Goal: Task Accomplishment & Management: Manage account settings

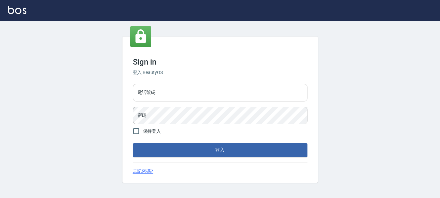
click at [186, 95] on input "電話號碼" at bounding box center [220, 93] width 175 height 18
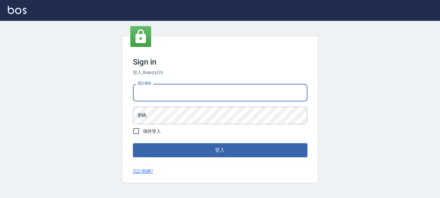
type input "0928200634"
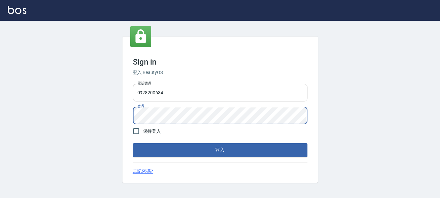
click at [133, 143] on button "登入" at bounding box center [220, 150] width 175 height 14
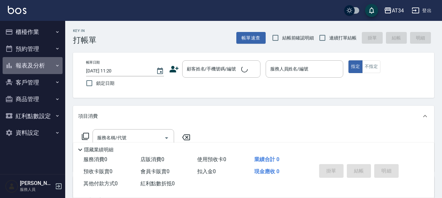
click at [42, 66] on button "報表及分析" at bounding box center [33, 65] width 60 height 17
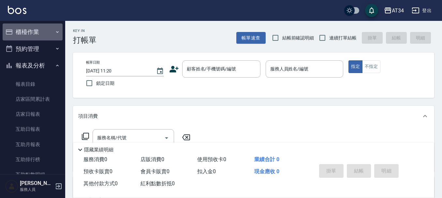
click at [38, 26] on button "櫃檯作業" at bounding box center [33, 31] width 60 height 17
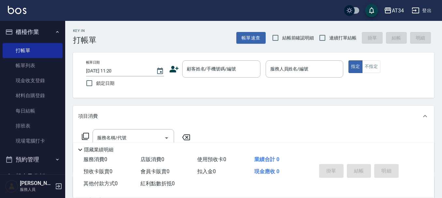
click at [34, 27] on button "櫃檯作業" at bounding box center [33, 31] width 60 height 17
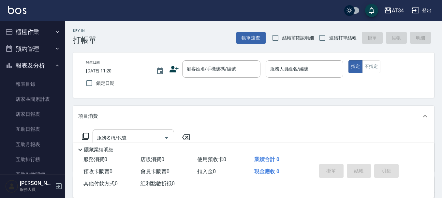
click at [34, 50] on button "預約管理" at bounding box center [33, 48] width 60 height 17
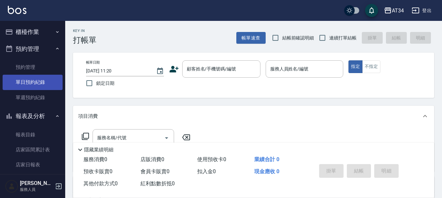
click at [28, 81] on link "單日預約紀錄" at bounding box center [33, 82] width 60 height 15
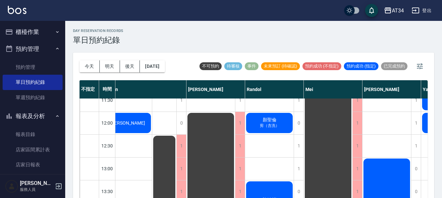
scroll to position [33, 97]
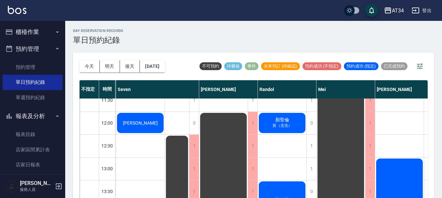
click at [146, 122] on span "蔡佳美" at bounding box center [139, 122] width 37 height 5
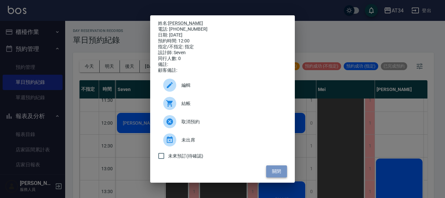
click at [277, 175] on button "關閉" at bounding box center [276, 171] width 21 height 12
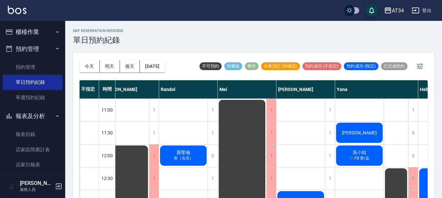
scroll to position [0, 239]
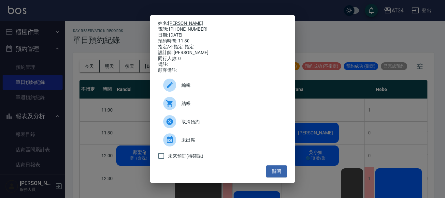
click at [180, 21] on link "[PERSON_NAME]" at bounding box center [185, 23] width 35 height 5
click at [326, 146] on div "姓名: 鍾佩玉 電話: 0987202745 日期: 2025/08/21 預約時間: 11:30 指定/不指定: 指定 設計師: Yana 同行人數: 0 …" at bounding box center [222, 99] width 445 height 198
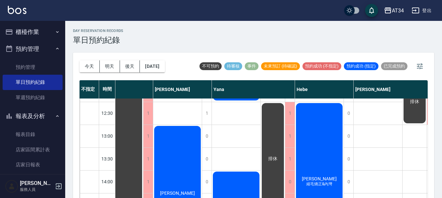
scroll to position [163, 319]
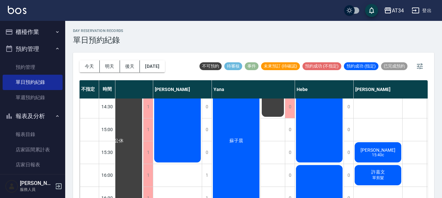
click at [37, 26] on button "櫃檯作業" at bounding box center [33, 31] width 60 height 17
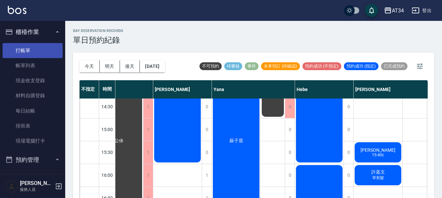
click at [24, 52] on link "打帳單" at bounding box center [33, 50] width 60 height 15
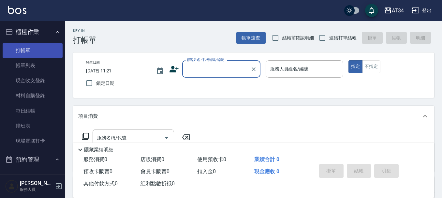
click at [24, 52] on link "打帳單" at bounding box center [33, 50] width 60 height 15
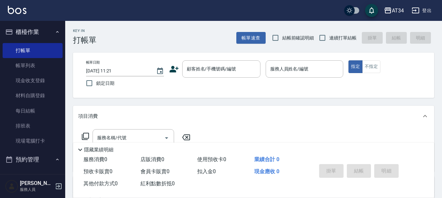
click at [22, 33] on button "櫃檯作業" at bounding box center [33, 31] width 60 height 17
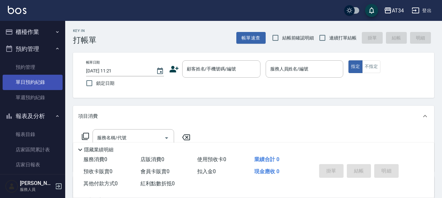
click at [35, 80] on link "單日預約紀錄" at bounding box center [33, 82] width 60 height 15
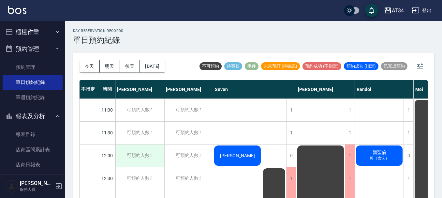
click at [145, 152] on div "可預約人數:1" at bounding box center [139, 155] width 49 height 22
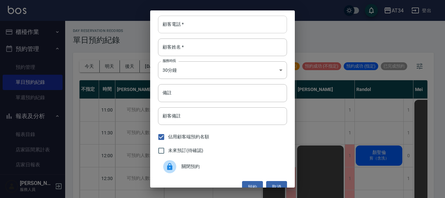
click at [217, 21] on input "顧客電話   *" at bounding box center [222, 25] width 129 height 18
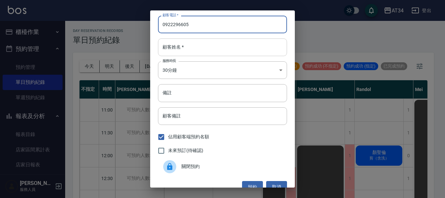
type input "0922296605"
click at [202, 51] on input "顧客姓名   *" at bounding box center [222, 47] width 129 height 18
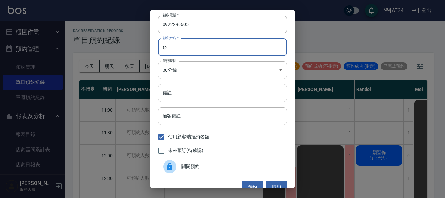
type input "t"
click at [202, 51] on input "陳" at bounding box center [222, 47] width 129 height 18
type input "陳"
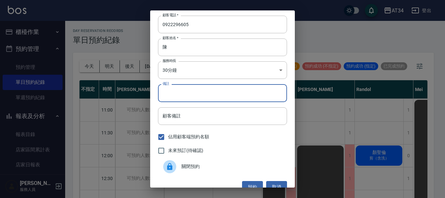
click at [184, 91] on input "備註" at bounding box center [222, 93] width 129 height 18
type input "ㄒ"
type input "喜"
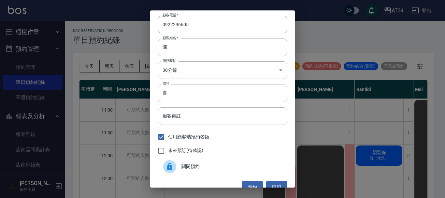
click at [184, 151] on span "未來預訂(待確認)" at bounding box center [185, 150] width 35 height 7
click at [168, 151] on input "未來預訂(待確認)" at bounding box center [161, 151] width 14 height 14
checkbox input "true"
click at [249, 183] on button "預約" at bounding box center [252, 187] width 21 height 12
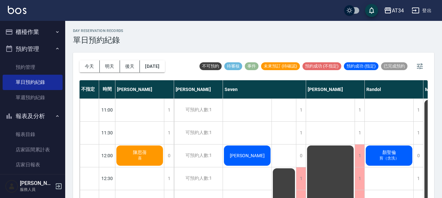
click at [150, 155] on div "陳思蒨 喜" at bounding box center [139, 155] width 49 height 22
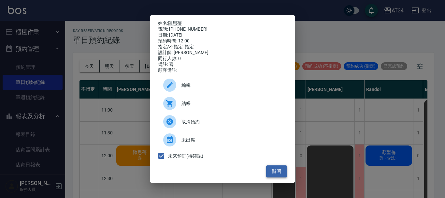
click at [280, 174] on button "關閉" at bounding box center [276, 171] width 21 height 12
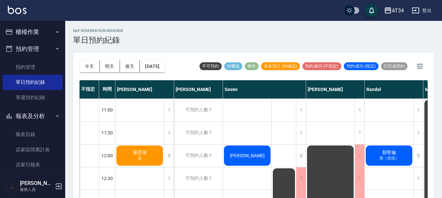
click at [141, 160] on span "喜" at bounding box center [139, 158] width 7 height 6
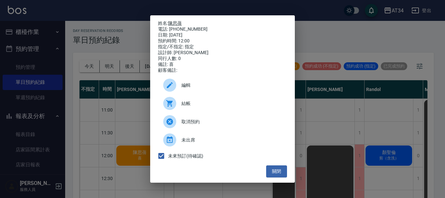
click at [178, 21] on link "陳思蒨" at bounding box center [175, 23] width 14 height 5
click at [279, 175] on button "關閉" at bounding box center [276, 171] width 21 height 12
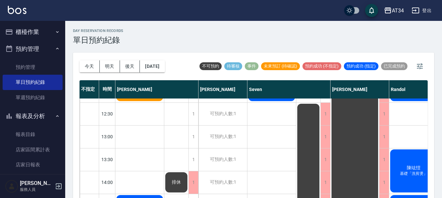
scroll to position [65, 0]
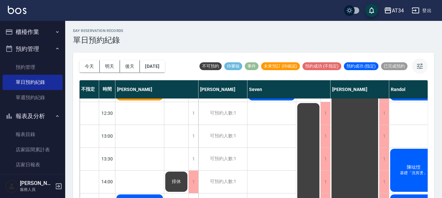
click at [422, 62] on icon "button" at bounding box center [420, 66] width 8 height 8
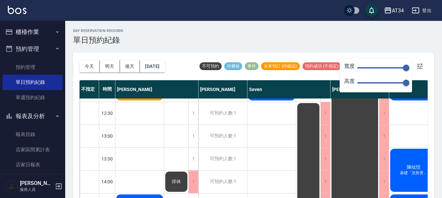
type input "57"
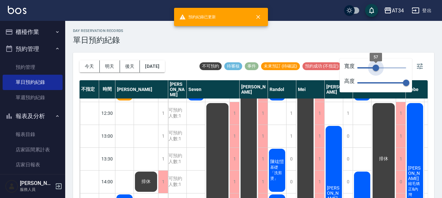
click at [375, 66] on span "57" at bounding box center [381, 68] width 49 height 10
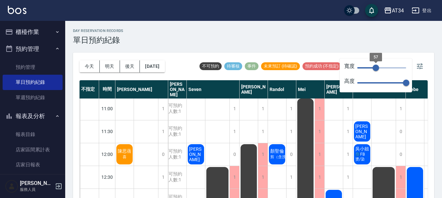
scroll to position [0, 0]
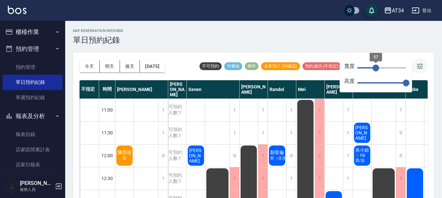
click at [418, 67] on icon "button" at bounding box center [420, 66] width 6 height 6
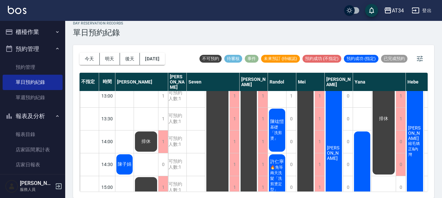
scroll to position [163, 0]
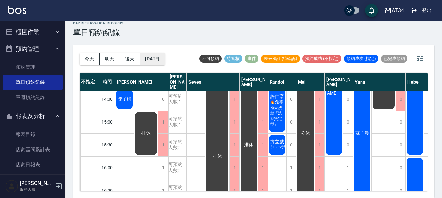
click at [149, 59] on button "[DATE]" at bounding box center [152, 59] width 25 height 12
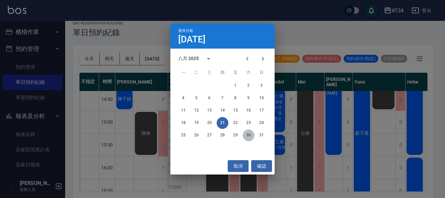
click at [249, 135] on button "30" at bounding box center [249, 135] width 12 height 12
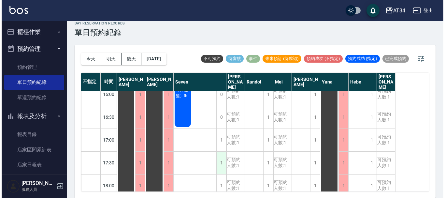
scroll to position [228, 0]
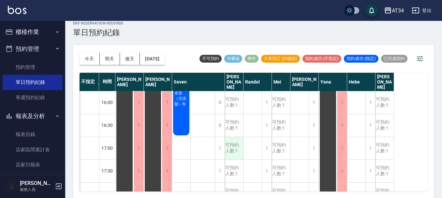
click at [230, 148] on div "可預約人數:1" at bounding box center [234, 148] width 18 height 22
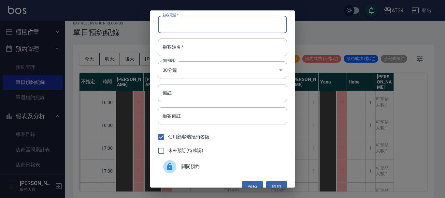
click at [210, 22] on input "顧客電話   *" at bounding box center [222, 25] width 129 height 18
type input "0978149339"
click at [193, 45] on input "顧客姓名   *" at bounding box center [222, 47] width 129 height 18
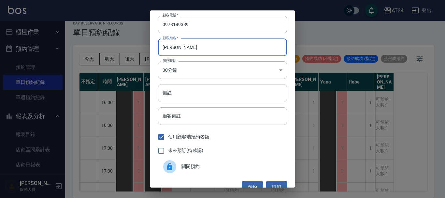
type input "林s"
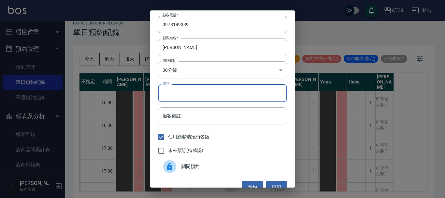
click at [184, 89] on input "備註" at bounding box center [222, 93] width 129 height 18
type input "sc"
click at [160, 148] on input "未來預訂(待確認)" at bounding box center [161, 151] width 14 height 14
checkbox input "true"
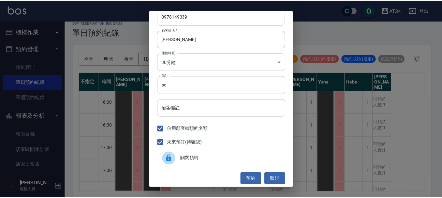
scroll to position [10, 0]
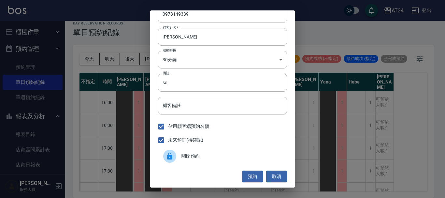
click at [248, 176] on button "預約" at bounding box center [252, 176] width 21 height 12
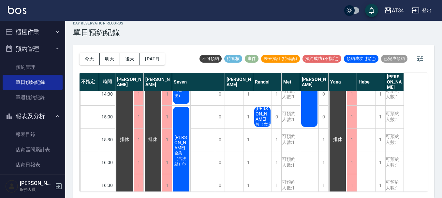
scroll to position [228, 0]
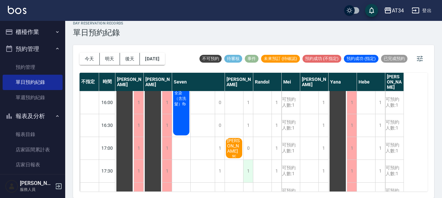
click at [250, 171] on div "1" at bounding box center [248, 171] width 10 height 22
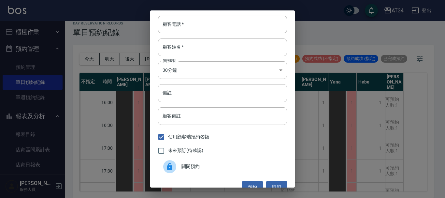
click at [218, 167] on span "關閉預約" at bounding box center [231, 166] width 100 height 7
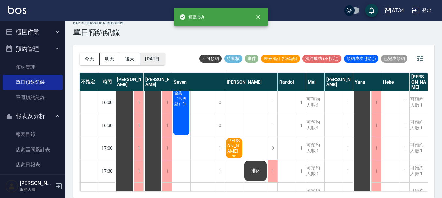
click at [152, 57] on button "2025/08/30" at bounding box center [152, 59] width 25 height 12
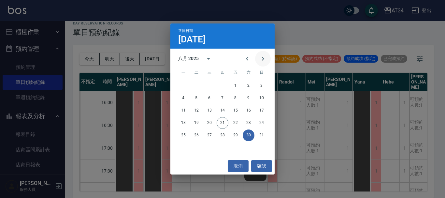
click at [263, 58] on icon "Next month" at bounding box center [263, 59] width 2 height 4
click at [238, 162] on button "取消" at bounding box center [238, 166] width 21 height 12
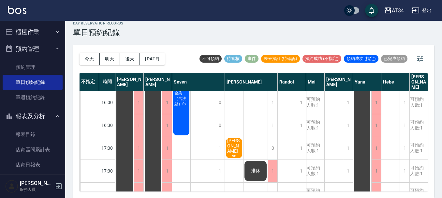
click at [130, 82] on span "林s" at bounding box center [125, 80] width 12 height 6
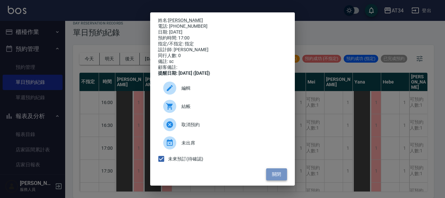
click at [274, 177] on button "關閉" at bounding box center [276, 174] width 21 height 12
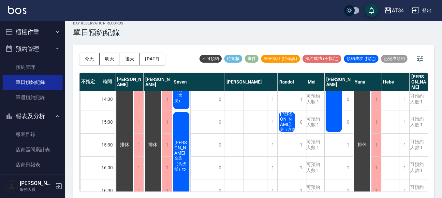
scroll to position [0, 0]
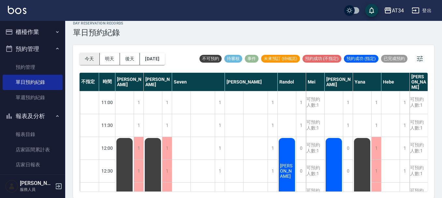
click at [95, 56] on button "今天" at bounding box center [89, 59] width 20 height 12
click at [95, 56] on div at bounding box center [221, 99] width 442 height 198
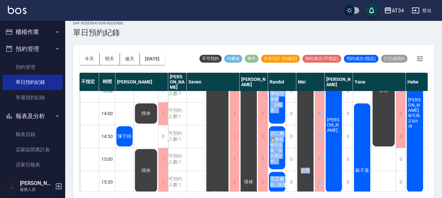
drag, startPoint x: 278, startPoint y: 186, endPoint x: 309, endPoint y: 186, distance: 30.9
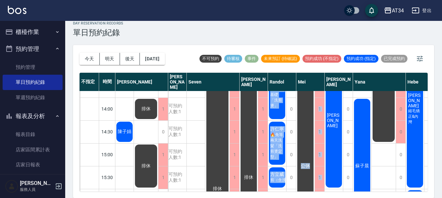
scroll to position [195, 0]
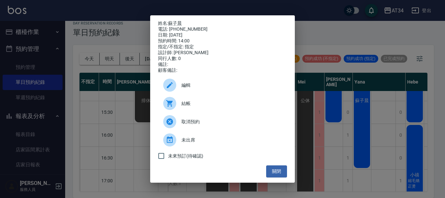
click at [362, 124] on div "姓名: 蘇子晨 電話: 0936095045 日期: 2025/08/21 預約時間: 14:00 指定/不指定: 指定 設計師: Yana 同行人數: 0 …" at bounding box center [222, 99] width 445 height 198
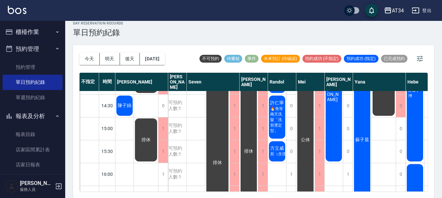
scroll to position [156, 0]
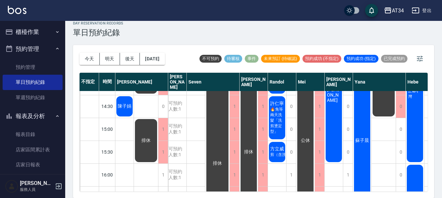
drag, startPoint x: 389, startPoint y: 106, endPoint x: 221, endPoint y: 88, distance: 169.0
click at [400, 109] on div "1 0 0 1 1 1 0 0 0 0 0 0 1 1 1 1 1 1 1 1 1 鍾佩玉 吳小姐 🔵FB 燙/染 蘇子晨 排休" at bounding box center [379, 174] width 53 height 479
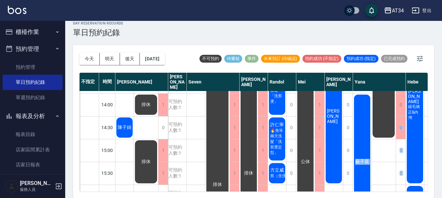
scroll to position [123, 0]
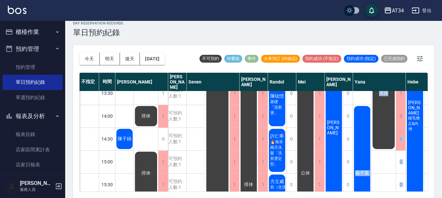
click at [39, 30] on button "櫃檯作業" at bounding box center [33, 31] width 60 height 17
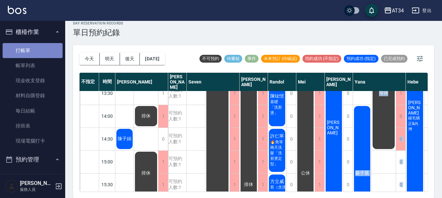
click at [36, 47] on link "打帳單" at bounding box center [33, 50] width 60 height 15
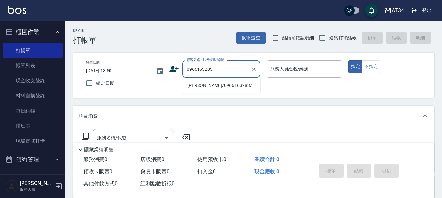
click at [220, 85] on li "陳瀅如/0966163283/" at bounding box center [221, 85] width 78 height 11
type input "陳瀅如/0966163283/"
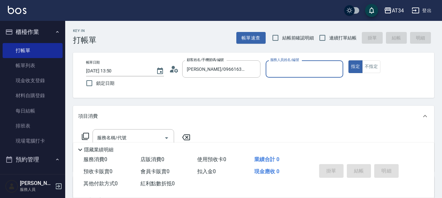
type input "Wendy-02"
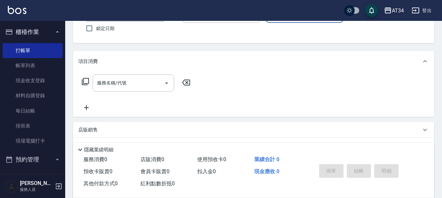
scroll to position [65, 0]
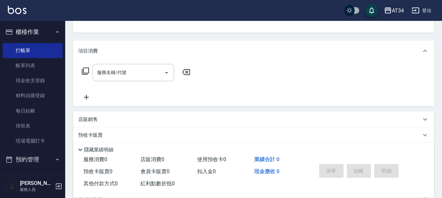
click at [121, 75] on div "服務名稱/代號 服務名稱/代號" at bounding box center [132, 72] width 81 height 17
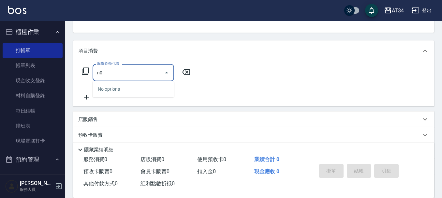
type input "n"
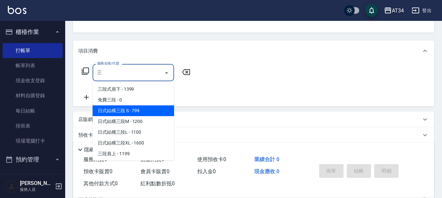
click at [132, 112] on span "日式結構三段 S - 799" at bounding box center [132, 110] width 81 height 11
type input "日式結構三段 S(625)"
type input "70"
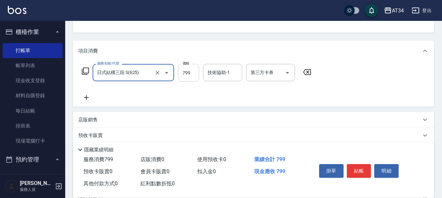
type input "日式結構三段 S(625)"
click at [190, 71] on input "799" at bounding box center [188, 73] width 21 height 18
type input "9"
type input "0"
type input "99"
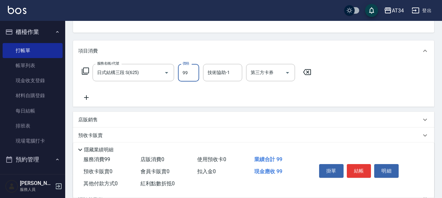
type input "90"
type input "999"
type input "3"
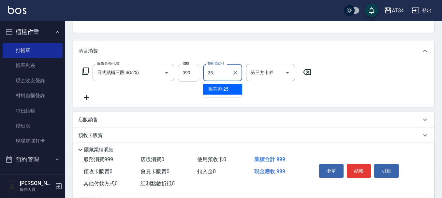
type input "張芯婭-25"
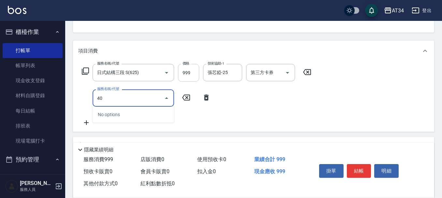
type input "401"
type input "120"
type input "剪髮(401)"
type input "3"
type input "100"
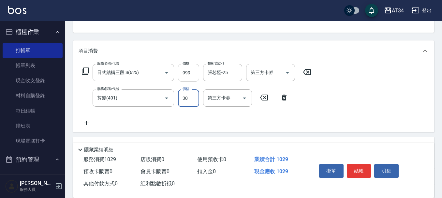
type input "300"
type input "120"
type input "300"
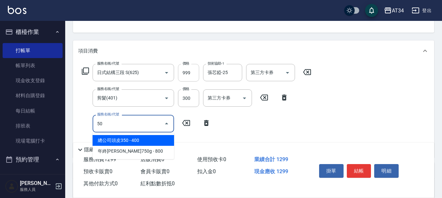
type input "501"
type input "220"
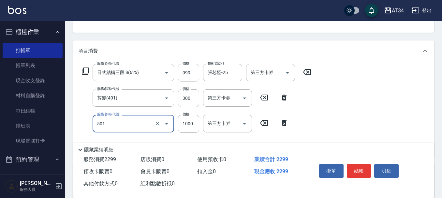
type input "染髮(501)"
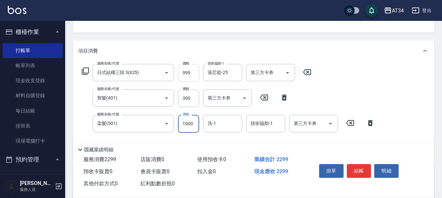
type input "2"
type input "130"
type input "25"
type input "150"
type input "2500"
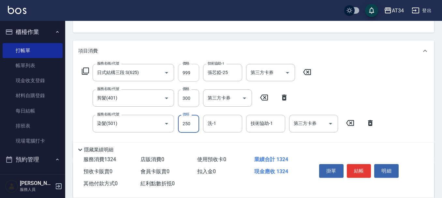
type input "370"
type input "2500"
type input "張芯婭-25"
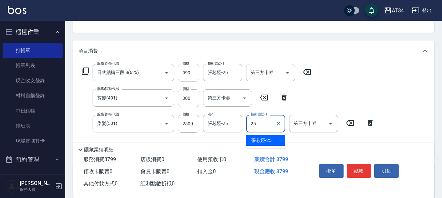
type input "張芯婭-25"
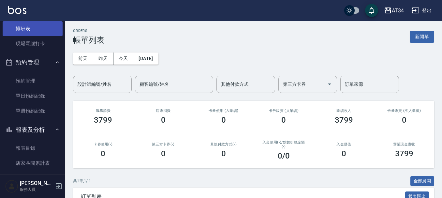
scroll to position [98, 0]
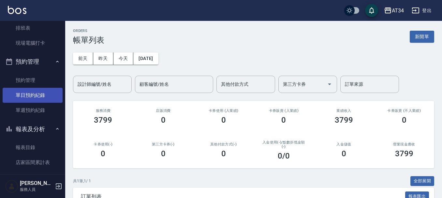
click at [48, 95] on link "單日預約紀錄" at bounding box center [33, 95] width 60 height 15
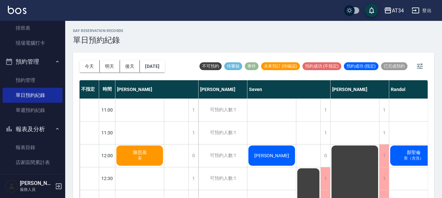
click at [140, 149] on span "陳思蒨" at bounding box center [140, 152] width 16 height 6
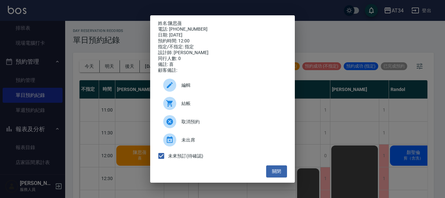
click at [197, 106] on span "結帳" at bounding box center [231, 103] width 100 height 7
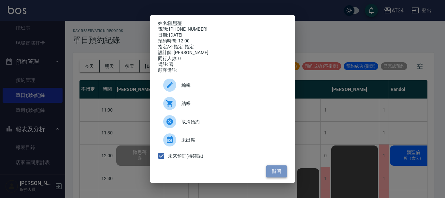
click at [274, 173] on button "關閉" at bounding box center [276, 171] width 21 height 12
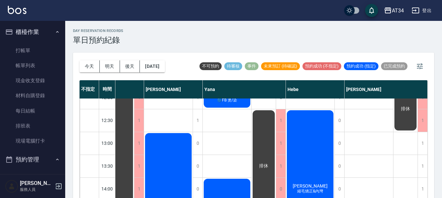
scroll to position [0, 365]
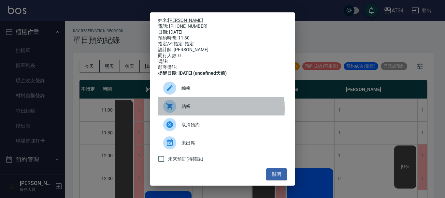
click at [172, 110] on icon at bounding box center [170, 106] width 8 height 8
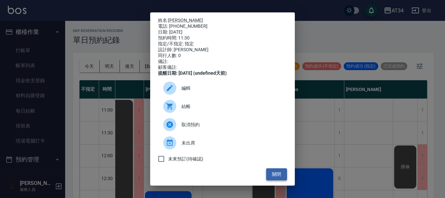
click at [277, 178] on button "關閉" at bounding box center [276, 174] width 21 height 12
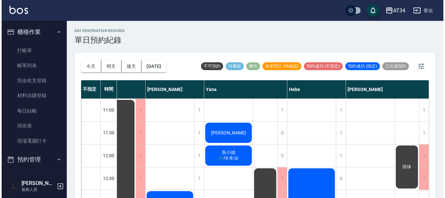
scroll to position [0, 362]
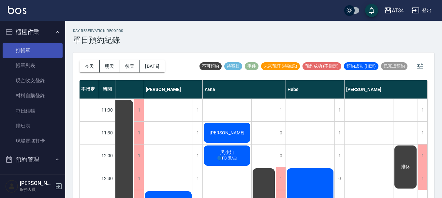
click at [31, 45] on link "打帳單" at bounding box center [33, 50] width 60 height 15
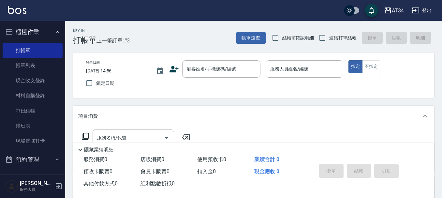
click at [172, 66] on icon at bounding box center [173, 69] width 9 height 7
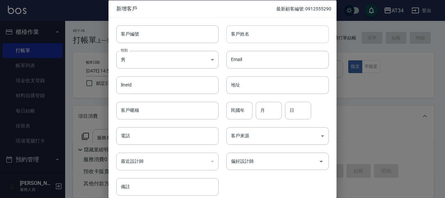
click at [253, 40] on input "客戶姓名" at bounding box center [277, 34] width 102 height 18
type input "u"
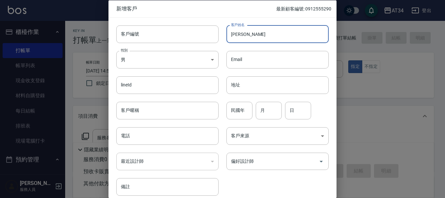
type input "楊子誼"
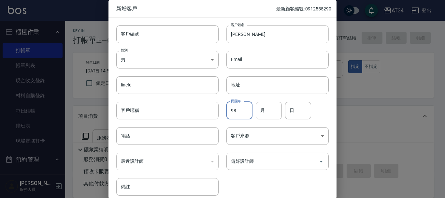
type input "98"
type input "02"
type input "14"
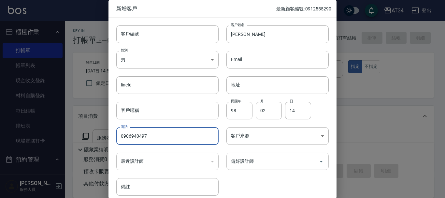
type input "0906940497"
click at [244, 157] on div "偏好設計師 偏好設計師" at bounding box center [277, 160] width 102 height 17
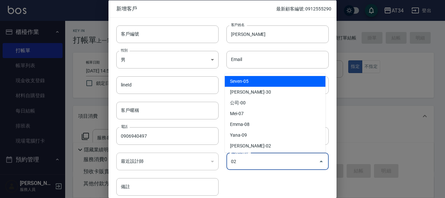
type input "Wendy"
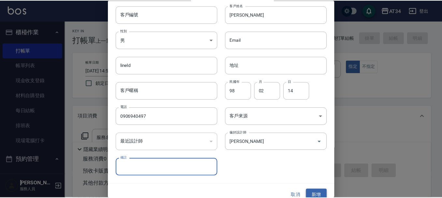
scroll to position [28, 0]
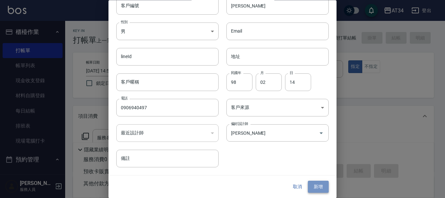
click at [325, 182] on button "新增" at bounding box center [318, 187] width 21 height 12
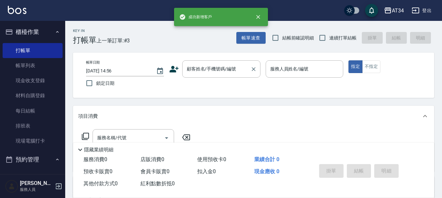
click at [231, 67] on input "顧客姓名/手機號碼/編號" at bounding box center [216, 68] width 63 height 11
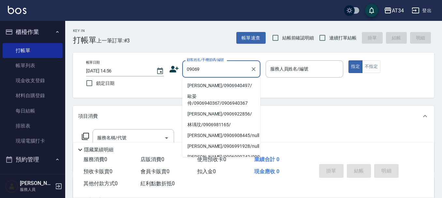
click at [223, 84] on li "楊子誼/0906940497/" at bounding box center [221, 85] width 78 height 11
type input "楊子誼/0906940497/"
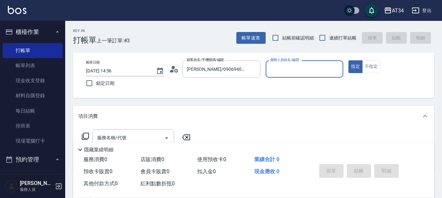
type input "Wendy-02"
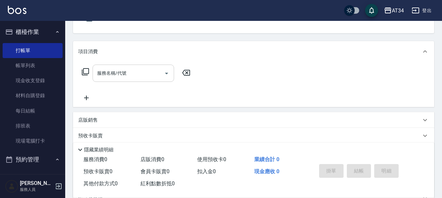
scroll to position [65, 0]
click at [139, 76] on input "服務名稱/代號" at bounding box center [128, 72] width 66 height 11
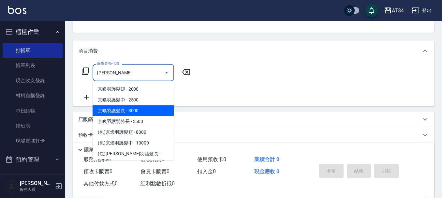
click at [139, 101] on span "京喚羽護髮中 - 2500" at bounding box center [132, 99] width 81 height 11
type input "京喚羽護髮中(630)"
type input "250"
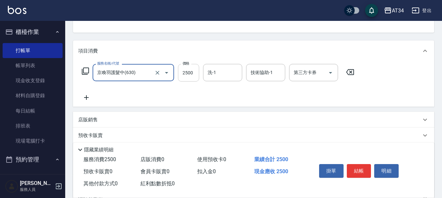
type input "京喚羽護髮中(630)"
click at [186, 75] on input "2500" at bounding box center [188, 73] width 21 height 18
type input "3"
type input "0"
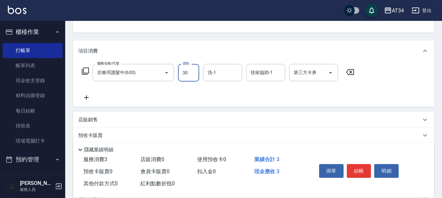
type input "300"
type input "3000"
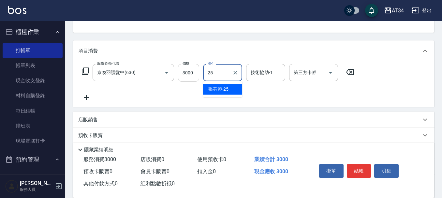
type input "張芯婭-25"
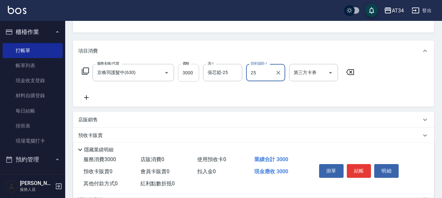
type input "張芯婭-25"
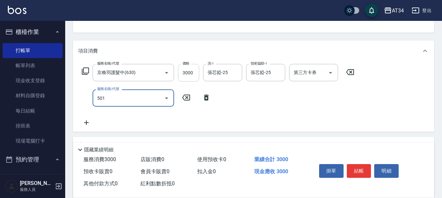
type input "501"
type input "400"
type input "染髮(501)"
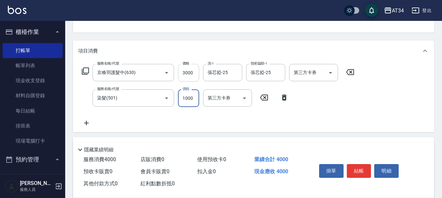
type input "2"
type input "300"
type input "20"
type input "320"
type input "2099"
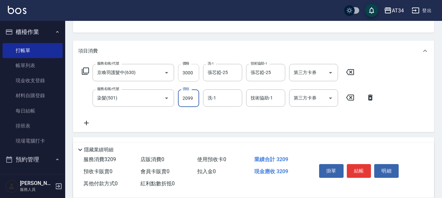
type input "500"
type input "2099"
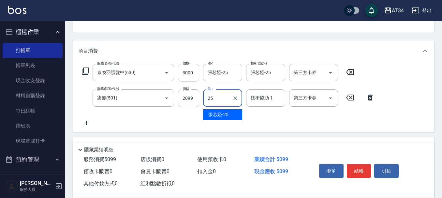
type input "張芯婭-25"
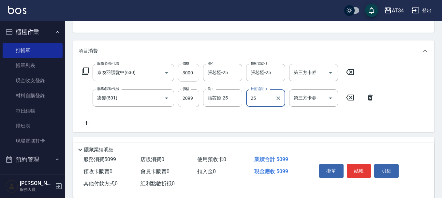
type input "張芯婭-25"
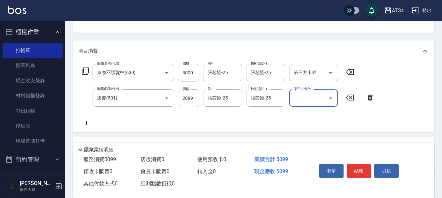
scroll to position [161, 0]
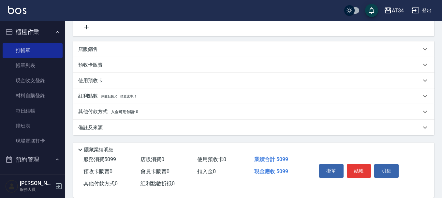
click at [122, 116] on div "其他付款方式 入金可用餘額: 0" at bounding box center [253, 112] width 361 height 16
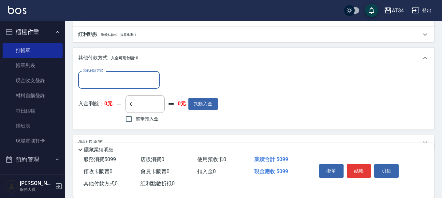
scroll to position [0, 0]
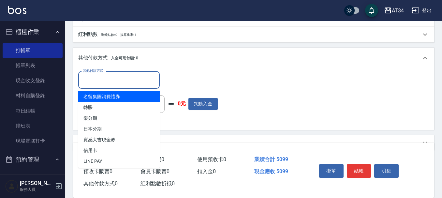
click at [116, 78] on input "其他付款方式" at bounding box center [119, 79] width 76 height 11
click at [107, 106] on span "轉賬" at bounding box center [118, 107] width 81 height 11
type input "轉賬"
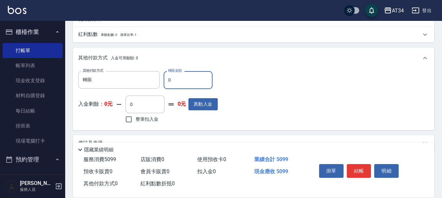
click at [173, 77] on input "0" at bounding box center [187, 80] width 49 height 18
type input "10"
type input "490"
type input "100"
type input "400"
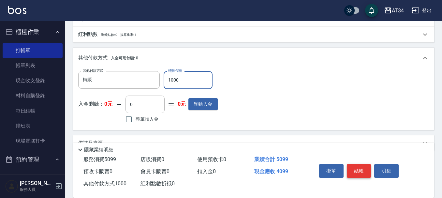
type input "1000"
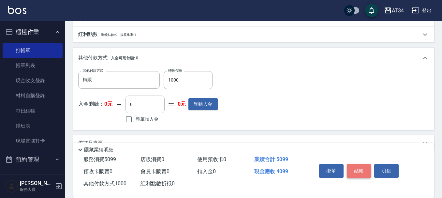
click at [363, 166] on button "結帳" at bounding box center [358, 171] width 24 height 14
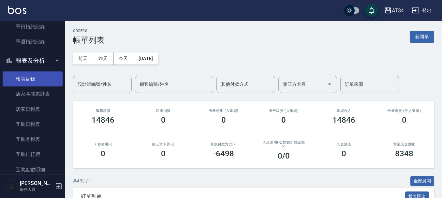
scroll to position [195, 0]
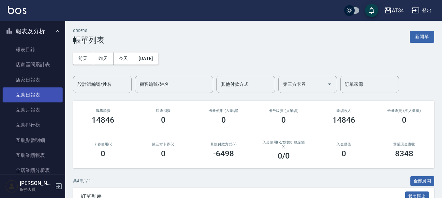
click at [29, 99] on link "互助日報表" at bounding box center [33, 94] width 60 height 15
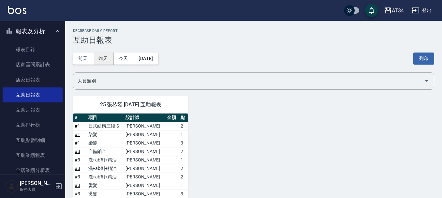
click at [102, 60] on button "昨天" at bounding box center [103, 58] width 20 height 12
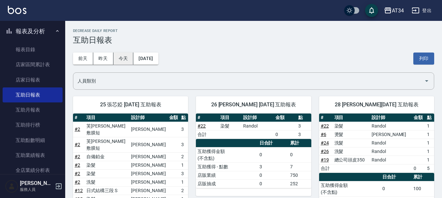
click at [121, 62] on button "今天" at bounding box center [123, 58] width 20 height 12
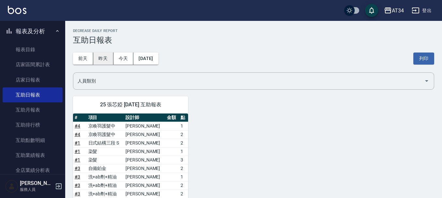
click at [104, 62] on button "昨天" at bounding box center [103, 58] width 20 height 12
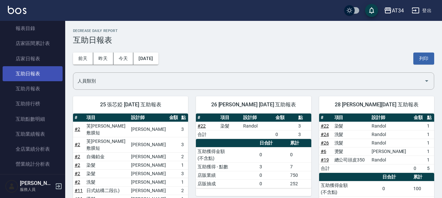
scroll to position [228, 0]
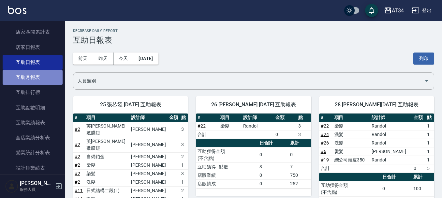
click at [45, 83] on link "互助月報表" at bounding box center [33, 77] width 60 height 15
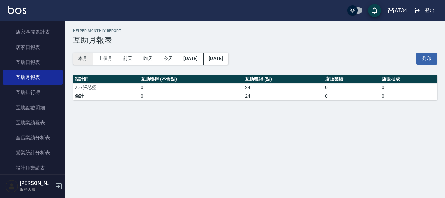
drag, startPoint x: 78, startPoint y: 63, endPoint x: 82, endPoint y: 61, distance: 3.9
click at [78, 63] on button "本月" at bounding box center [83, 58] width 20 height 12
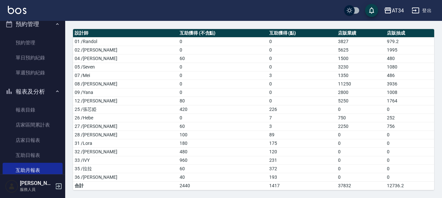
scroll to position [130, 0]
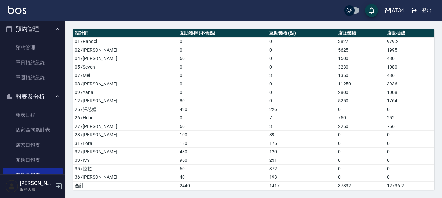
click at [28, 100] on button "報表及分析" at bounding box center [33, 96] width 60 height 17
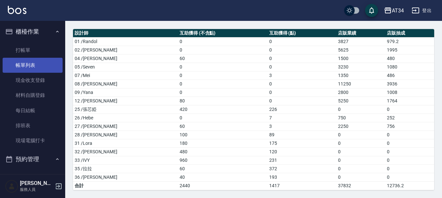
scroll to position [0, 0]
click at [23, 62] on link "帳單列表" at bounding box center [33, 65] width 60 height 15
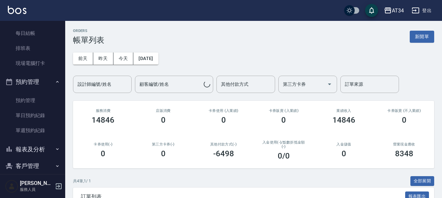
scroll to position [136, 0]
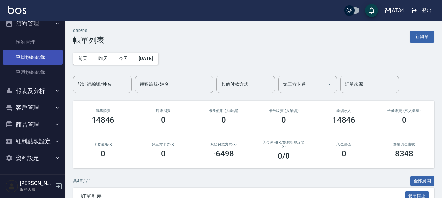
click at [22, 52] on link "單日預約紀錄" at bounding box center [33, 56] width 60 height 15
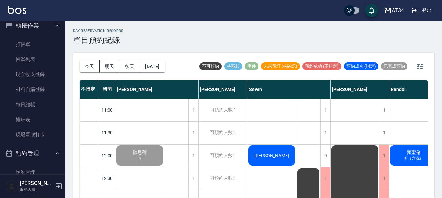
scroll to position [6, 0]
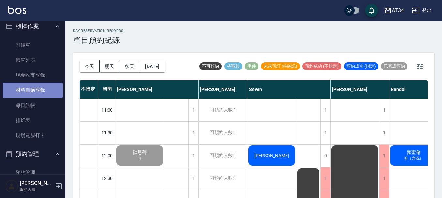
click at [34, 90] on link "材料自購登錄" at bounding box center [33, 89] width 60 height 15
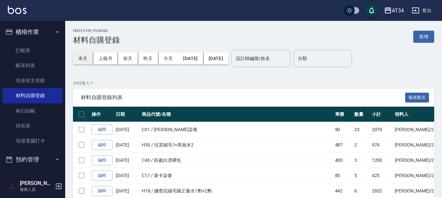
click at [81, 62] on button "本月" at bounding box center [83, 58] width 20 height 12
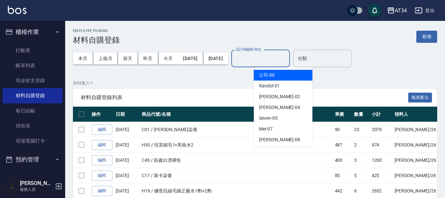
click at [290, 60] on div "設計師編號/姓名 設計師編號/姓名" at bounding box center [260, 58] width 59 height 17
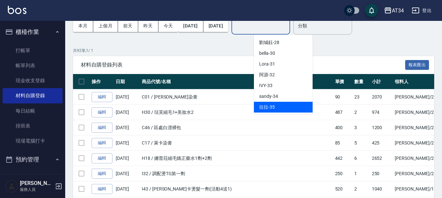
scroll to position [108, 0]
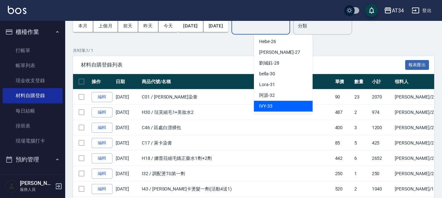
click at [265, 103] on span "IVY -33" at bounding box center [265, 106] width 13 height 7
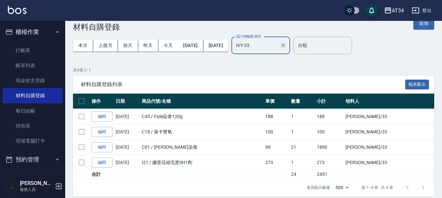
scroll to position [19, 0]
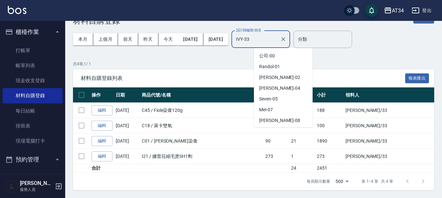
click at [271, 43] on input "IVY-33" at bounding box center [255, 39] width 43 height 11
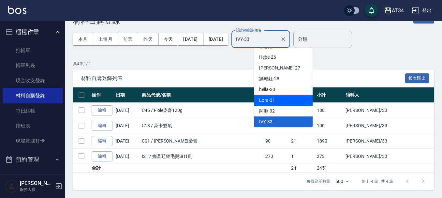
click at [265, 101] on span "Lora -31" at bounding box center [267, 100] width 16 height 7
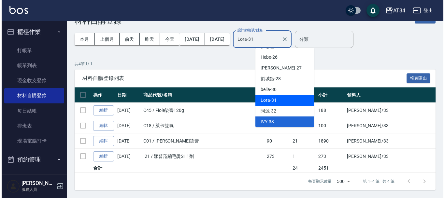
scroll to position [0, 0]
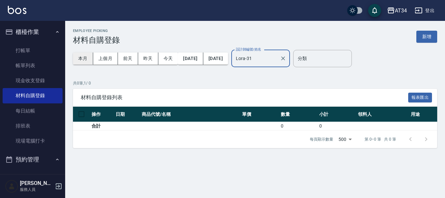
click at [86, 62] on button "本月" at bounding box center [83, 58] width 20 height 12
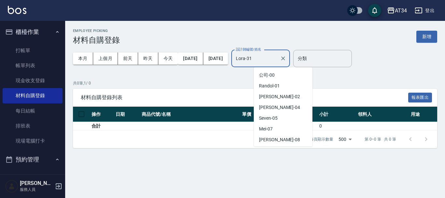
click at [274, 63] on input "Lora-31" at bounding box center [255, 58] width 43 height 11
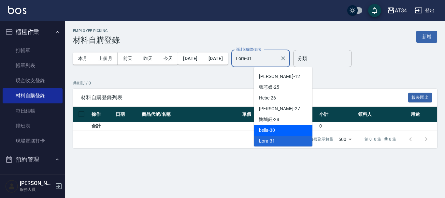
click at [271, 129] on span "bella -30" at bounding box center [267, 130] width 16 height 7
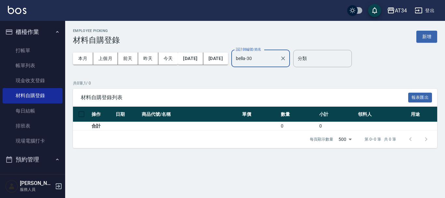
click at [277, 56] on input "bella-30" at bounding box center [255, 58] width 43 height 11
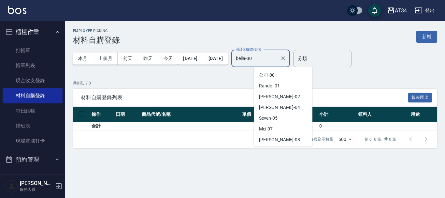
scroll to position [74, 0]
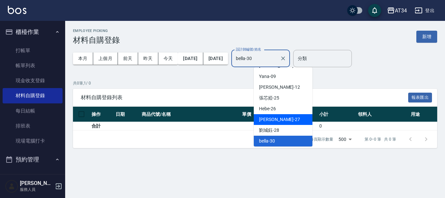
click at [278, 122] on div "annie -27" at bounding box center [283, 119] width 59 height 11
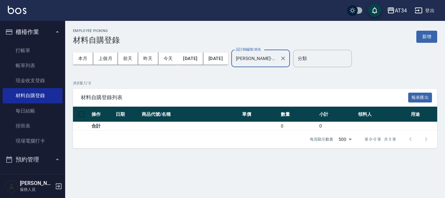
click at [275, 60] on input "annie-27" at bounding box center [255, 58] width 43 height 11
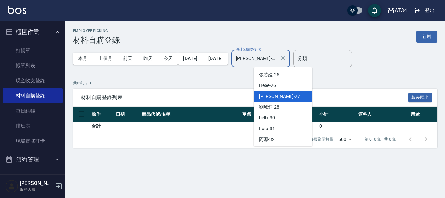
scroll to position [141, 0]
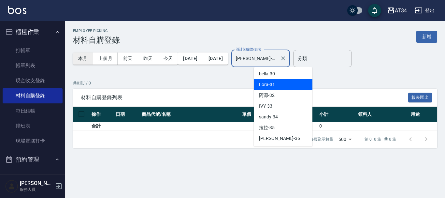
click at [80, 56] on button "本月" at bounding box center [83, 58] width 20 height 12
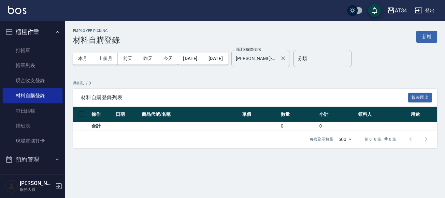
click at [277, 60] on input "annie-27" at bounding box center [255, 58] width 43 height 11
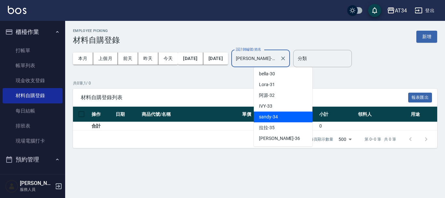
click at [281, 118] on div "sandy -34" at bounding box center [283, 116] width 59 height 11
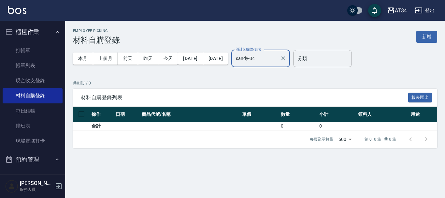
click at [261, 51] on label "設計師編號/姓名" at bounding box center [248, 49] width 25 height 5
click at [273, 53] on input "sandy-34" at bounding box center [255, 58] width 43 height 11
click at [276, 57] on input "sandy-34" at bounding box center [255, 58] width 43 height 11
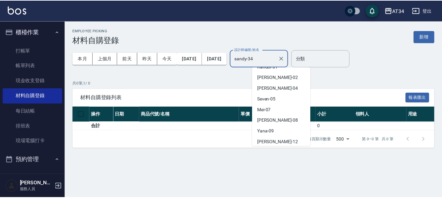
scroll to position [0, 0]
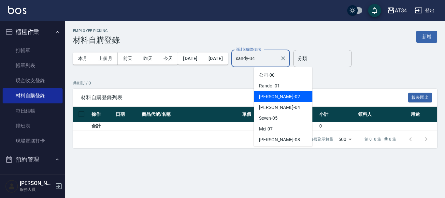
click at [278, 98] on span "Wendy -02" at bounding box center [279, 96] width 41 height 7
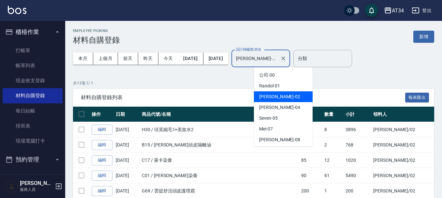
click at [277, 60] on input "Wendy-02" at bounding box center [255, 58] width 43 height 11
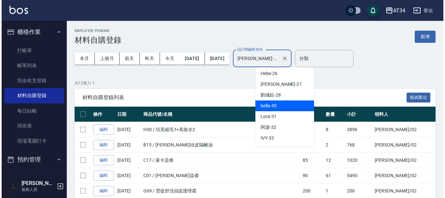
scroll to position [98, 0]
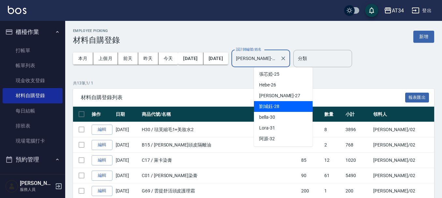
click at [278, 101] on div "劉城鈺 -28" at bounding box center [283, 106] width 59 height 11
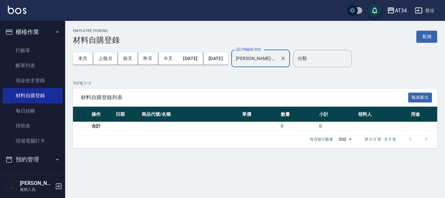
click at [277, 60] on input "劉城鈺-28" at bounding box center [255, 58] width 43 height 11
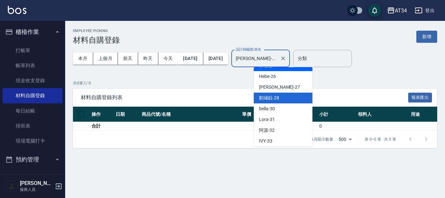
scroll to position [141, 0]
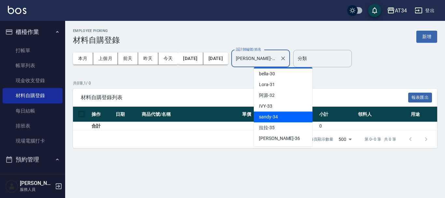
click at [294, 120] on div "sandy -34" at bounding box center [283, 116] width 59 height 11
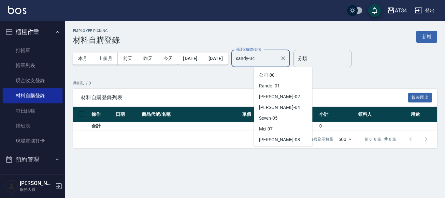
click at [277, 57] on input "sandy-34" at bounding box center [255, 58] width 43 height 11
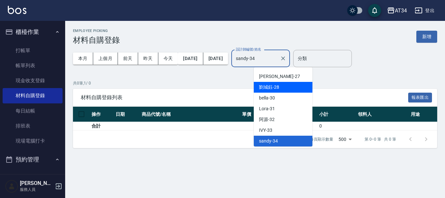
click at [290, 82] on div "劉城鈺 -28" at bounding box center [283, 87] width 59 height 11
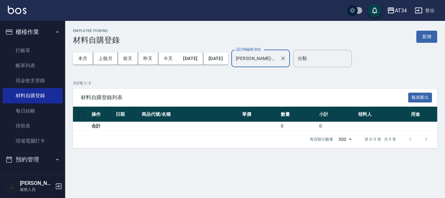
click at [277, 61] on input "劉城鈺-28" at bounding box center [255, 58] width 43 height 11
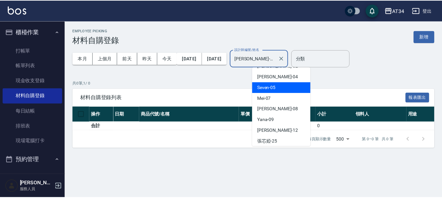
scroll to position [0, 0]
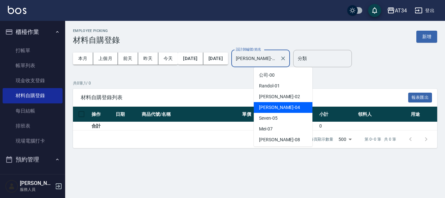
click at [278, 106] on div "Gina -04" at bounding box center [283, 107] width 59 height 11
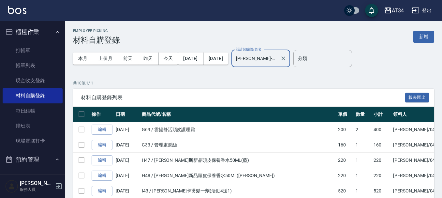
click at [272, 59] on input "Gina-04" at bounding box center [255, 58] width 43 height 11
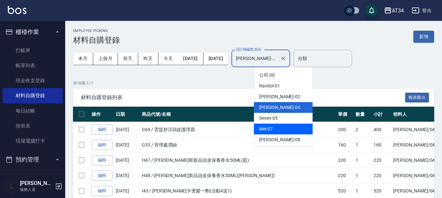
click at [280, 123] on div "Mei -07" at bounding box center [283, 128] width 59 height 11
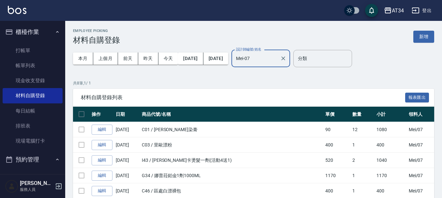
click at [281, 64] on div "Mei-07 設計師編號/姓名" at bounding box center [260, 58] width 59 height 17
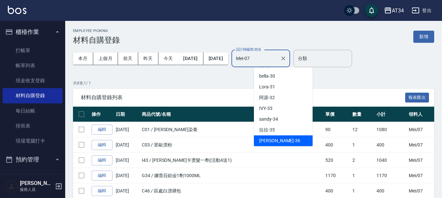
scroll to position [141, 0]
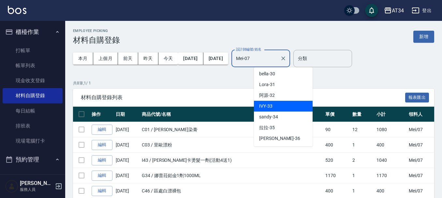
click at [271, 104] on span "IVY -33" at bounding box center [265, 106] width 13 height 7
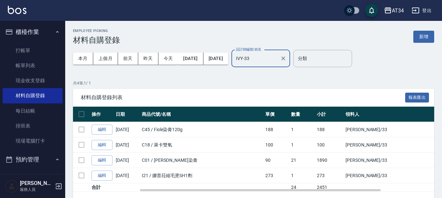
scroll to position [19, 0]
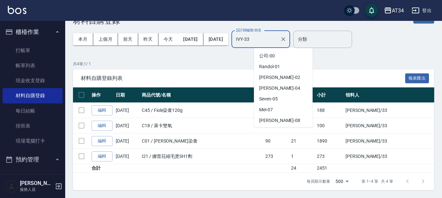
click at [277, 42] on input "IVY-33" at bounding box center [255, 39] width 43 height 11
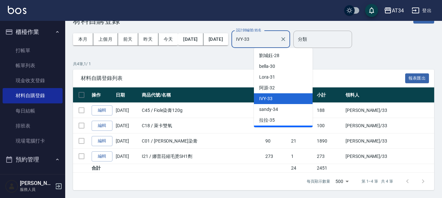
scroll to position [141, 0]
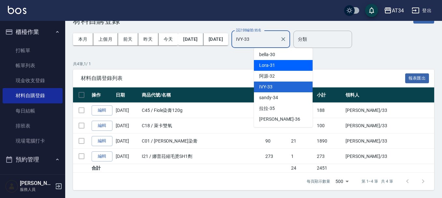
click at [274, 69] on div "Lora -31" at bounding box center [283, 65] width 59 height 11
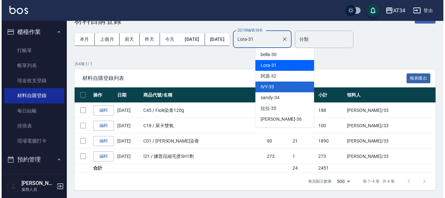
scroll to position [0, 0]
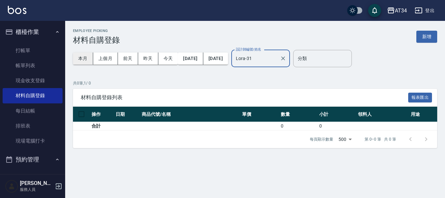
click at [79, 59] on button "本月" at bounding box center [83, 58] width 20 height 12
click at [277, 53] on input "Lora-31" at bounding box center [255, 58] width 43 height 11
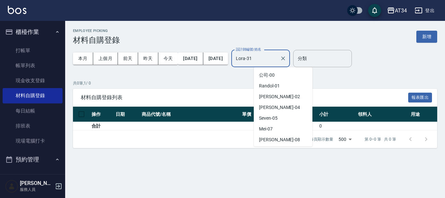
scroll to position [85, 0]
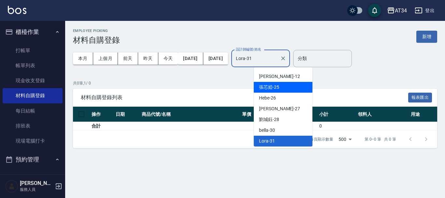
click at [275, 85] on span "張芯婭 -25" at bounding box center [269, 87] width 20 height 7
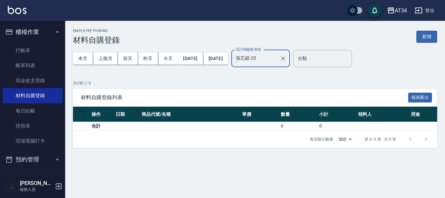
click at [277, 63] on input "張芯婭-25" at bounding box center [255, 58] width 43 height 11
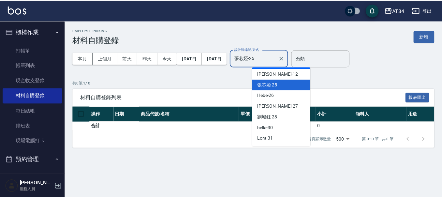
scroll to position [141, 0]
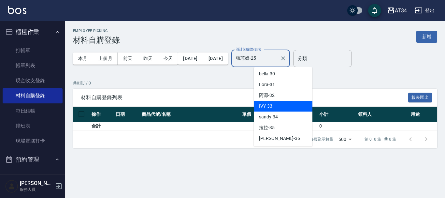
click at [289, 104] on div "IVY -33" at bounding box center [283, 106] width 59 height 11
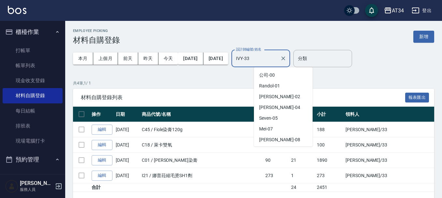
click at [277, 60] on input "IVY-33" at bounding box center [255, 58] width 43 height 11
click at [274, 86] on span "Randol -01" at bounding box center [269, 85] width 21 height 7
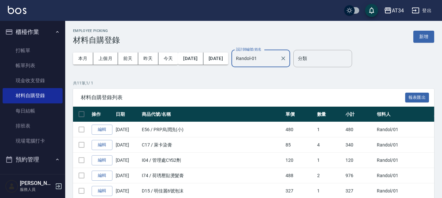
click at [274, 59] on input "Randol-01" at bounding box center [255, 58] width 43 height 11
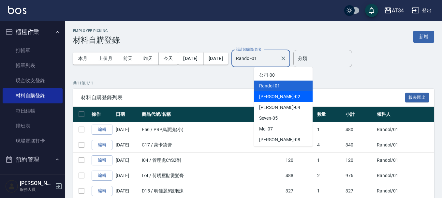
click at [270, 100] on div "Wendy -02" at bounding box center [283, 96] width 59 height 11
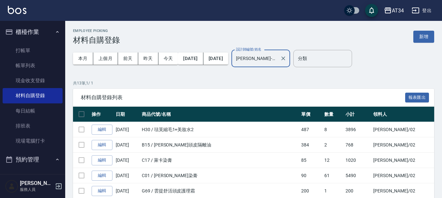
click at [261, 52] on label "設計師編號/姓名" at bounding box center [248, 49] width 25 height 5
click at [275, 53] on input "Wendy-02" at bounding box center [255, 58] width 43 height 11
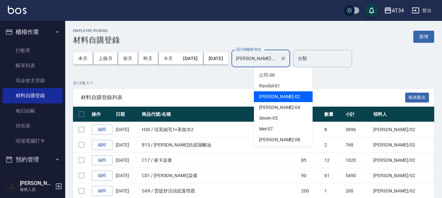
click at [272, 63] on input "Wendy-02" at bounding box center [255, 58] width 43 height 11
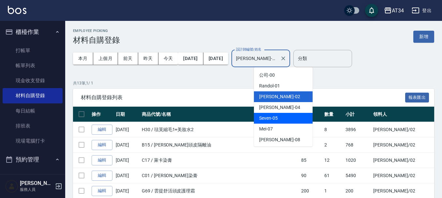
scroll to position [33, 0]
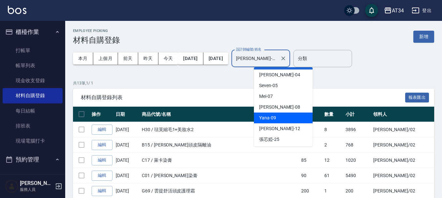
click at [282, 116] on div "Yana -09" at bounding box center [283, 117] width 59 height 11
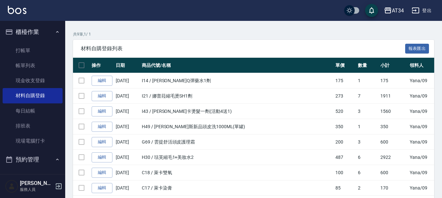
scroll to position [0, 0]
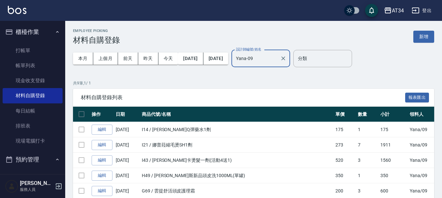
click at [273, 61] on input "Yana-09" at bounding box center [255, 58] width 43 height 11
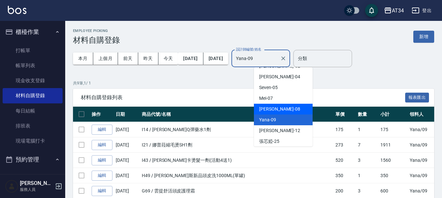
scroll to position [42, 0]
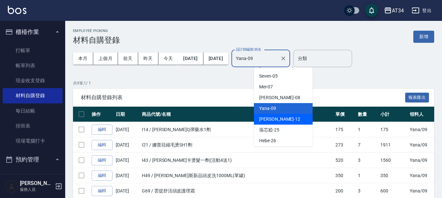
click at [271, 120] on span "Emily -12" at bounding box center [279, 119] width 41 height 7
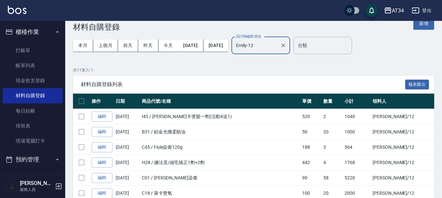
scroll to position [0, 0]
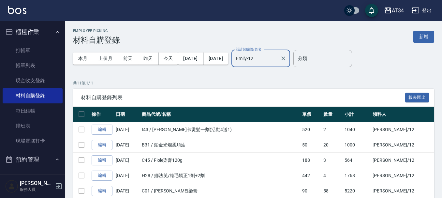
click at [277, 59] on input "Emily-12" at bounding box center [255, 58] width 43 height 11
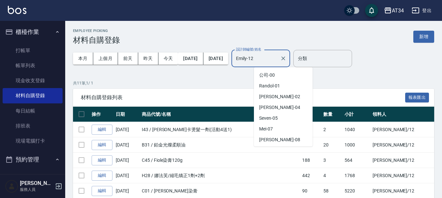
scroll to position [20, 0]
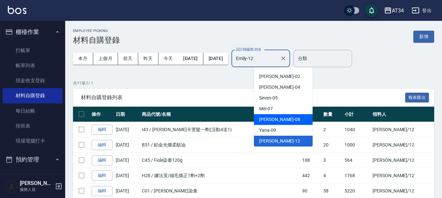
click at [286, 120] on div "Emma -08" at bounding box center [283, 119] width 59 height 11
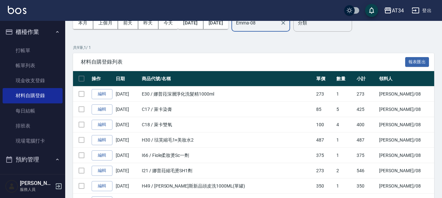
scroll to position [0, 0]
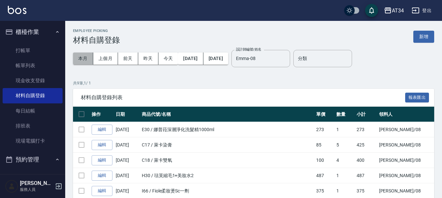
click at [83, 55] on button "本月" at bounding box center [83, 58] width 20 height 12
click at [273, 68] on body "AT34 登出 櫃檯作業 打帳單 帳單列表 現金收支登錄 材料自購登錄 每日結帳 排班表 現場電腦打卡 預約管理 預約管理 單日預約紀錄 單週預約紀錄 報表及…" at bounding box center [221, 146] width 442 height 293
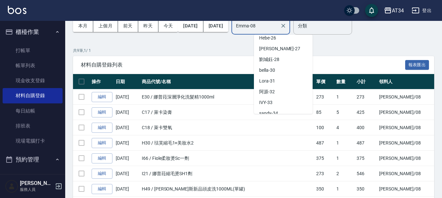
scroll to position [141, 0]
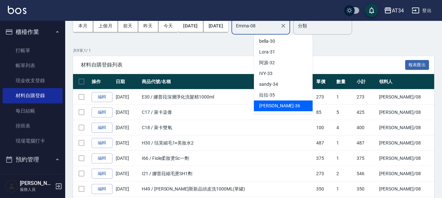
click at [288, 108] on div "張可芮 -36" at bounding box center [283, 105] width 59 height 11
type input "張可芮-36"
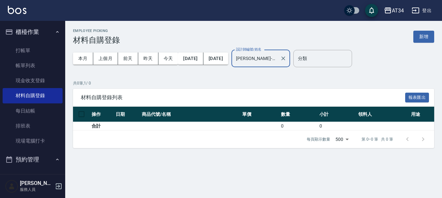
scroll to position [0, 0]
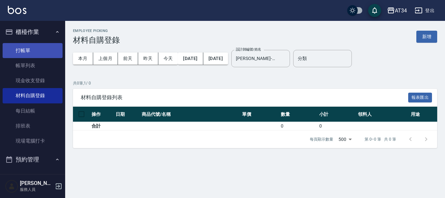
click at [39, 46] on link "打帳單" at bounding box center [33, 50] width 60 height 15
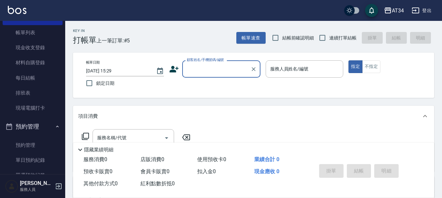
scroll to position [130, 0]
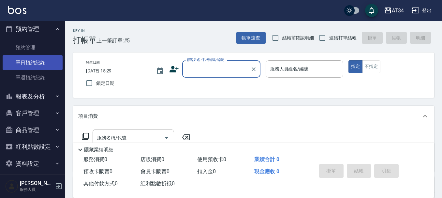
click at [31, 58] on link "單日預約紀錄" at bounding box center [33, 62] width 60 height 15
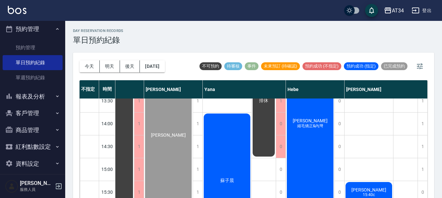
scroll to position [91, 365]
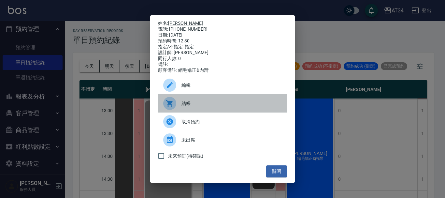
click at [198, 102] on div "結帳" at bounding box center [222, 103] width 129 height 18
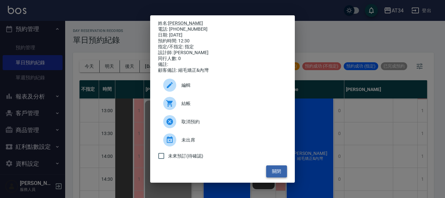
click at [275, 175] on button "關閉" at bounding box center [276, 171] width 21 height 12
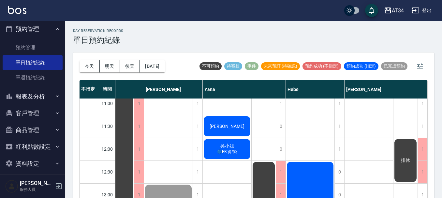
scroll to position [0, 362]
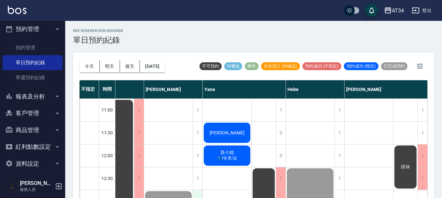
click at [197, 193] on div "1" at bounding box center [197, 201] width 10 height 22
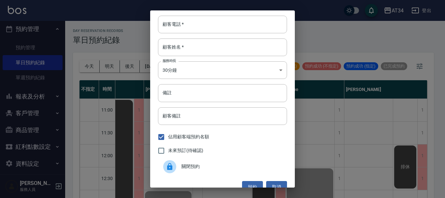
click at [195, 193] on div "顧客電話   * 顧客電話   * 顧客姓名   * 顧客姓名   * 服務時長 30分鐘 1 服務時長 備註 備註 顧客備註 顧客備註 佔用顧客端預約名額 …" at bounding box center [222, 99] width 445 height 198
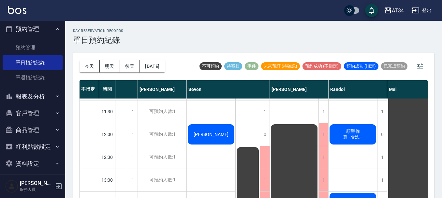
scroll to position [33, 61]
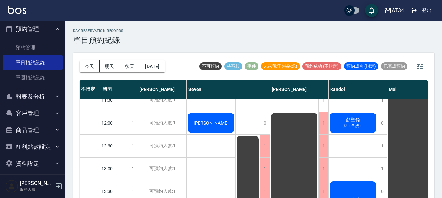
click at [103, 130] on div "顏聖倫 剪（含洗）" at bounding box center [79, 123] width 49 height 22
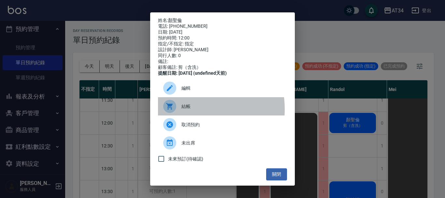
click at [187, 110] on span "結帳" at bounding box center [231, 106] width 100 height 7
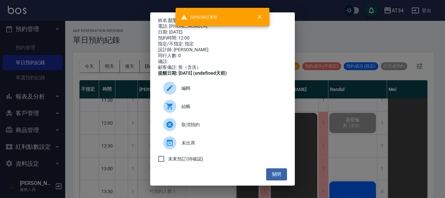
click at [440, 147] on div "姓名: 顏聖倫 電話: 0989775097 日期: 2025/08/21 預約時間: 12:00 指定/不指定: 指定 設計師: Randol 同行人數: …" at bounding box center [222, 99] width 445 height 198
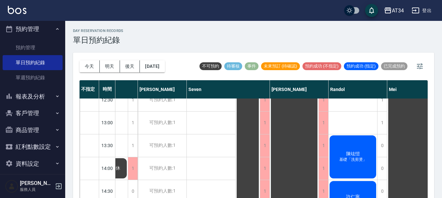
scroll to position [98, 61]
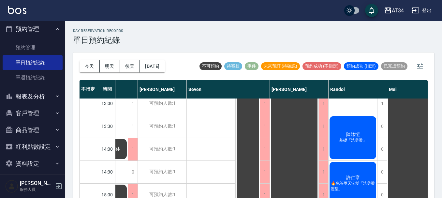
click at [103, 69] on div "陳竑愷 基礎「洗剪燙」" at bounding box center [79, 58] width 49 height 22
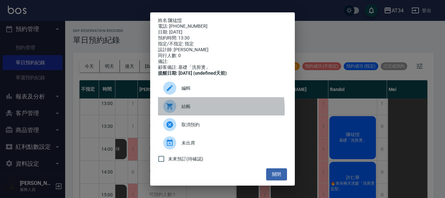
click at [178, 113] on div at bounding box center [172, 106] width 18 height 13
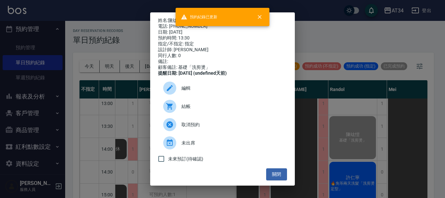
click at [340, 140] on div "姓名: 陳竑愷 電話: 0975579966 日期: 2025/08/21 預約時間: 13:30 指定/不指定: 指定 設計師: Randol 同行人數: …" at bounding box center [222, 99] width 445 height 198
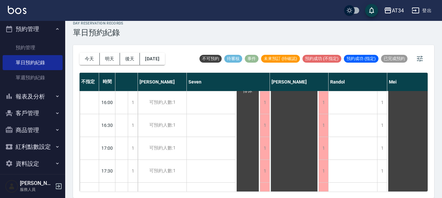
scroll to position [195, 61]
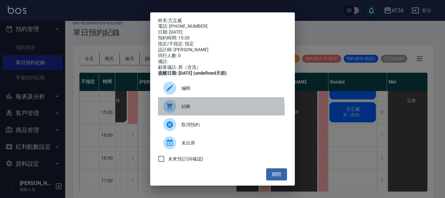
click at [177, 113] on div at bounding box center [172, 106] width 18 height 13
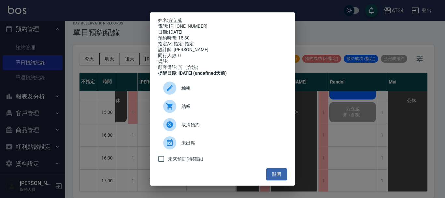
click at [323, 49] on div "姓名: 方立威 電話: 0981299607 日期: 2025/08/21 預約時間: 15:30 指定/不指定: 指定 設計師: Randol 同行人數: …" at bounding box center [222, 99] width 445 height 198
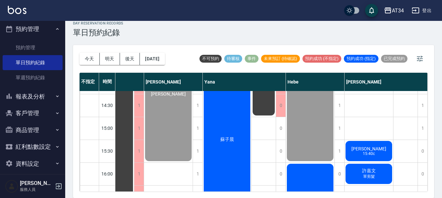
scroll to position [163, 365]
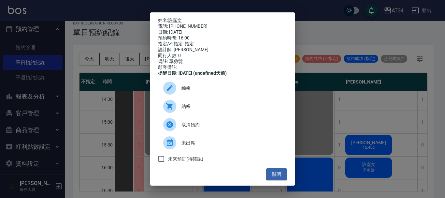
click at [193, 110] on span "結帳" at bounding box center [231, 106] width 100 height 7
click at [274, 180] on button "關閉" at bounding box center [276, 174] width 21 height 12
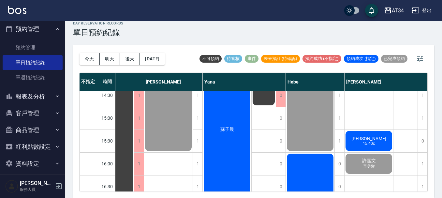
scroll to position [156, 365]
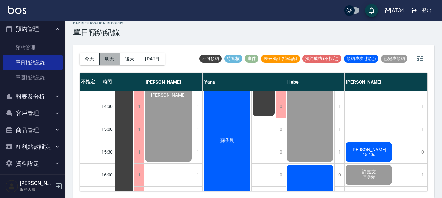
click at [110, 54] on button "明天" at bounding box center [110, 59] width 20 height 12
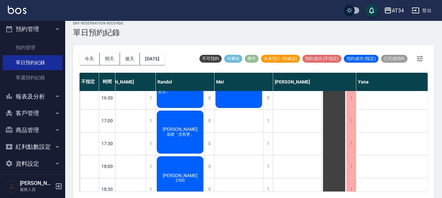
scroll to position [283, 219]
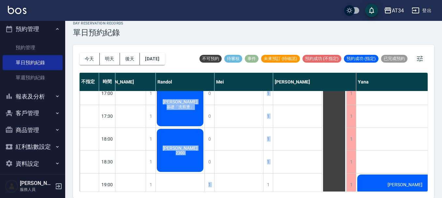
drag, startPoint x: 231, startPoint y: 192, endPoint x: 206, endPoint y: 192, distance: 24.1
click at [206, 192] on div "今天 明天 後天 2025/08/22 不可預約 待審核 事件 未來預訂 (待確認) 預約成功 (不指定) 預約成功 (指定) 已完成預約 不指定 時間 Gi…" at bounding box center [253, 121] width 361 height 153
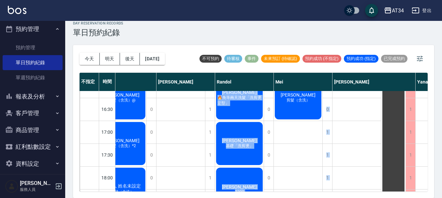
scroll to position [315, 159]
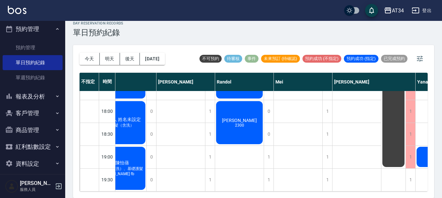
click at [219, 39] on div "day Reservation records 單日預約紀錄 今天 明天 後天 2025/08/22 不可預約 待審核 事件 未來預訂 (待確認) 預約成功 …" at bounding box center [253, 105] width 376 height 184
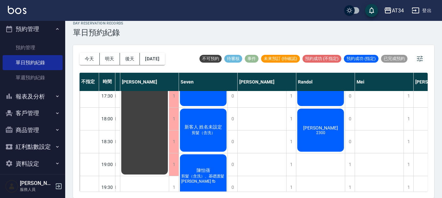
scroll to position [315, 78]
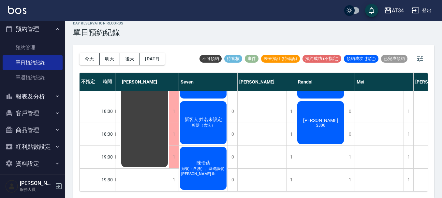
drag, startPoint x: 198, startPoint y: 192, endPoint x: 232, endPoint y: 194, distance: 33.6
click at [232, 194] on div "今天 明天 後天 2025/08/22 不可預約 待審核 事件 未來預訂 (待確認) 預約成功 (不指定) 預約成功 (指定) 已完成預約 不指定 時間 Gi…" at bounding box center [253, 121] width 361 height 153
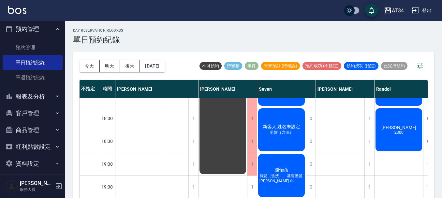
scroll to position [0, 0]
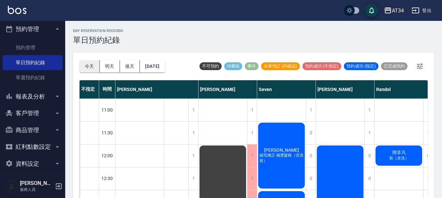
click at [93, 62] on button "今天" at bounding box center [89, 66] width 20 height 12
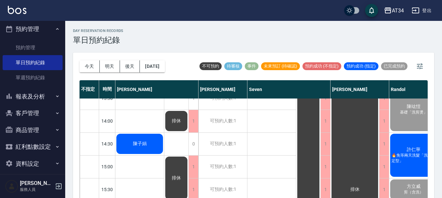
scroll to position [123, 0]
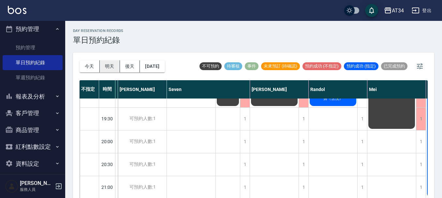
click at [112, 67] on button "明天" at bounding box center [110, 66] width 20 height 12
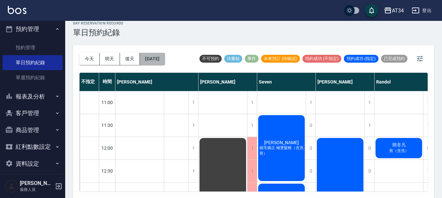
click at [156, 61] on button "2025/08/22" at bounding box center [152, 59] width 25 height 12
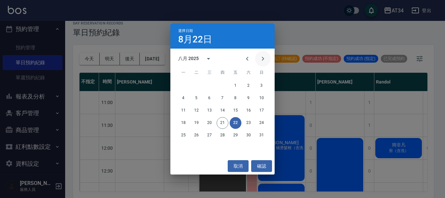
click at [260, 59] on icon "Next month" at bounding box center [263, 59] width 8 height 8
click at [247, 57] on icon "Previous month" at bounding box center [247, 59] width 2 height 4
click at [246, 121] on button "23" at bounding box center [249, 123] width 12 height 12
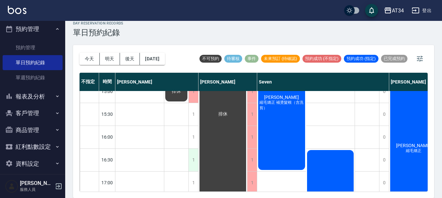
scroll to position [163, 0]
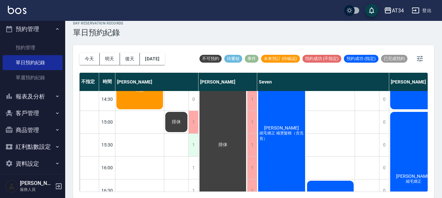
click at [193, 145] on div "1" at bounding box center [193, 145] width 10 height 22
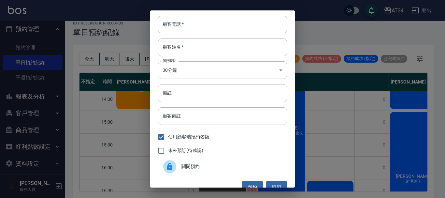
click at [192, 29] on input "顧客電話   *" at bounding box center [222, 25] width 129 height 18
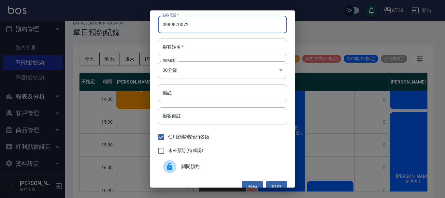
type input "0989870072"
click at [226, 49] on input "顧客姓名   *" at bounding box center [222, 47] width 129 height 18
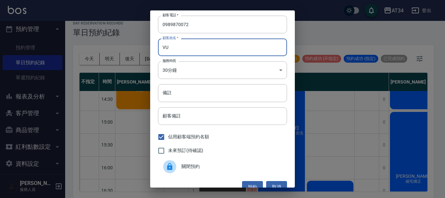
type input "V"
type input "謝"
click at [210, 96] on input "備註" at bounding box center [222, 93] width 129 height 18
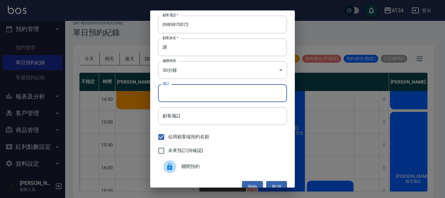
click at [246, 183] on button "預約" at bounding box center [252, 187] width 21 height 12
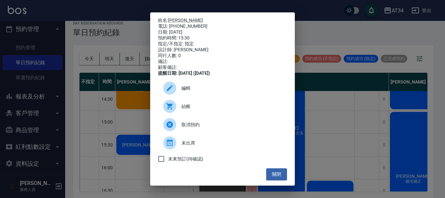
click at [188, 162] on span "未來預訂(待確認)" at bounding box center [185, 158] width 35 height 7
click at [168, 163] on input "未來預訂(待確認)" at bounding box center [161, 159] width 14 height 14
checkbox input "true"
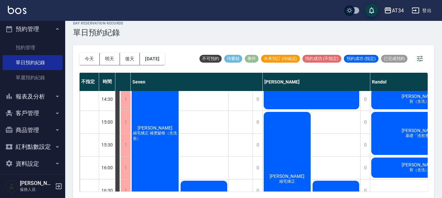
scroll to position [163, 148]
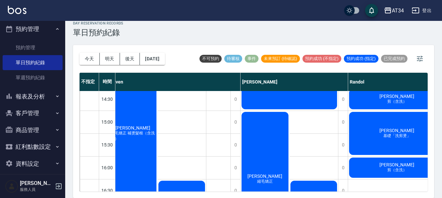
drag, startPoint x: 252, startPoint y: 191, endPoint x: 289, endPoint y: 190, distance: 36.5
click at [289, 190] on div "今天 明天 後天 2025/08/23 不可預約 待審核 事件 未來預訂 (待確認) 預約成功 (不指定) 預約成功 (指定) 已完成預約 不指定 時間 Gi…" at bounding box center [253, 121] width 361 height 153
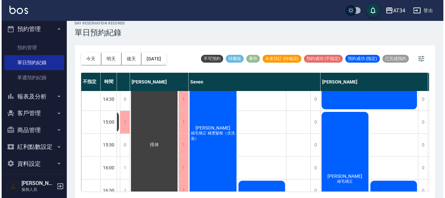
scroll to position [163, 0]
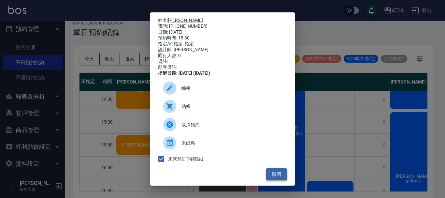
click at [273, 177] on button "關閉" at bounding box center [276, 174] width 21 height 12
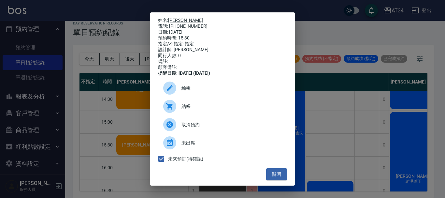
click at [191, 91] on span "編輯" at bounding box center [231, 88] width 100 height 7
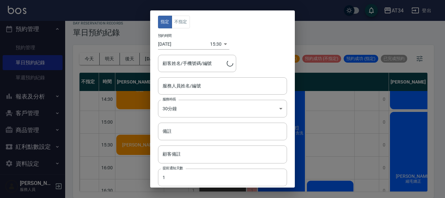
type input "Gina-04"
type input "謝冠森/0989870072/0989870072"
drag, startPoint x: 183, startPoint y: 127, endPoint x: 185, endPoint y: 131, distance: 4.2
click at [184, 127] on input "備註" at bounding box center [222, 131] width 129 height 18
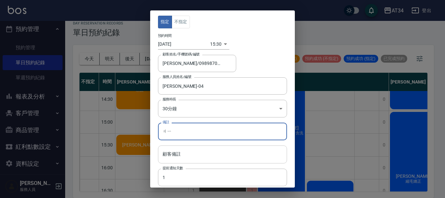
type input "ㄐ"
type input "C"
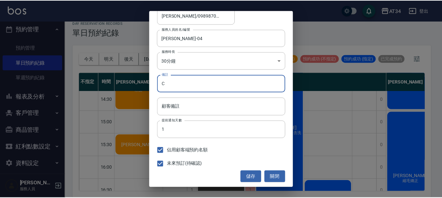
scroll to position [48, 0]
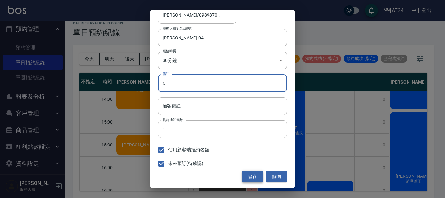
click at [249, 178] on button "儲存" at bounding box center [252, 176] width 21 height 12
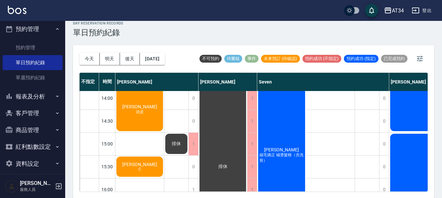
scroll to position [130, 0]
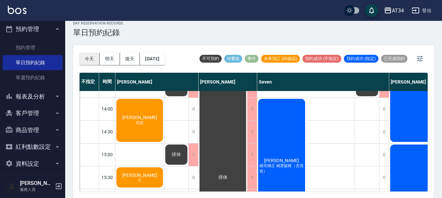
click at [92, 56] on button "今天" at bounding box center [89, 59] width 20 height 12
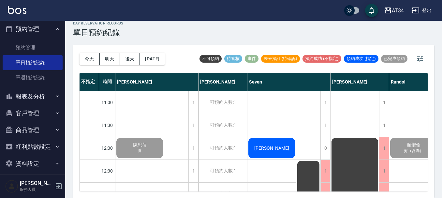
click at [164, 146] on div "蔡佳美" at bounding box center [139, 148] width 49 height 22
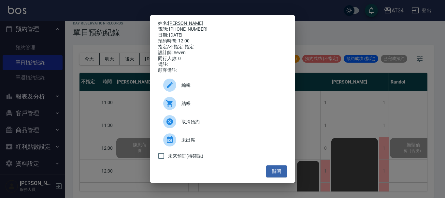
click at [209, 106] on span "結帳" at bounding box center [231, 103] width 100 height 7
click at [271, 175] on button "關閉" at bounding box center [276, 171] width 21 height 12
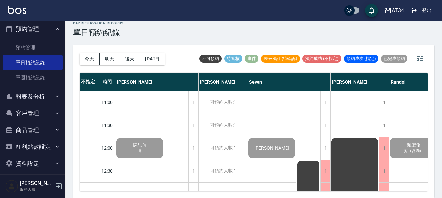
click at [269, 31] on div "day Reservation records 單日預約紀錄" at bounding box center [253, 29] width 361 height 16
click at [163, 56] on button "2025/08/21" at bounding box center [152, 59] width 25 height 12
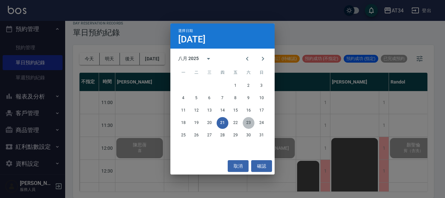
click at [243, 121] on button "23" at bounding box center [249, 123] width 12 height 12
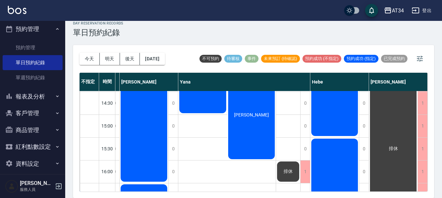
scroll to position [163, 571]
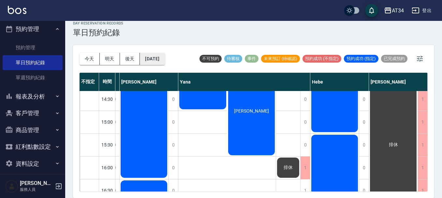
click at [162, 59] on button "2025/08/23" at bounding box center [152, 59] width 25 height 12
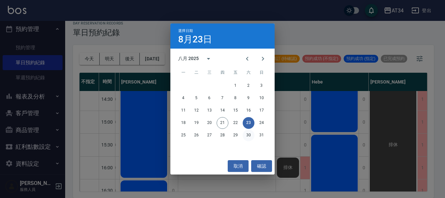
click at [246, 135] on button "30" at bounding box center [249, 135] width 12 height 12
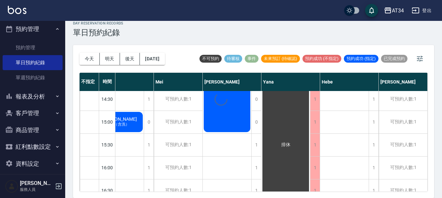
scroll to position [163, 307]
click at [163, 61] on button "2025/08/30" at bounding box center [152, 59] width 25 height 12
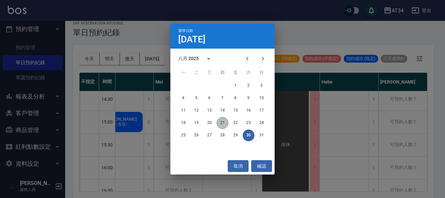
click at [222, 124] on button "21" at bounding box center [223, 123] width 12 height 12
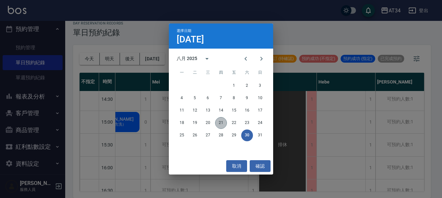
scroll to position [163, 304]
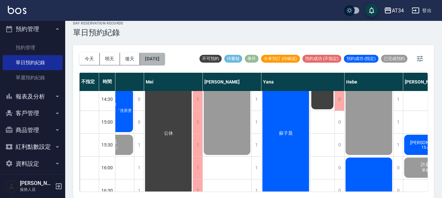
click at [156, 59] on button "2025/08/21" at bounding box center [152, 59] width 25 height 12
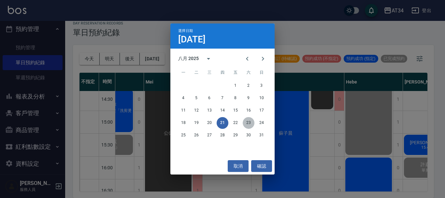
click at [249, 120] on button "23" at bounding box center [249, 123] width 12 height 12
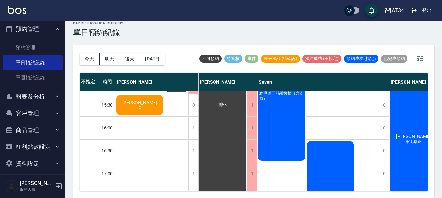
scroll to position [195, 0]
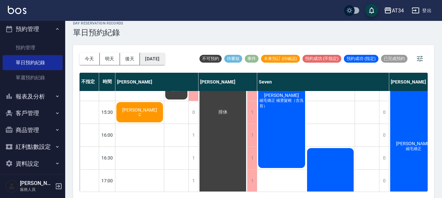
click at [164, 57] on button "2025/08/23" at bounding box center [152, 59] width 25 height 12
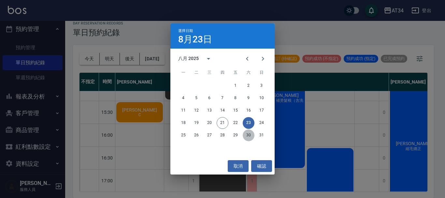
click at [250, 136] on button "30" at bounding box center [249, 135] width 12 height 12
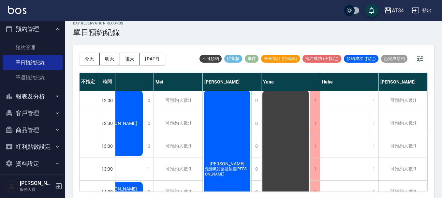
scroll to position [33, 307]
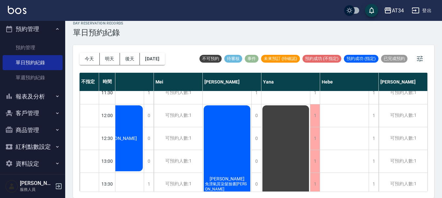
click at [411, 50] on div "今天 明天 後天 2025/08/30 不可預約 待審核 事件 未來預訂 (待確認) 預約成功 (不指定) 預約成功 (指定) 已完成預約" at bounding box center [253, 59] width 348 height 28
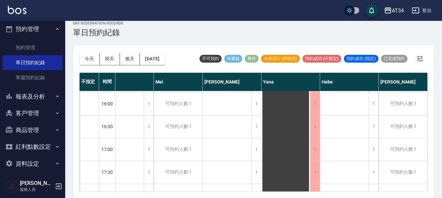
scroll to position [175, 307]
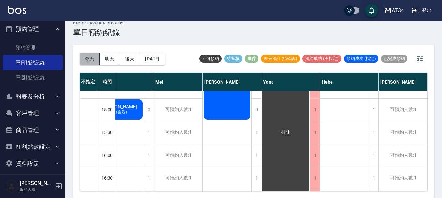
click at [88, 61] on button "今天" at bounding box center [89, 59] width 20 height 12
click at [88, 61] on div at bounding box center [221, 99] width 442 height 198
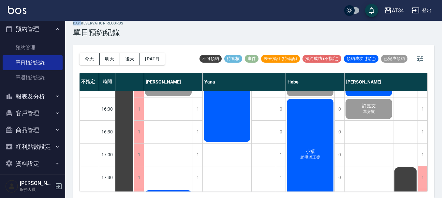
scroll to position [221, 365]
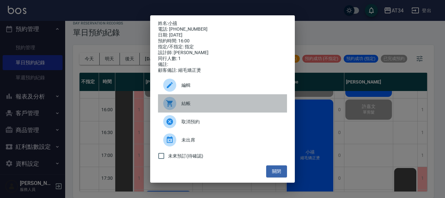
click at [203, 106] on span "結帳" at bounding box center [231, 103] width 100 height 7
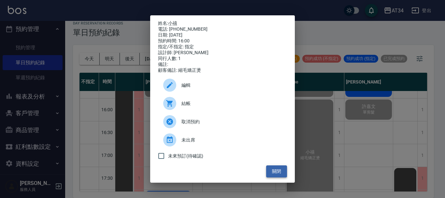
click at [276, 171] on button "關閉" at bounding box center [276, 171] width 21 height 12
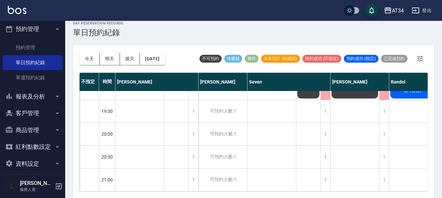
scroll to position [384, 0]
click at [83, 58] on button "今天" at bounding box center [89, 59] width 20 height 12
click at [93, 60] on button "今天" at bounding box center [89, 59] width 20 height 12
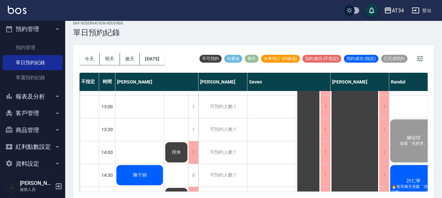
scroll to position [98, 0]
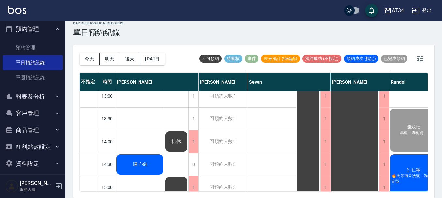
click at [141, 50] on span "陳子娟" at bounding box center [140, 47] width 16 height 6
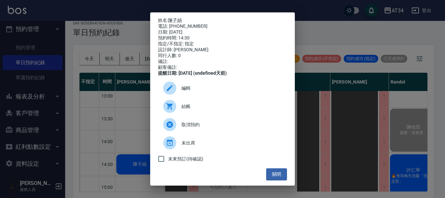
click at [188, 110] on span "結帳" at bounding box center [231, 106] width 100 height 7
click at [273, 177] on button "關閉" at bounding box center [276, 174] width 21 height 12
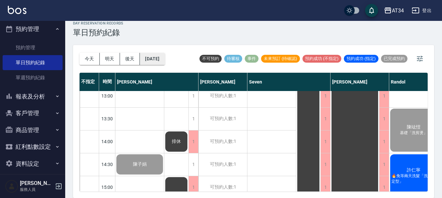
click at [147, 62] on button "[DATE]" at bounding box center [152, 59] width 25 height 12
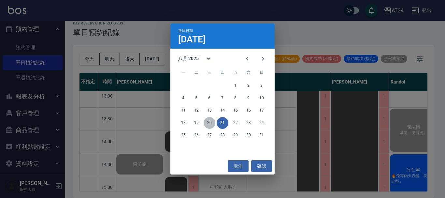
click at [211, 123] on button "20" at bounding box center [210, 123] width 12 height 12
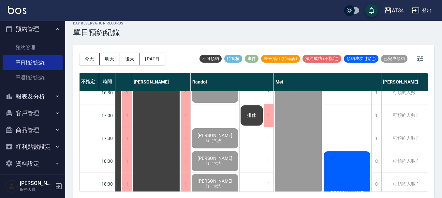
scroll to position [315, 198]
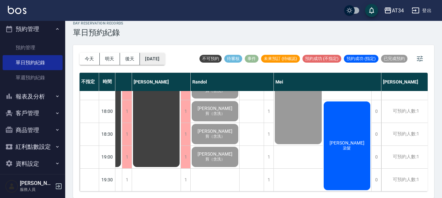
click at [151, 58] on button "2025/08/20" at bounding box center [152, 59] width 25 height 12
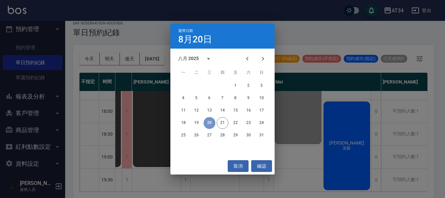
click at [208, 123] on button "20" at bounding box center [210, 123] width 12 height 12
click at [194, 124] on button "19" at bounding box center [197, 123] width 12 height 12
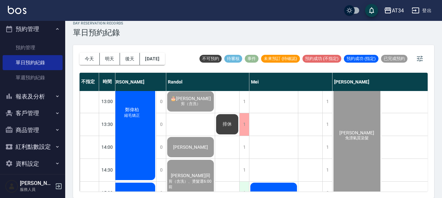
scroll to position [87, 198]
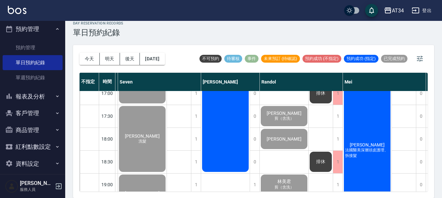
scroll to position [315, 105]
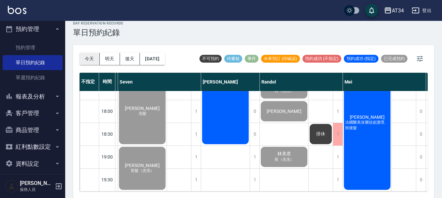
click at [94, 60] on button "今天" at bounding box center [89, 59] width 20 height 12
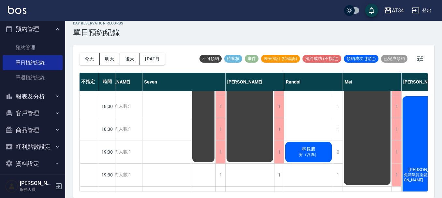
click at [56, 185] on icon "button" at bounding box center [59, 186] width 8 height 8
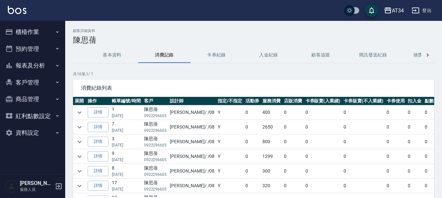
click at [29, 29] on button "櫃檯作業" at bounding box center [33, 31] width 60 height 17
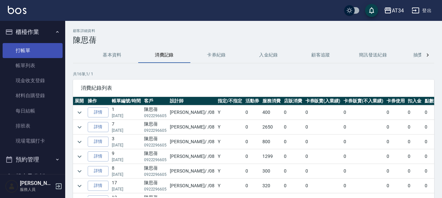
click at [31, 49] on link "打帳單" at bounding box center [33, 50] width 60 height 15
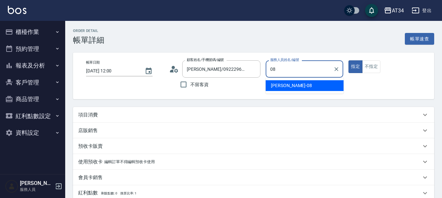
type input "Emma-08"
type button "true"
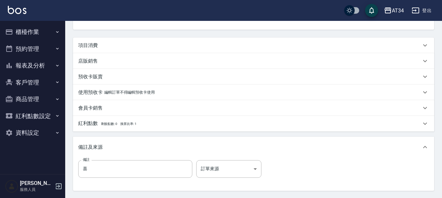
scroll to position [33, 0]
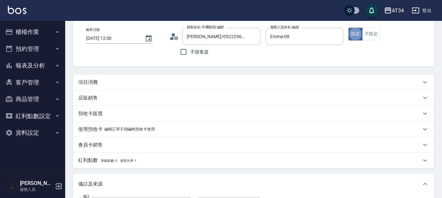
click at [88, 85] on p "項目消費" at bounding box center [88, 82] width 20 height 7
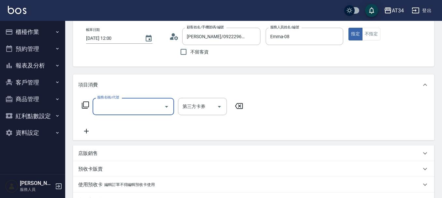
scroll to position [0, 0]
click at [84, 106] on icon at bounding box center [85, 105] width 8 height 8
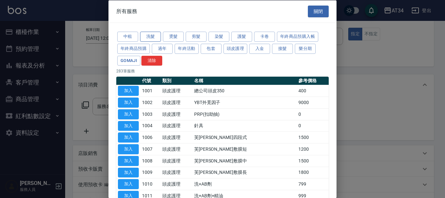
click at [145, 37] on button "洗髮" at bounding box center [150, 37] width 21 height 10
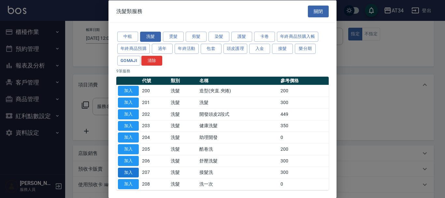
click at [128, 168] on button "加入" at bounding box center [128, 172] width 21 height 10
type input "接髮洗(207)"
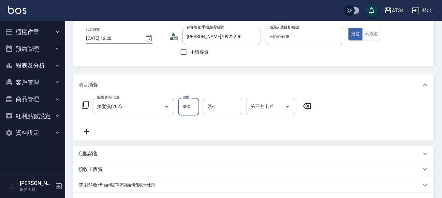
click at [187, 104] on input "300" at bounding box center [188, 107] width 21 height 18
type input "0"
type input "44"
type input "40"
type input "4450"
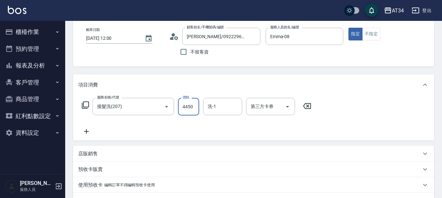
type input "40"
type input "445"
type input "0"
type input "45"
type input "40"
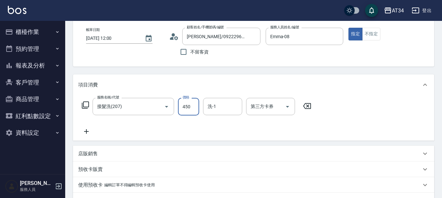
type input "450"
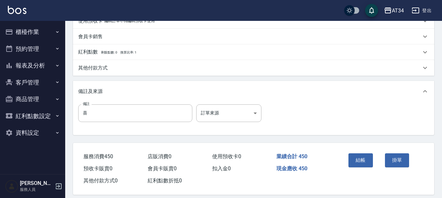
scroll to position [204, 0]
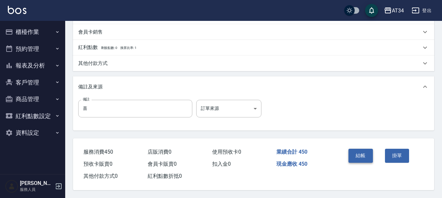
click at [368, 155] on button "結帳" at bounding box center [360, 155] width 24 height 14
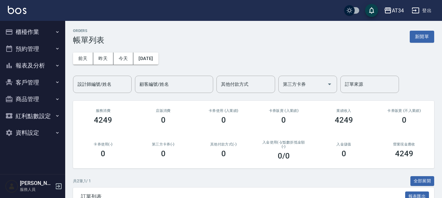
click at [17, 31] on button "櫃檯作業" at bounding box center [33, 31] width 60 height 17
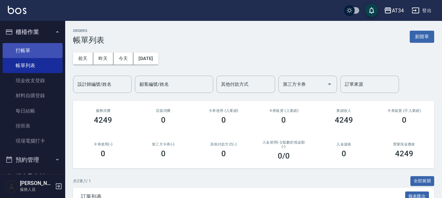
click at [20, 46] on link "打帳單" at bounding box center [33, 50] width 60 height 15
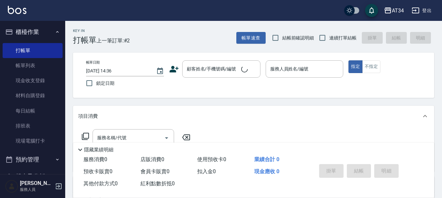
click at [175, 68] on icon at bounding box center [174, 69] width 10 height 10
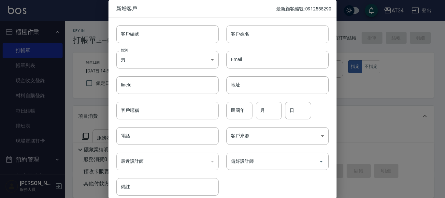
click at [259, 32] on input "客戶姓名" at bounding box center [277, 34] width 102 height 18
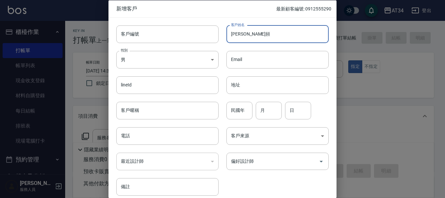
type input "[PERSON_NAME]頻"
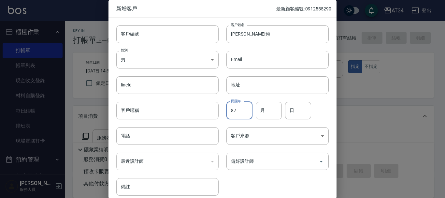
type input "87"
type input "08"
type input "22"
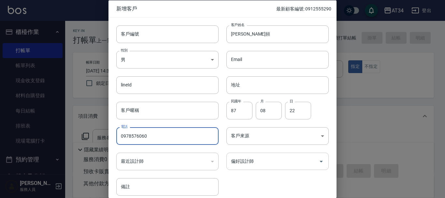
type input "0978576060"
click at [253, 166] on input "偏好設計師" at bounding box center [272, 160] width 87 height 11
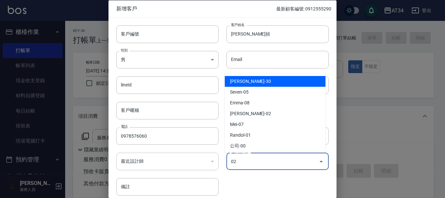
type input "[PERSON_NAME]"
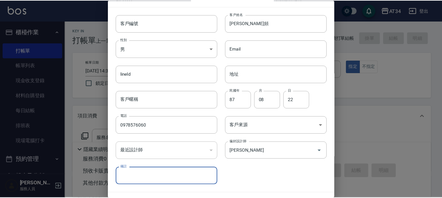
scroll to position [28, 0]
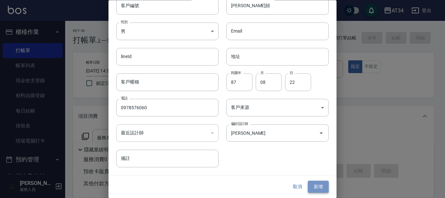
click at [309, 181] on button "新增" at bounding box center [318, 187] width 21 height 12
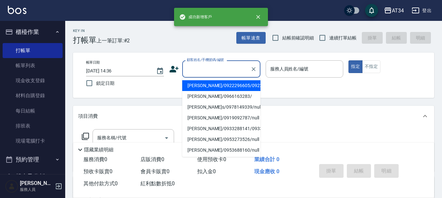
click at [208, 69] on input "顧客姓名/手機號碼/編號" at bounding box center [216, 68] width 63 height 11
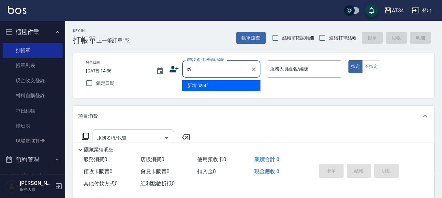
type input "x"
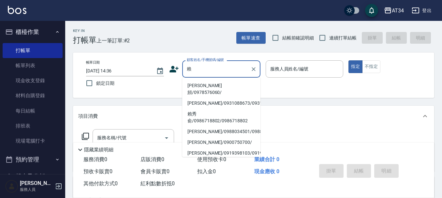
click at [203, 87] on li "賴彥頻/0978576060/" at bounding box center [221, 89] width 78 height 18
type input "賴彥頻/0978576060/"
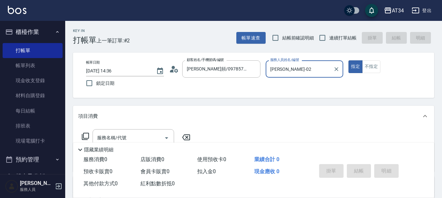
type input "Wendy-02"
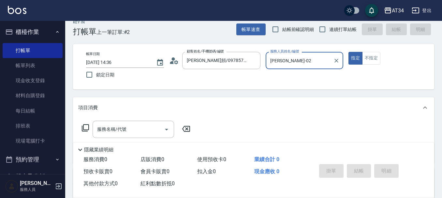
scroll to position [33, 0]
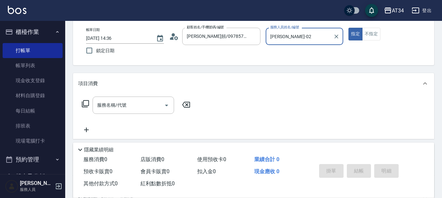
click at [125, 104] on div "服務名稱/代號 服務名稱/代號" at bounding box center [132, 104] width 81 height 17
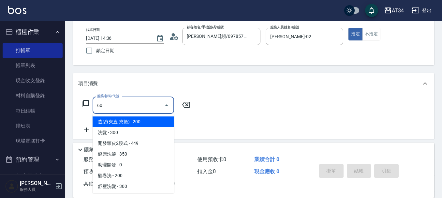
type input "602"
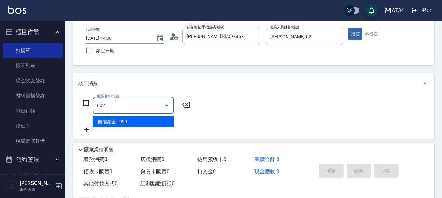
type input "90"
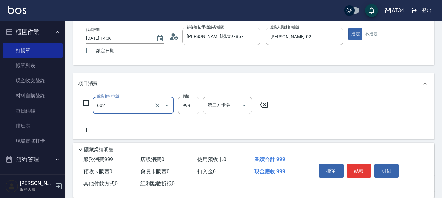
type input "自備鉑金(602)"
type input "0"
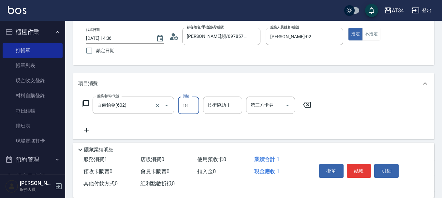
type input "180"
type input "1800"
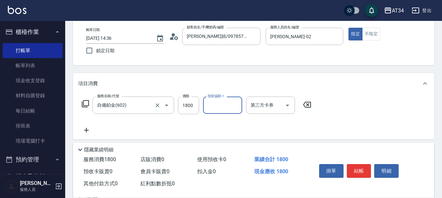
type input "3"
type input "張芯婭-25"
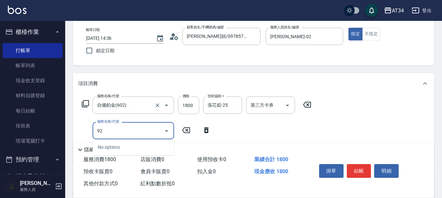
type input "921"
type input "270"
type input "洗+ab劑+精油(921)"
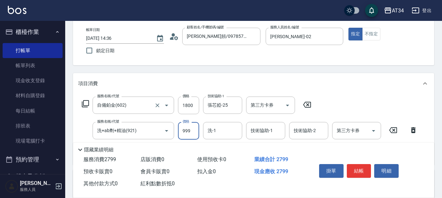
type input "7"
type input "180"
type input "79"
type input "250"
type input "799"
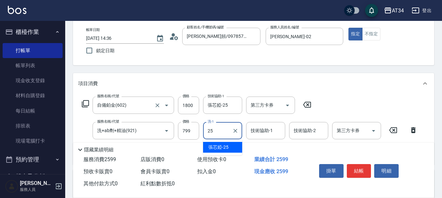
type input "張芯婭-25"
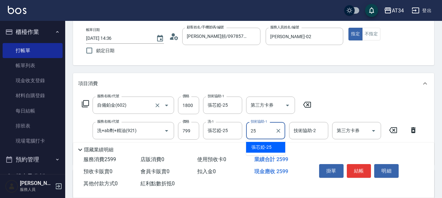
type input "張芯婭-25"
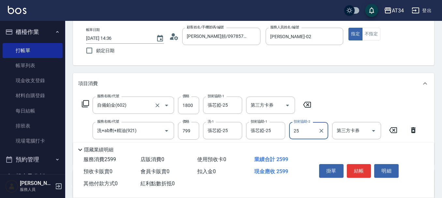
type input "張芯婭-25"
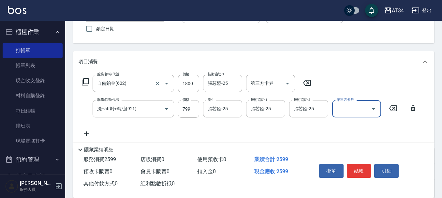
scroll to position [65, 0]
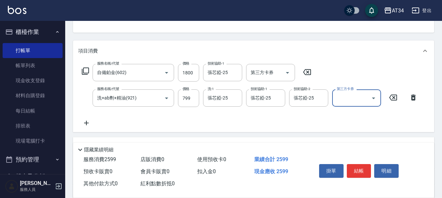
click at [87, 124] on icon at bounding box center [86, 123] width 16 height 8
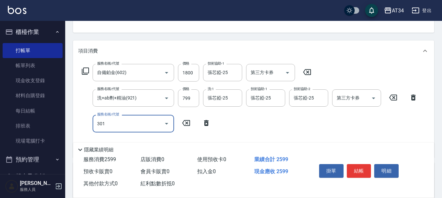
type input "301"
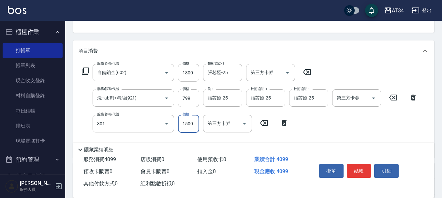
type input "400"
type input "燙髮(301)"
type input "2"
type input "260"
type input "289"
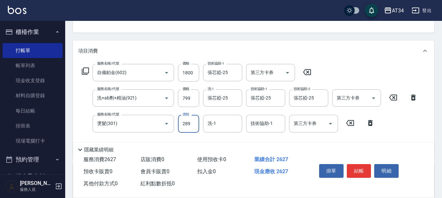
type input "540"
type input "2899"
type input "張芯婭-25"
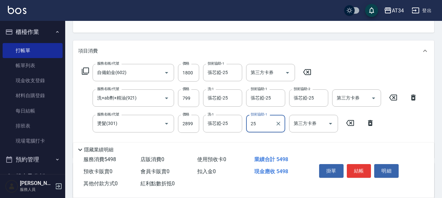
type input "張芯婭-25"
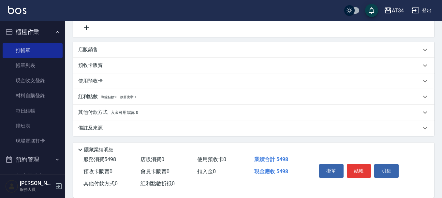
scroll to position [187, 0]
click at [131, 108] on p "其他付款方式 入金可用餘額: 0" at bounding box center [108, 111] width 60 height 7
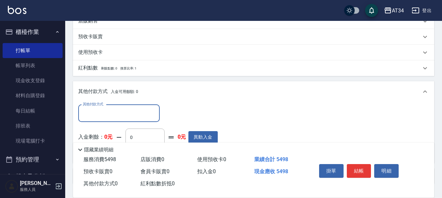
scroll to position [0, 0]
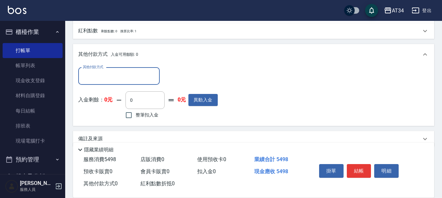
click at [118, 69] on div "其他付款方式" at bounding box center [118, 75] width 81 height 17
click at [119, 70] on input "其他付款方式" at bounding box center [119, 75] width 76 height 11
click at [117, 73] on input "其他付款方式" at bounding box center [119, 75] width 76 height 11
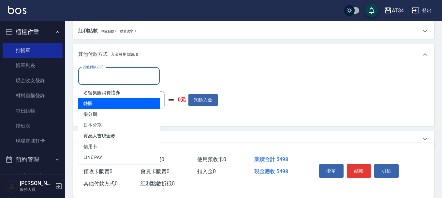
click at [106, 103] on span "轉賬" at bounding box center [118, 103] width 81 height 11
type input "轉賬"
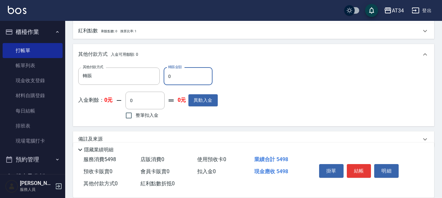
click at [190, 77] on input "0" at bounding box center [187, 76] width 49 height 18
click at [191, 74] on input "0" at bounding box center [187, 76] width 49 height 18
type input "55"
type input "490"
type input "55"
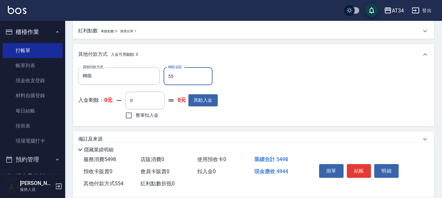
type input "540"
type input "549"
type input "0"
type input "5498"
click at [358, 167] on button "結帳" at bounding box center [358, 171] width 24 height 14
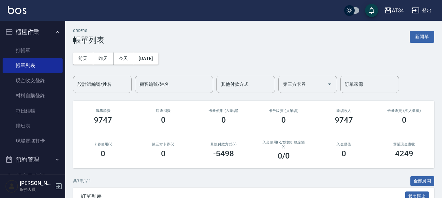
click at [111, 95] on div "ORDERS 帳單列表 新開單 前天 昨天 今天 2025/08/21 設計師編號/姓名 設計師編號/姓名 顧客編號/姓名 顧客編號/姓名 其他付款方式 其他…" at bounding box center [253, 157] width 376 height 272
click at [111, 89] on input "設計師編號/姓名" at bounding box center [102, 83] width 53 height 11
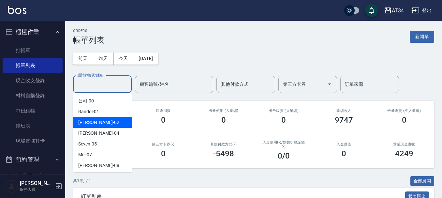
click at [114, 124] on div "Wendy -02" at bounding box center [102, 122] width 59 height 11
type input "Wendy-02"
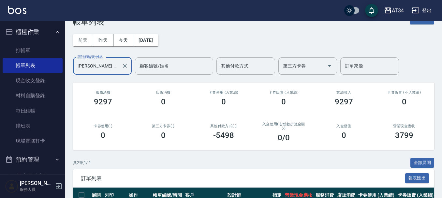
scroll to position [85, 0]
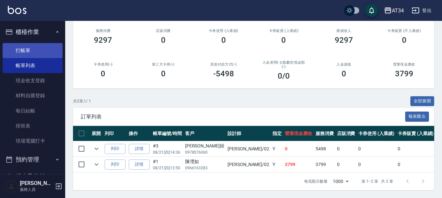
click at [24, 51] on link "打帳單" at bounding box center [33, 50] width 60 height 15
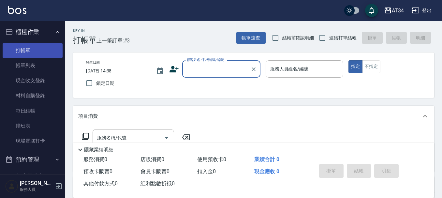
click at [24, 67] on link "帳單列表" at bounding box center [33, 65] width 60 height 15
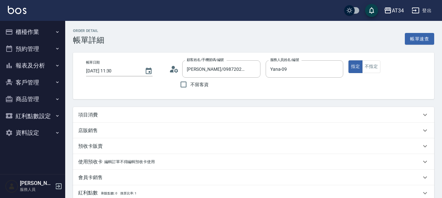
type input "[PERSON_NAME]/0987202745/0987202745"
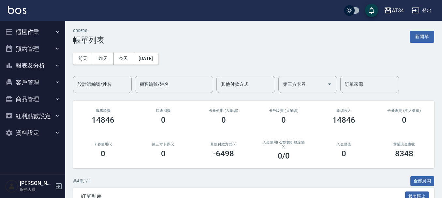
click at [14, 37] on button "櫃檯作業" at bounding box center [33, 31] width 60 height 17
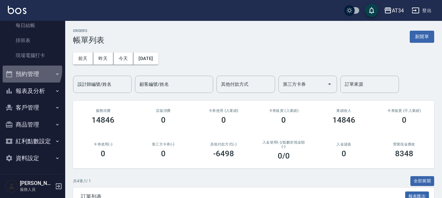
click at [29, 70] on button "預約管理" at bounding box center [33, 73] width 60 height 17
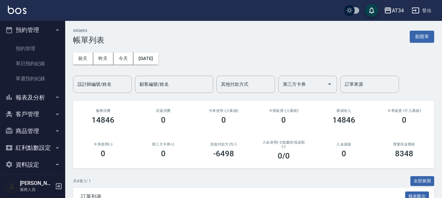
scroll to position [136, 0]
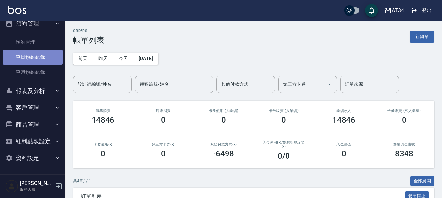
click at [39, 59] on link "單日預約紀錄" at bounding box center [33, 56] width 60 height 15
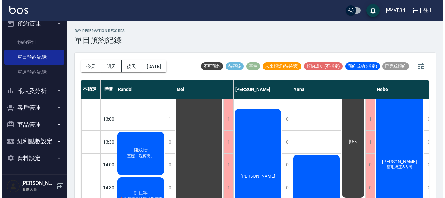
scroll to position [98, 274]
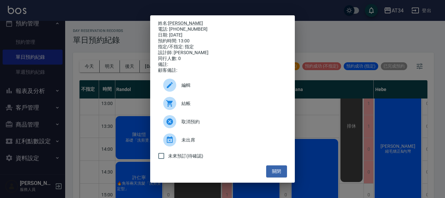
click at [217, 112] on div "結帳" at bounding box center [222, 103] width 129 height 18
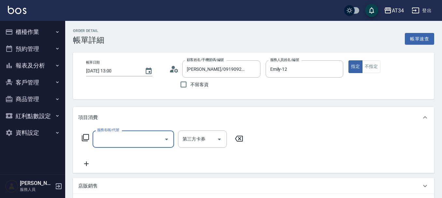
click at [132, 134] on input "服務名稱/代號" at bounding box center [128, 138] width 66 height 11
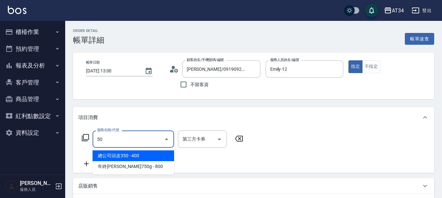
type input "501"
type input "100"
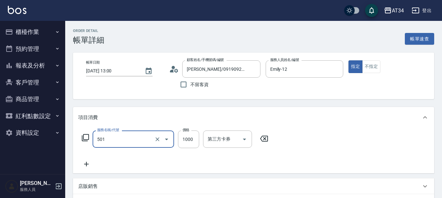
type input "染髮(501)"
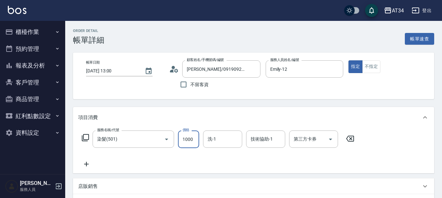
type input "0"
type input "16"
type input "10"
type input "160"
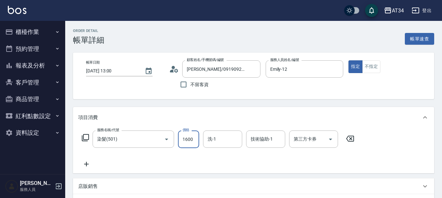
type input "1600"
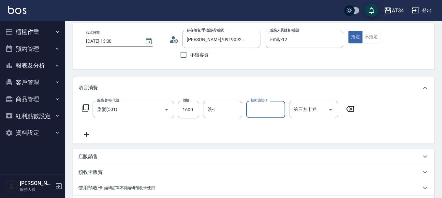
scroll to position [65, 0]
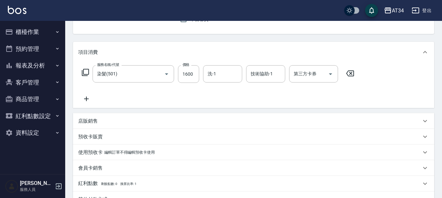
drag, startPoint x: 107, startPoint y: 120, endPoint x: 107, endPoint y: 117, distance: 3.6
click at [90, 102] on icon at bounding box center [86, 99] width 16 height 8
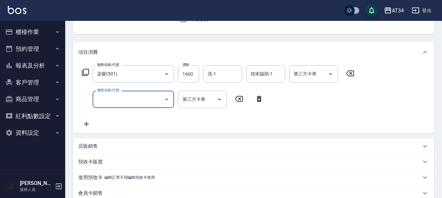
click at [93, 103] on div "服務名稱/代號" at bounding box center [132, 99] width 81 height 17
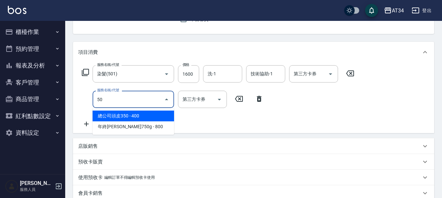
type input "501"
type input "260"
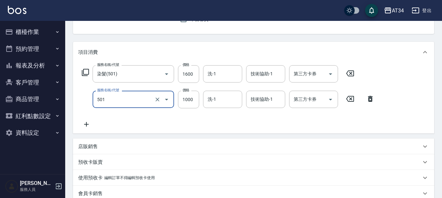
type input "染髮(501)"
click at [162, 98] on button "Open" at bounding box center [166, 99] width 10 height 10
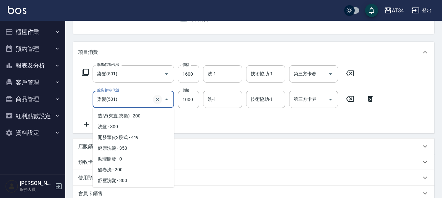
scroll to position [117, 0]
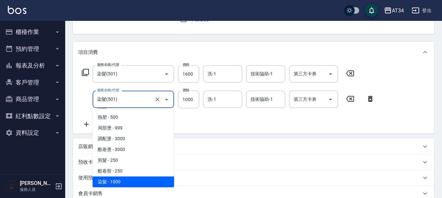
click at [157, 99] on icon "Clear" at bounding box center [157, 99] width 4 height 4
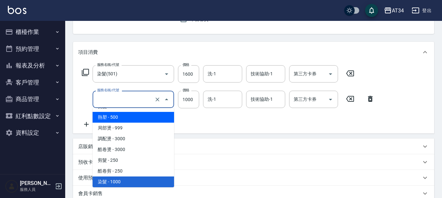
type input "6"
type input "160"
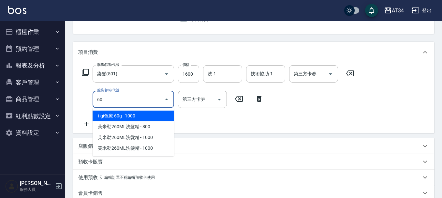
scroll to position [0, 0]
type input "601"
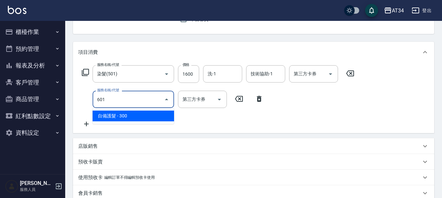
type input "190"
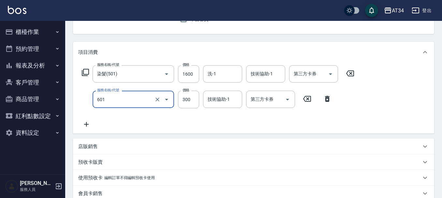
type input "自備護髮(601)"
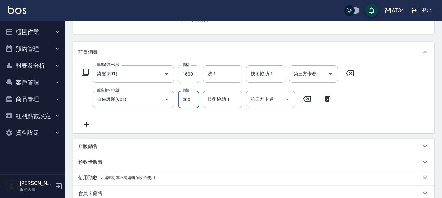
type input "160"
type input "12"
type input "170"
type input "125"
type input "280"
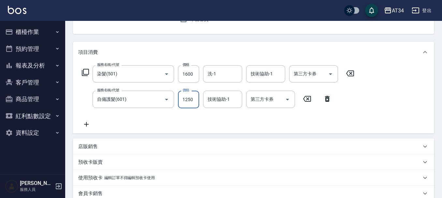
type input "1250"
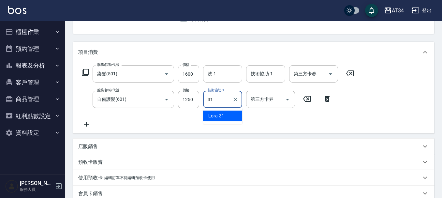
type input "Lora-31"
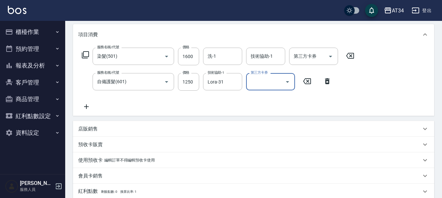
scroll to position [98, 0]
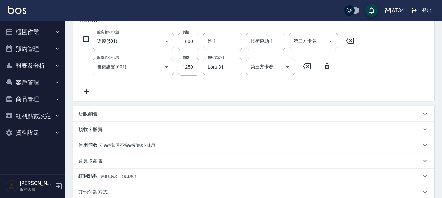
click at [89, 92] on icon at bounding box center [86, 92] width 16 height 8
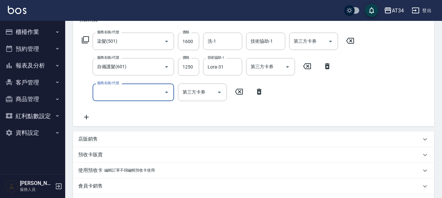
click at [105, 92] on input "服務名稱/代號" at bounding box center [128, 91] width 66 height 11
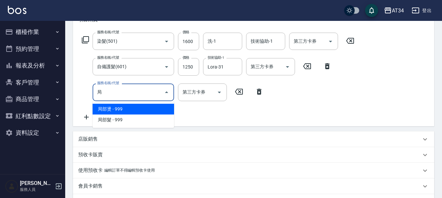
click at [136, 107] on span "局部燙 - 999" at bounding box center [132, 109] width 81 height 11
type input "局部燙(303)"
type input "380"
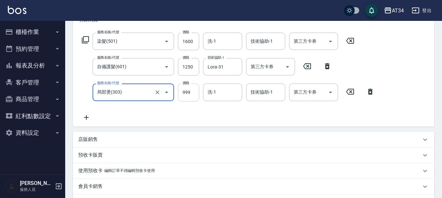
type input "局部燙(303)"
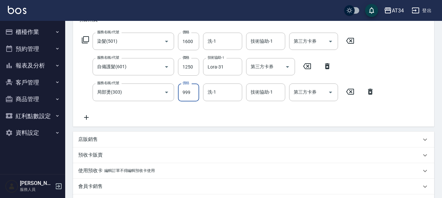
click at [186, 91] on input "999" at bounding box center [188, 92] width 21 height 18
type input "280"
type input "0"
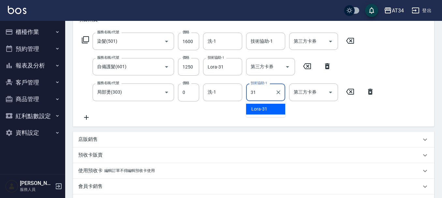
type input "Lora-31"
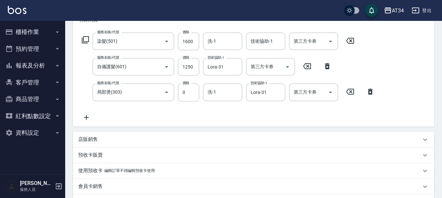
click at [89, 136] on p "店販銷售" at bounding box center [88, 139] width 20 height 7
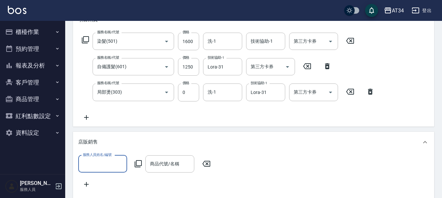
scroll to position [0, 0]
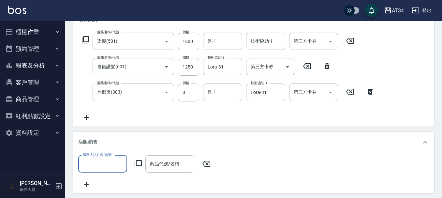
click at [109, 157] on label "服務人員姓名/編號" at bounding box center [97, 154] width 29 height 5
click at [109, 158] on input "服務人員姓名/編號" at bounding box center [102, 163] width 43 height 11
type input "Emily-12"
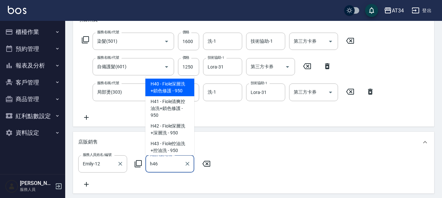
type input "喬娜斯新品玻尿酸洗護組500ML"
type input "360"
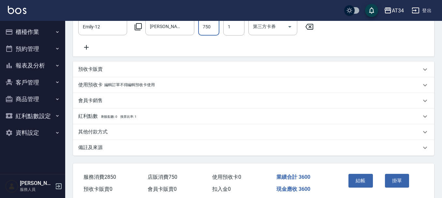
scroll to position [268, 0]
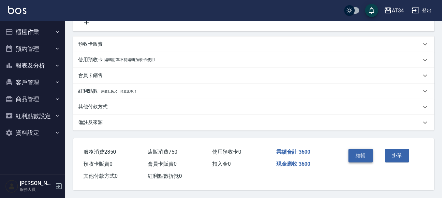
click at [355, 150] on button "結帳" at bounding box center [360, 155] width 24 height 14
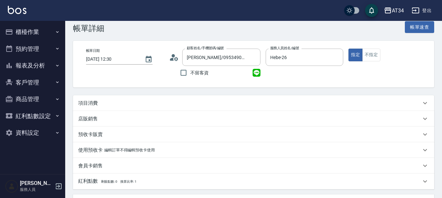
scroll to position [33, 0]
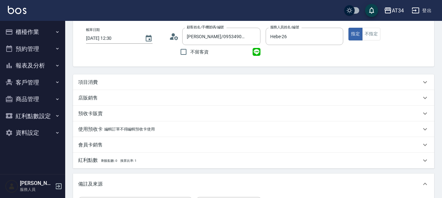
click at [149, 79] on div "項目消費" at bounding box center [249, 82] width 343 height 7
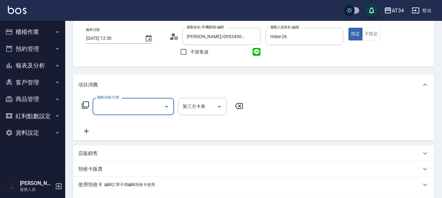
scroll to position [0, 0]
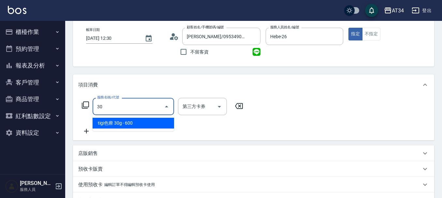
type input "301"
type input "150"
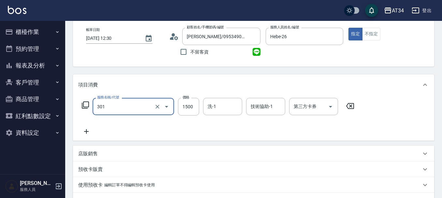
type input "燙髮(301)"
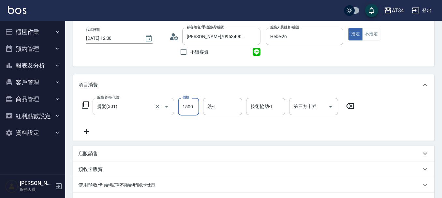
type input "0"
type input "17"
type input "10"
type input "170"
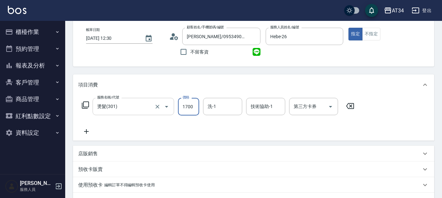
type input "1700"
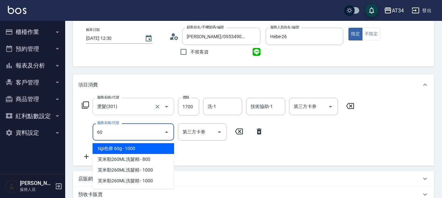
type input "601"
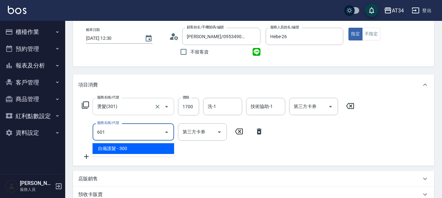
type input "200"
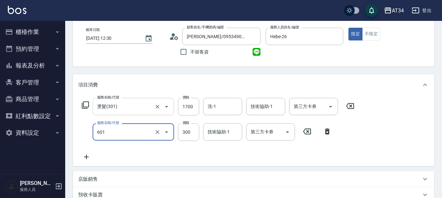
type input "自備護髮(601)"
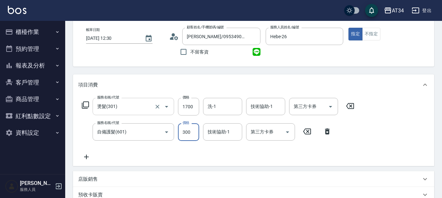
type input "170"
type input "10"
type input "180"
type input "100"
type input "170"
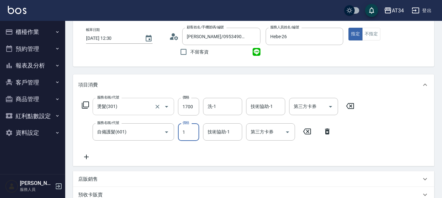
type input "11"
type input "180"
type input "110"
type input "280"
type input "1100"
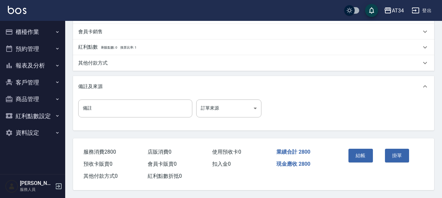
scroll to position [230, 0]
click at [364, 151] on button "結帳" at bounding box center [360, 155] width 24 height 14
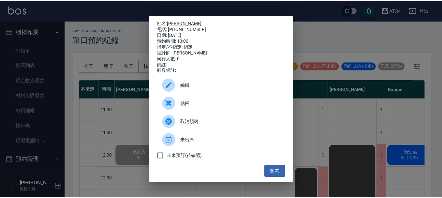
scroll to position [98, 274]
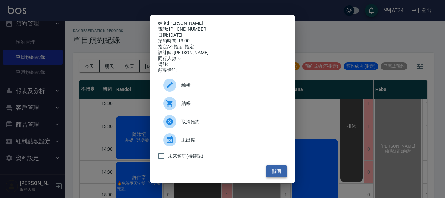
click at [273, 176] on button "關閉" at bounding box center [276, 171] width 21 height 12
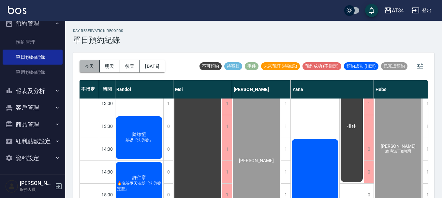
click at [81, 66] on button "今天" at bounding box center [89, 66] width 20 height 12
click at [159, 68] on button "[DATE]" at bounding box center [152, 66] width 25 height 12
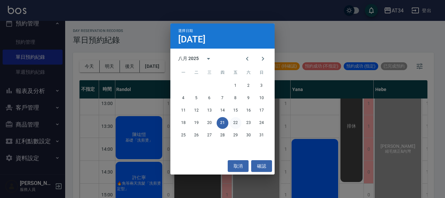
click at [235, 123] on button "22" at bounding box center [236, 123] width 12 height 12
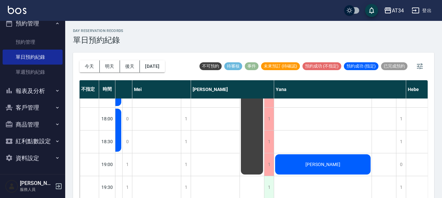
scroll to position [7, 0]
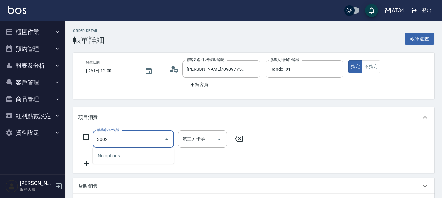
click at [155, 137] on input "3002" at bounding box center [128, 138] width 66 height 11
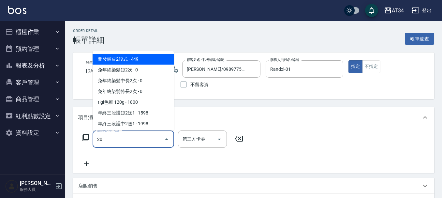
type input "201"
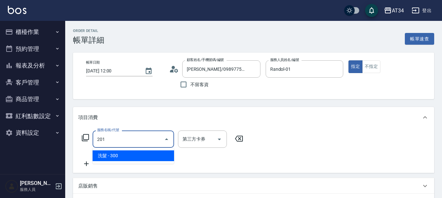
type input "30"
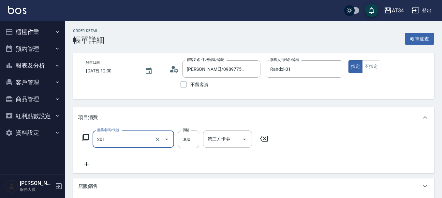
type input "洗髮(201)"
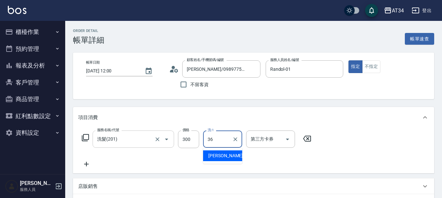
type input "[PERSON_NAME]-36"
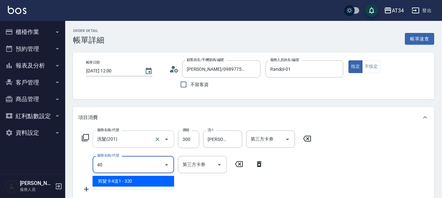
type input "401"
type input "50"
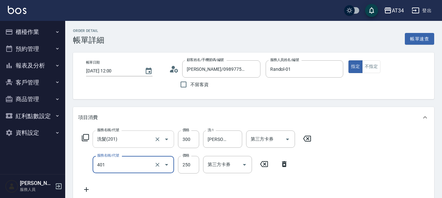
type input "剪髮(401)"
type input "30"
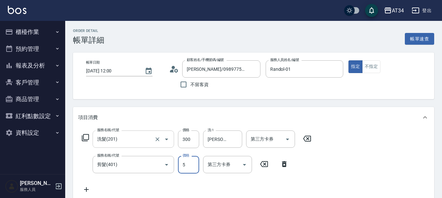
type input "50"
type input "80"
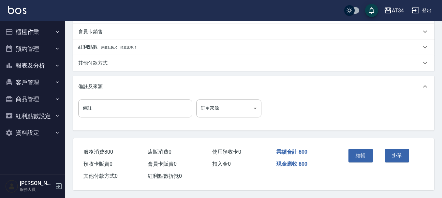
scroll to position [228, 0]
type input "500"
click at [369, 157] on button "結帳" at bounding box center [360, 155] width 24 height 14
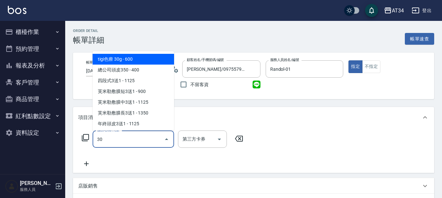
type input "300"
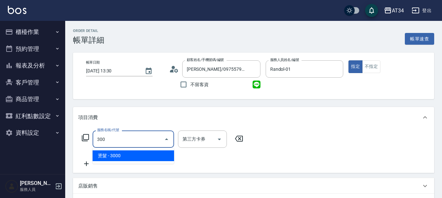
type input "300"
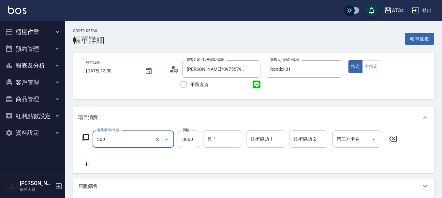
type input "燙髮(300)"
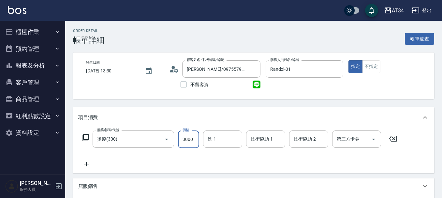
type input "0"
type input "28"
type input "20"
type input "280"
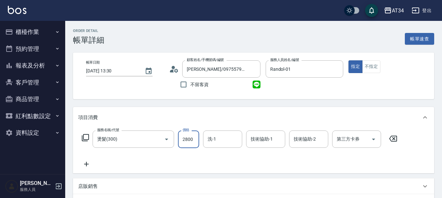
type input "2800"
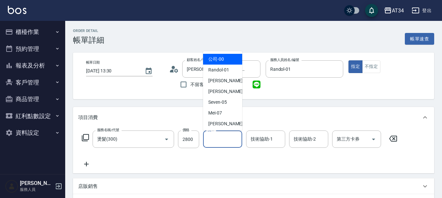
click at [226, 141] on input "洗-1" at bounding box center [222, 138] width 33 height 11
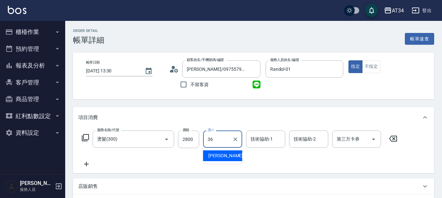
type input "張可芮-36"
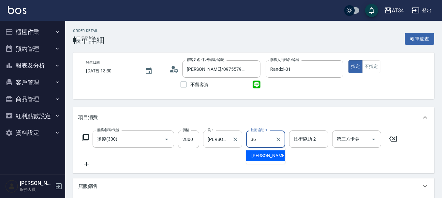
type input "張可芮-36"
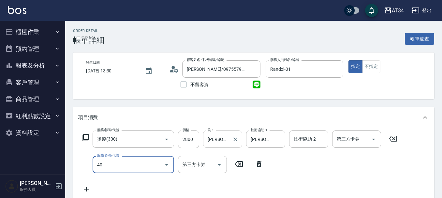
type input "401"
type input "300"
type input "剪髮(401)"
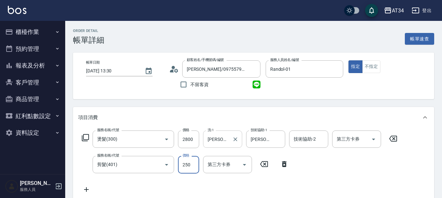
type input "280"
type input "50"
type input "330"
type input "500"
click at [125, 165] on input "剪髮(401)" at bounding box center [123, 164] width 57 height 11
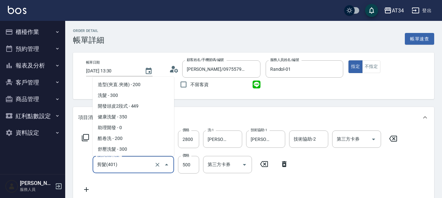
click at [124, 165] on input "剪髮(401)" at bounding box center [123, 164] width 57 height 11
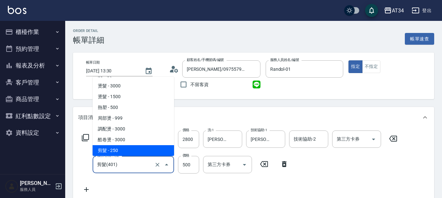
type input "280"
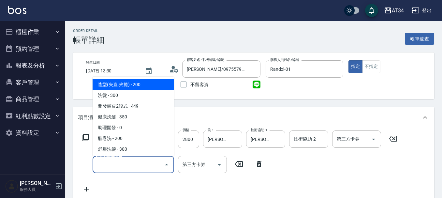
click at [124, 165] on input "服務名稱/代號" at bounding box center [128, 164] width 66 height 11
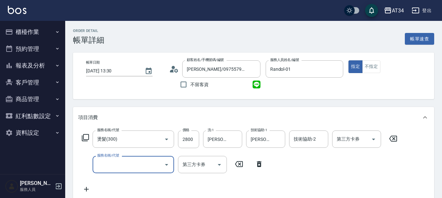
click at [124, 165] on input "服務名稱/代號" at bounding box center [128, 164] width 66 height 11
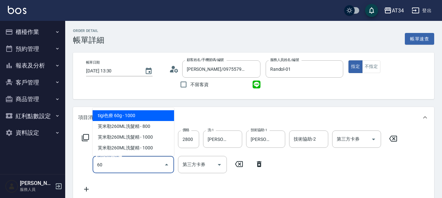
type input "602"
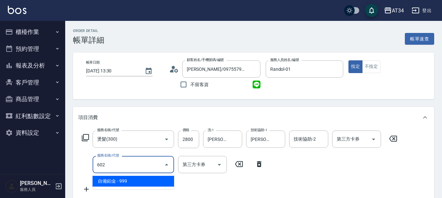
type input "370"
type input "自備鉑金(602)"
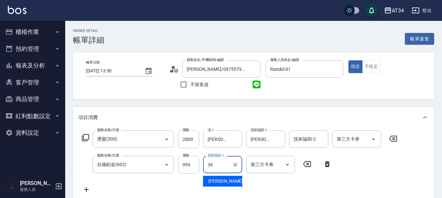
type input "張可芮-36"
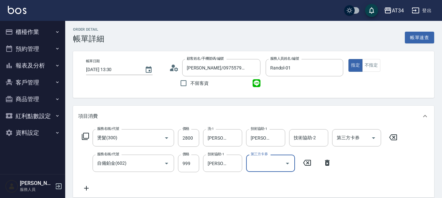
scroll to position [0, 0]
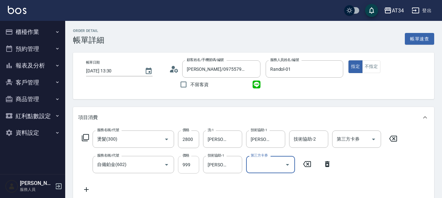
click at [191, 171] on input "999" at bounding box center [188, 165] width 21 height 18
type input "7"
type input "280"
type input "79"
type input "350"
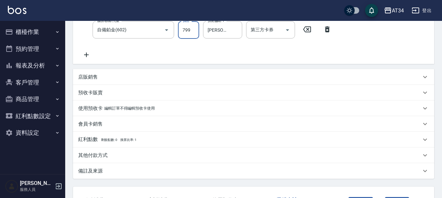
scroll to position [186, 0]
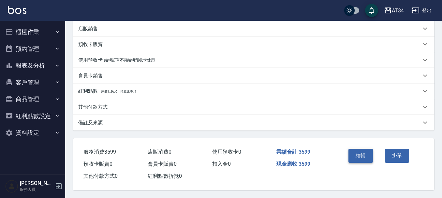
type input "799"
click at [354, 155] on button "結帳" at bounding box center [360, 155] width 24 height 14
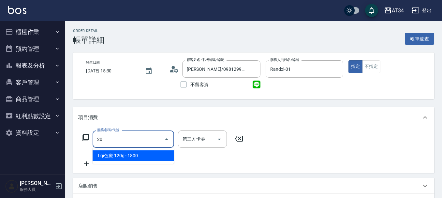
type input "201"
type input "30"
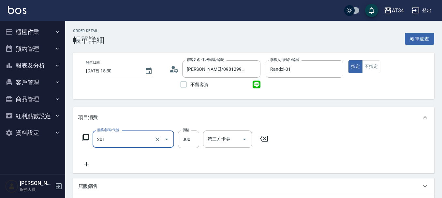
type input "洗髮(201)"
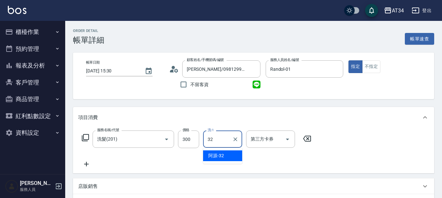
type input "阿源-32"
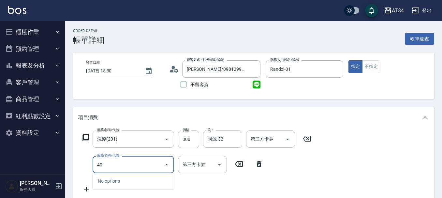
type input "401"
type input "50"
type input "剪髮(401)"
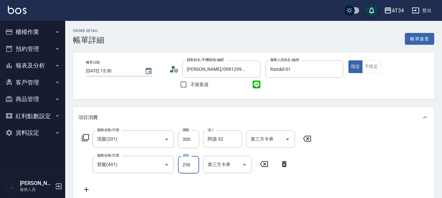
type input "30"
type input "50"
type input "80"
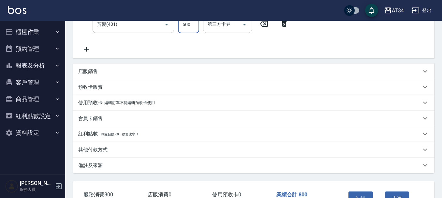
scroll to position [186, 0]
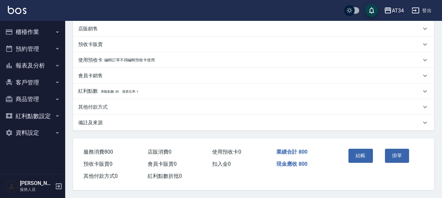
type input "500"
click at [132, 100] on div "其他付款方式" at bounding box center [253, 107] width 361 height 16
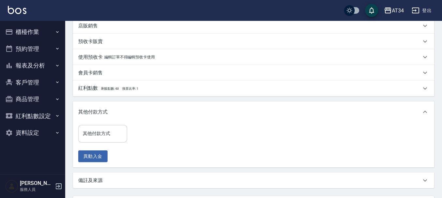
click at [113, 131] on input "其他付款方式" at bounding box center [102, 133] width 43 height 11
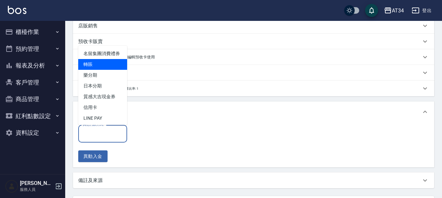
click at [111, 70] on span "轉賬" at bounding box center [102, 64] width 49 height 11
type input "轉賬"
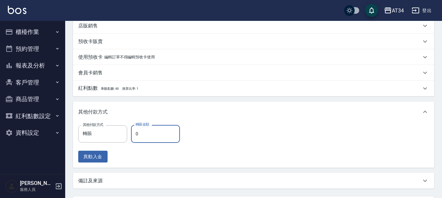
click at [157, 128] on input "0" at bounding box center [155, 134] width 49 height 18
type input "70"
type input "80"
type input "0"
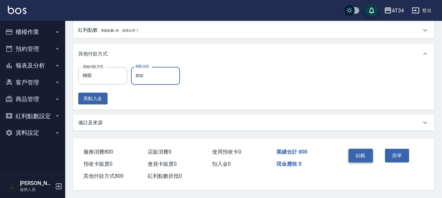
type input "800"
click at [359, 149] on button "結帳" at bounding box center [360, 155] width 24 height 14
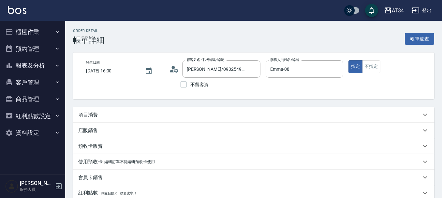
click at [110, 109] on div "項目消費" at bounding box center [253, 115] width 361 height 16
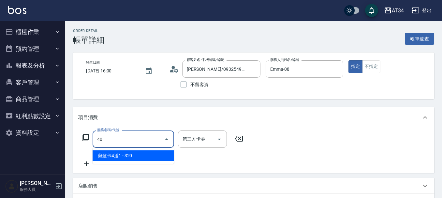
type input "401"
type input "20"
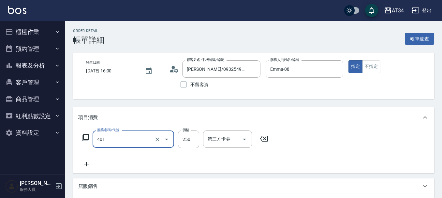
type input "剪髮(401)"
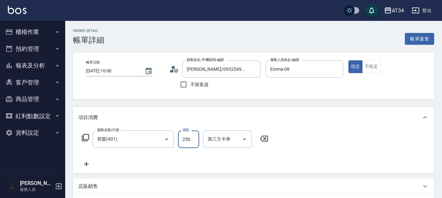
type input "0"
type input "50"
type input "500"
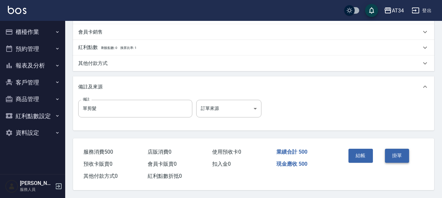
scroll to position [204, 0]
click at [368, 155] on button "結帳" at bounding box center [360, 155] width 24 height 14
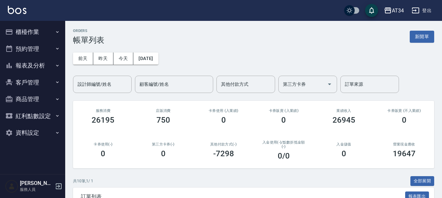
click at [38, 34] on button "櫃檯作業" at bounding box center [33, 31] width 60 height 17
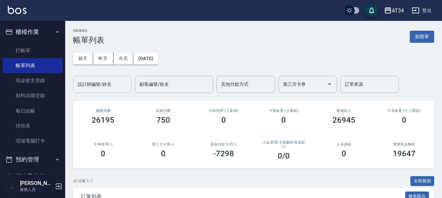
click at [100, 87] on input "設計師編號/姓名" at bounding box center [102, 83] width 53 height 11
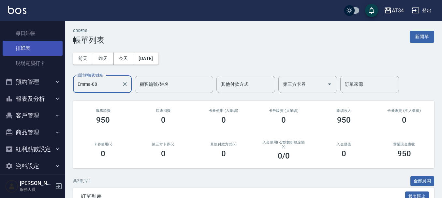
scroll to position [85, 0]
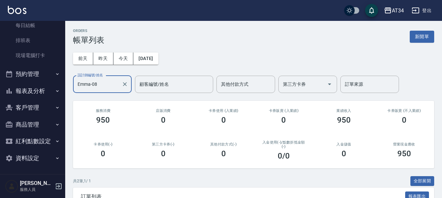
type input "Emma-08"
click at [47, 89] on button "報表及分析" at bounding box center [33, 90] width 60 height 17
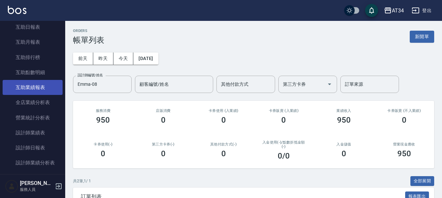
scroll to position [216, 0]
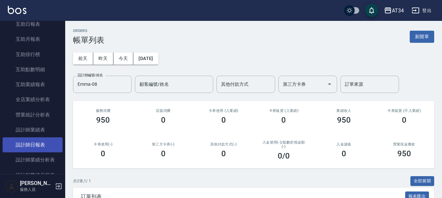
click at [46, 140] on link "設計師日報表" at bounding box center [33, 144] width 60 height 15
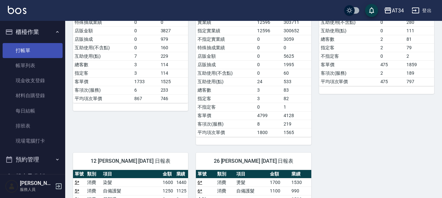
scroll to position [163, 0]
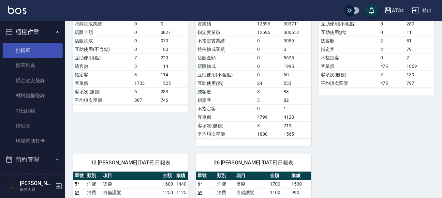
click at [31, 48] on link "打帳單" at bounding box center [33, 50] width 60 height 15
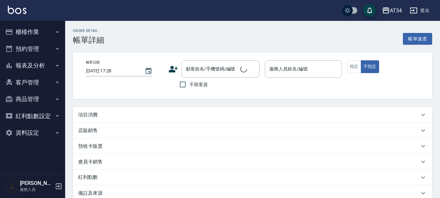
type input "[DATE] 12:00"
type input "Seven-05"
click at [115, 115] on div "項目消費" at bounding box center [249, 114] width 343 height 7
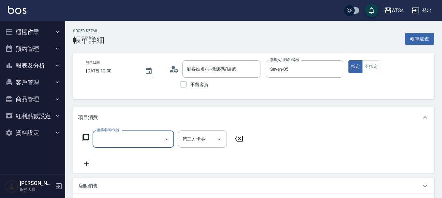
type input "[PERSON_NAME]/0935889415/0935889415"
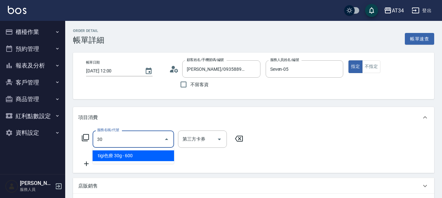
type input "301"
type input "150"
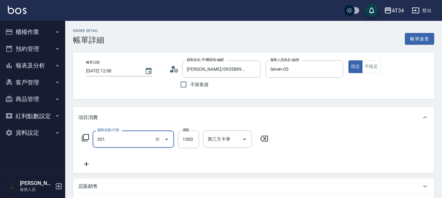
type input "燙髮(301)"
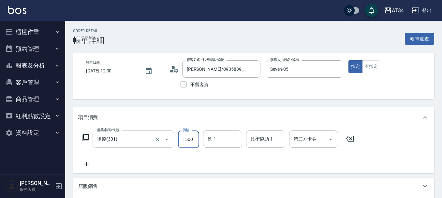
type input "0"
type input "32"
type input "30"
type input "323"
type input "320"
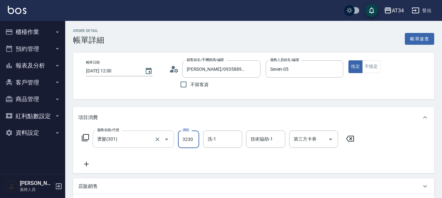
type input "3230"
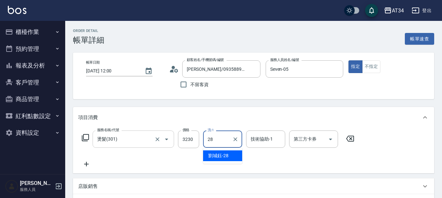
type input "[PERSON_NAME]-28"
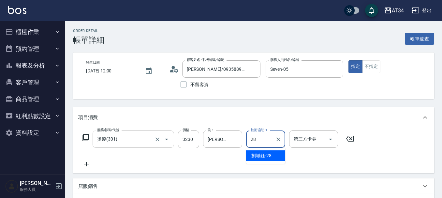
type input "[PERSON_NAME]-28"
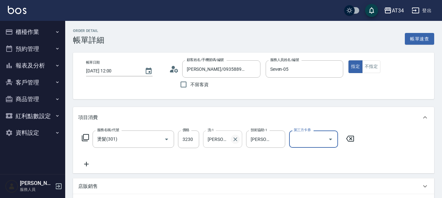
click at [236, 139] on icon "Clear" at bounding box center [235, 139] width 7 height 7
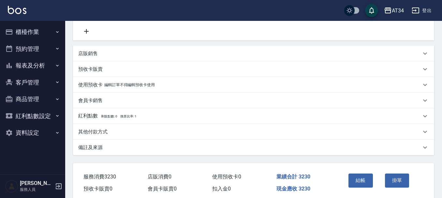
scroll to position [160, 0]
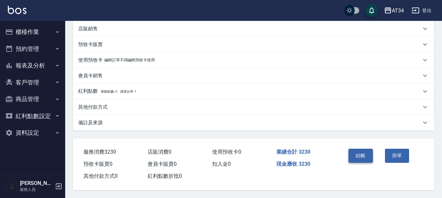
click at [358, 151] on button "結帳" at bounding box center [360, 155] width 24 height 14
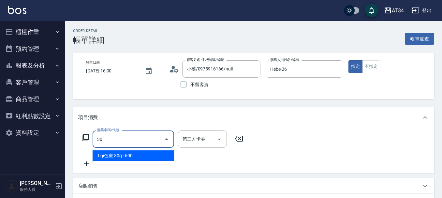
type input "301"
type input "150"
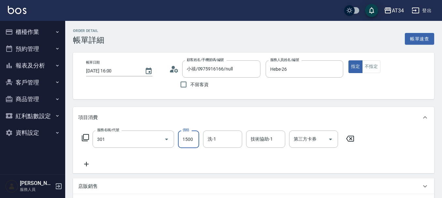
type input "燙髮(301)"
type input "0"
type input "17"
type input "10"
type input "170"
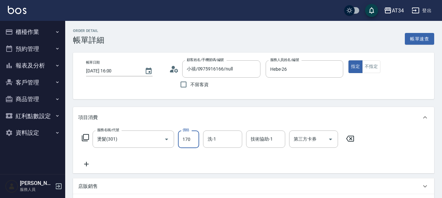
type input "170"
type input "1700"
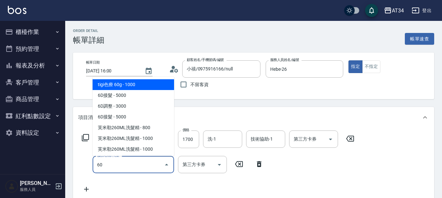
type input "601"
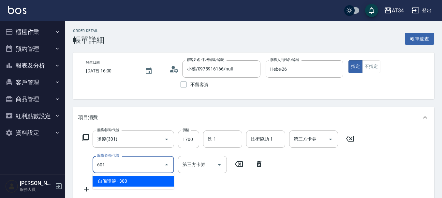
type input "200"
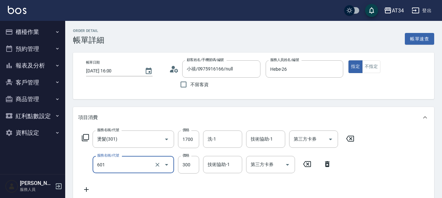
type input "自備護髮(601)"
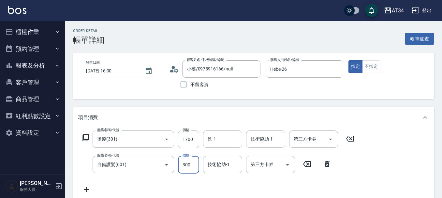
type input "170"
type input "10"
type input "180"
type input "109"
type input "270"
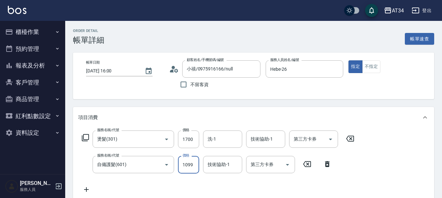
type input "10996"
type input "270"
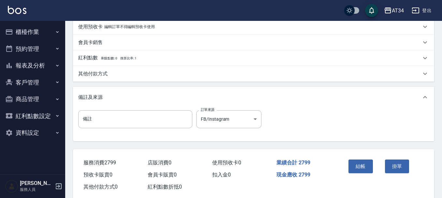
scroll to position [230, 0]
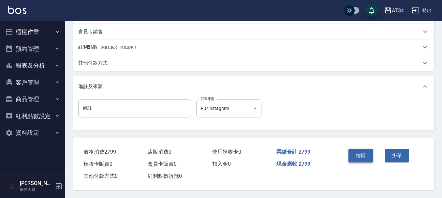
type input "1099"
click at [355, 153] on button "結帳" at bounding box center [360, 155] width 24 height 14
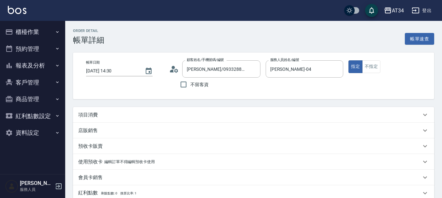
click at [102, 117] on div "項目消費" at bounding box center [249, 114] width 343 height 7
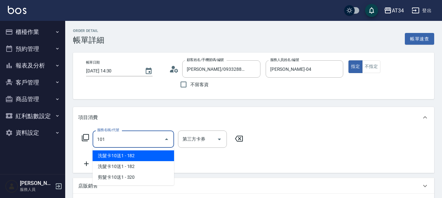
type input "1011"
type input "90"
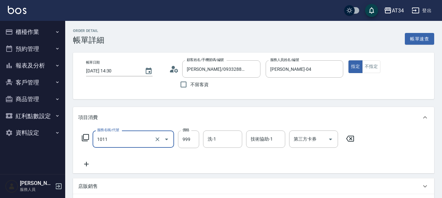
type input "洗+AB劑+精油(1011)"
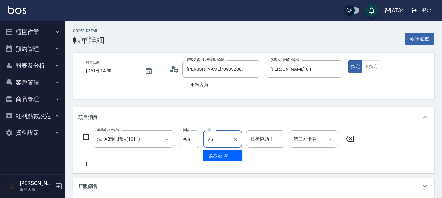
type input "張芯婭-25"
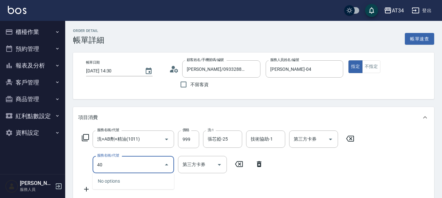
type input "401"
type input "120"
type input "剪髮(401)"
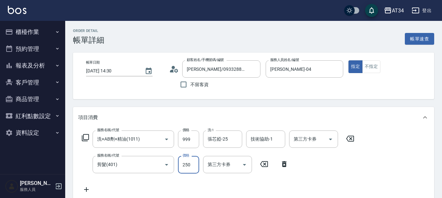
type input "100"
type input "40"
type input "130"
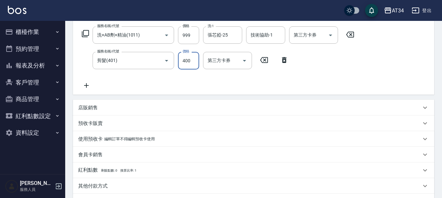
scroll to position [163, 0]
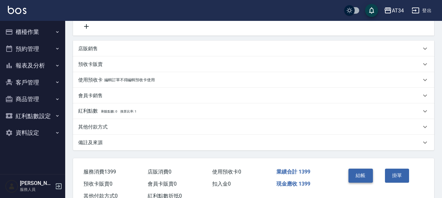
type input "400"
click at [365, 175] on button "結帳" at bounding box center [360, 175] width 24 height 14
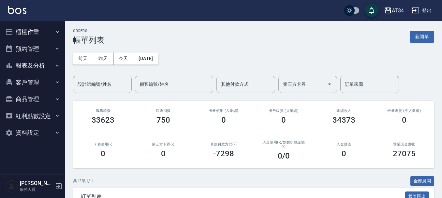
click at [27, 35] on button "櫃檯作業" at bounding box center [33, 31] width 60 height 17
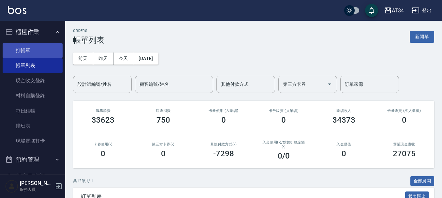
click at [28, 51] on link "打帳單" at bounding box center [33, 50] width 60 height 15
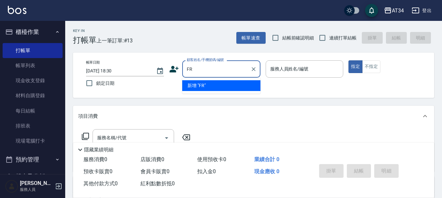
type input "F"
type input "蔡盈秀"
click at [291, 71] on input "服務人員姓名/編號" at bounding box center [304, 68] width 72 height 11
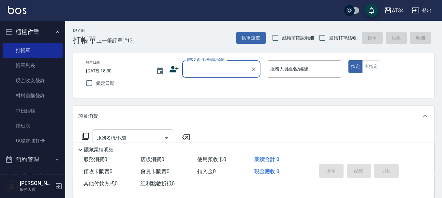
click at [232, 65] on input "顧客姓名/手機號碼/編號" at bounding box center [216, 68] width 63 height 11
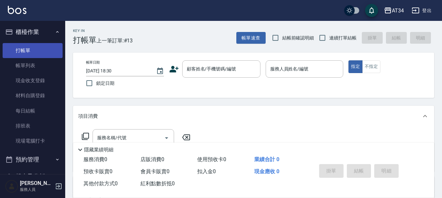
drag, startPoint x: 36, startPoint y: 42, endPoint x: 41, endPoint y: 49, distance: 8.0
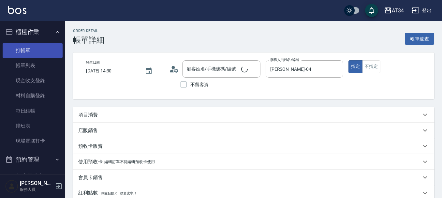
scroll to position [89, 0]
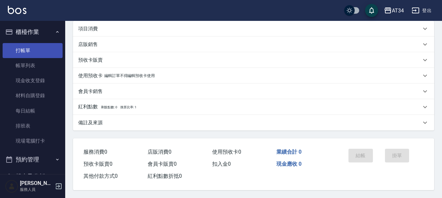
type input "陳子娟/0933288141/0933288141"
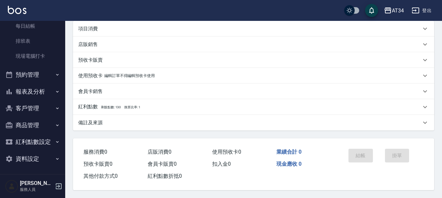
scroll to position [85, 0]
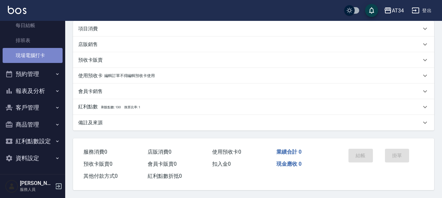
click at [37, 58] on link "現場電腦打卡" at bounding box center [33, 55] width 60 height 15
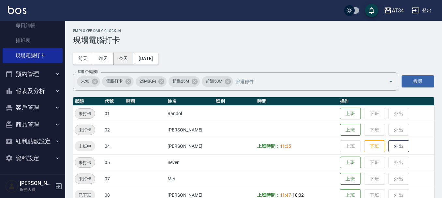
click at [120, 58] on button "今天" at bounding box center [123, 58] width 20 height 12
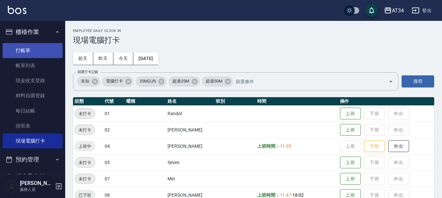
click at [20, 47] on link "打帳單" at bounding box center [33, 50] width 60 height 15
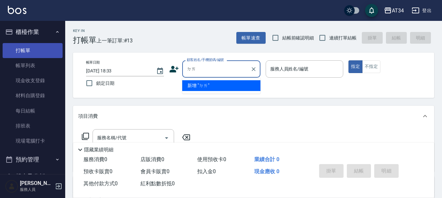
type input "ㄉ"
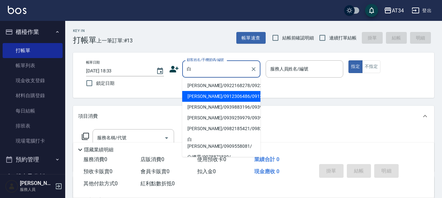
click at [203, 102] on li "白秀娥/0912306486/0912306486" at bounding box center [221, 96] width 78 height 11
type input "白秀娥/0912306486/0912306486"
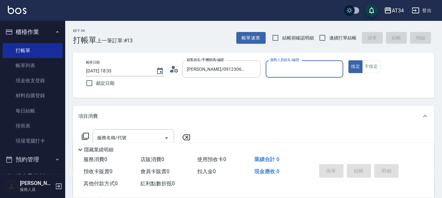
type input "annie-27"
click at [250, 73] on div at bounding box center [253, 68] width 8 height 17
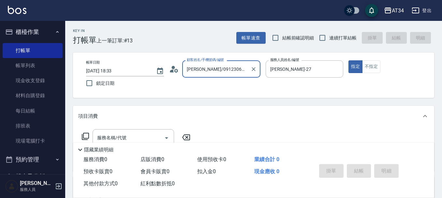
scroll to position [0, 9]
click at [252, 72] on icon "Clear" at bounding box center [253, 69] width 7 height 7
click at [302, 69] on input "annie-27" at bounding box center [299, 68] width 62 height 11
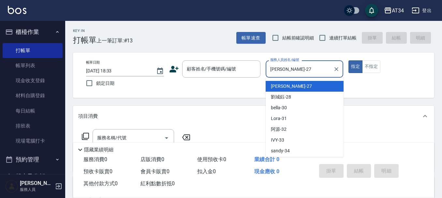
scroll to position [141, 0]
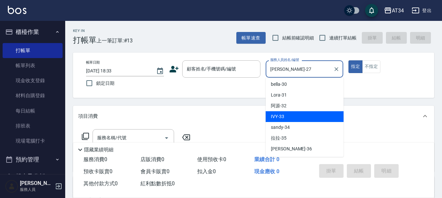
click at [296, 111] on div "IVY -33" at bounding box center [304, 116] width 78 height 11
type input "IVY-33"
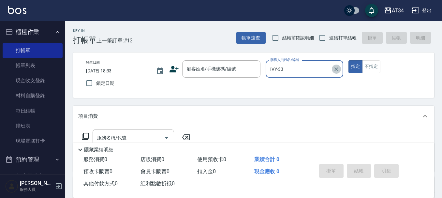
click at [336, 72] on icon "Clear" at bounding box center [336, 69] width 7 height 7
click at [234, 74] on input "顧客姓名/手機號碼/編號" at bounding box center [216, 68] width 63 height 11
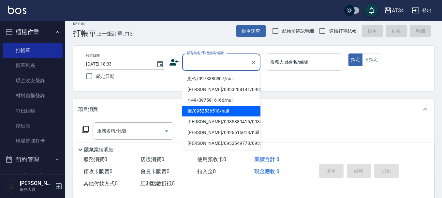
scroll to position [0, 0]
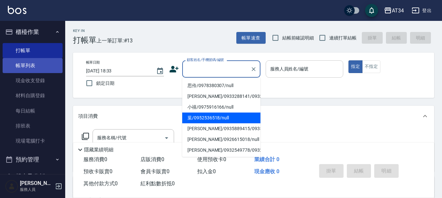
click at [49, 62] on link "帳單列表" at bounding box center [33, 65] width 60 height 15
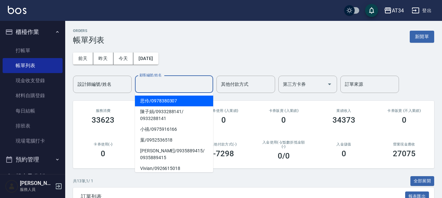
click at [162, 89] on input "顧客編號/姓名" at bounding box center [174, 83] width 72 height 11
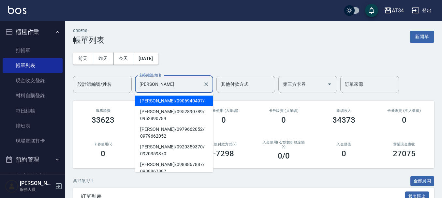
click at [162, 125] on span "楊岳勳 / 0979662052 / 0979662052" at bounding box center [174, 133] width 78 height 18
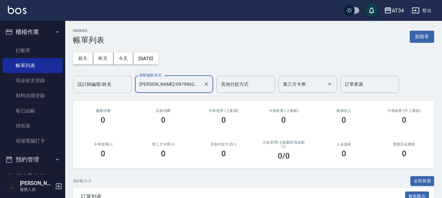
type input "楊岳勳/0979662052/0979662052"
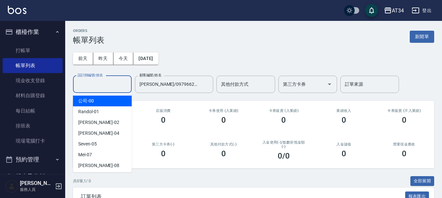
click at [112, 87] on input "設計師編號/姓名" at bounding box center [102, 83] width 53 height 11
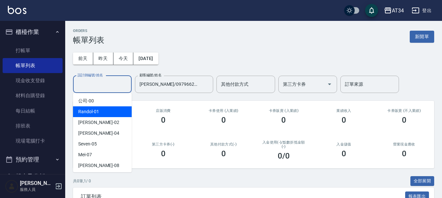
click at [110, 112] on div "Randol -01" at bounding box center [102, 111] width 59 height 11
type input "Randol-01"
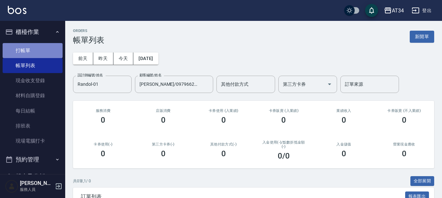
click at [53, 50] on link "打帳單" at bounding box center [33, 50] width 60 height 15
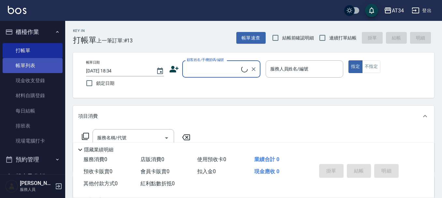
click at [49, 62] on link "帳單列表" at bounding box center [33, 65] width 60 height 15
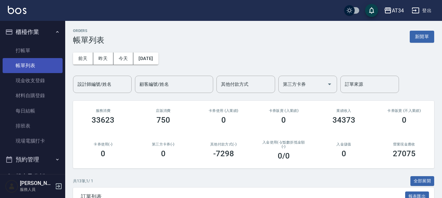
click at [33, 67] on link "帳單列表" at bounding box center [33, 65] width 60 height 15
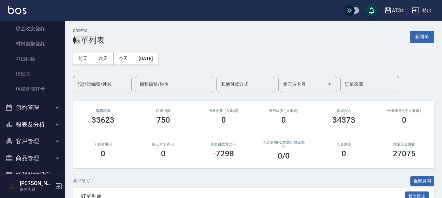
scroll to position [85, 0]
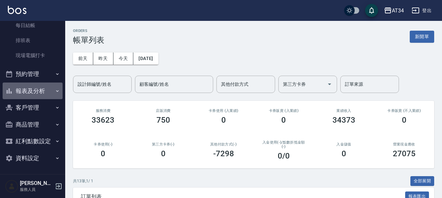
click at [41, 86] on button "報表及分析" at bounding box center [33, 90] width 60 height 17
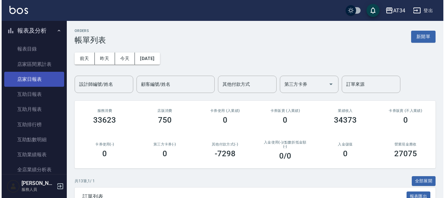
scroll to position [150, 0]
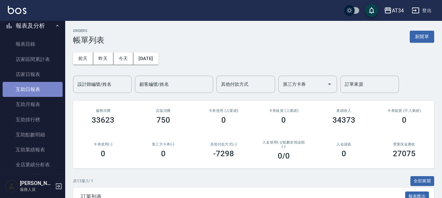
click at [35, 90] on link "互助日報表" at bounding box center [33, 89] width 60 height 15
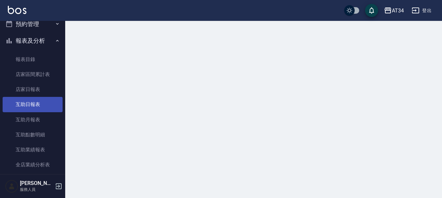
scroll to position [165, 0]
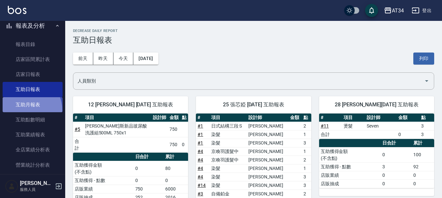
click at [24, 110] on link "互助月報表" at bounding box center [33, 104] width 60 height 15
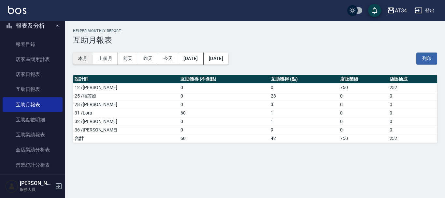
click at [85, 56] on button "本月" at bounding box center [83, 58] width 20 height 12
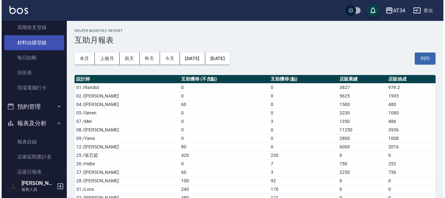
scroll to position [68, 0]
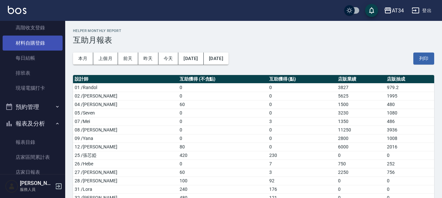
click at [23, 48] on link "材料自購登錄" at bounding box center [33, 42] width 60 height 15
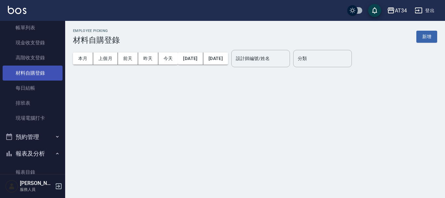
scroll to position [3, 0]
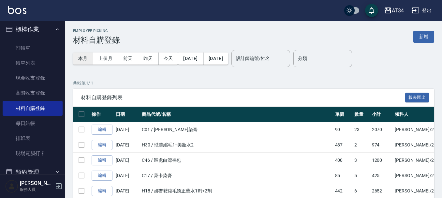
click at [83, 54] on button "本月" at bounding box center [83, 58] width 20 height 12
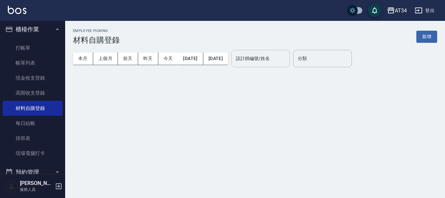
click at [270, 57] on input "設計師編號/姓名" at bounding box center [260, 58] width 53 height 11
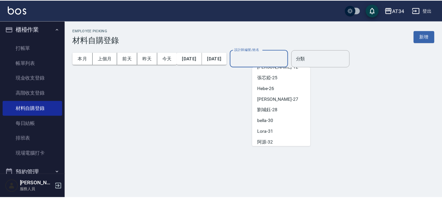
scroll to position [98, 0]
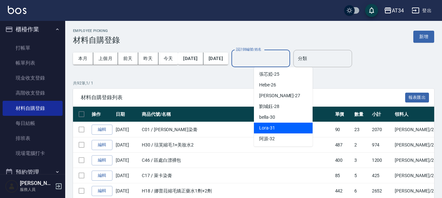
click at [284, 124] on div "Lora -31" at bounding box center [283, 127] width 59 height 11
type input "Lora-31"
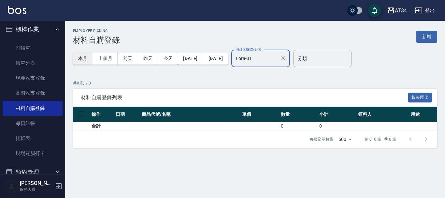
click at [85, 55] on button "本月" at bounding box center [83, 58] width 20 height 12
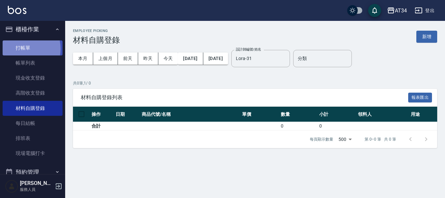
click at [19, 49] on link "打帳單" at bounding box center [33, 47] width 60 height 15
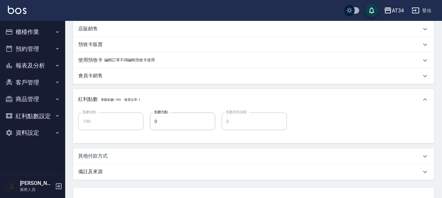
scroll to position [286, 0]
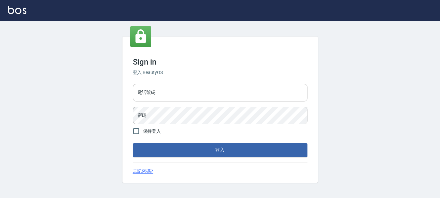
click at [191, 102] on div "電話號碼 電話號碼 密碼 密碼" at bounding box center [220, 104] width 180 height 46
click at [185, 92] on input "電話號碼" at bounding box center [220, 93] width 175 height 18
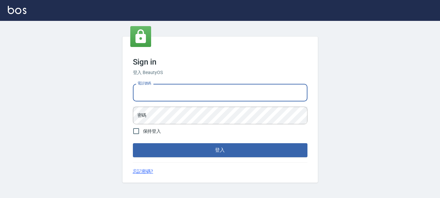
type input "0936954811"
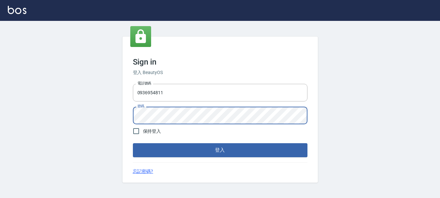
click at [133, 143] on button "登入" at bounding box center [220, 150] width 175 height 14
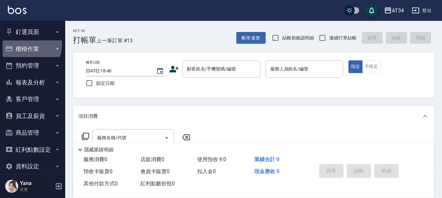
click at [21, 44] on button "櫃檯作業" at bounding box center [33, 48] width 60 height 17
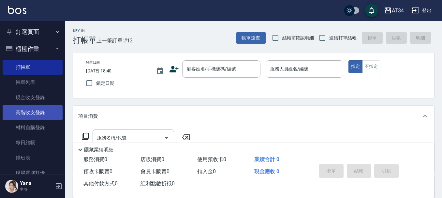
click at [39, 110] on link "高階收支登錄" at bounding box center [33, 112] width 60 height 15
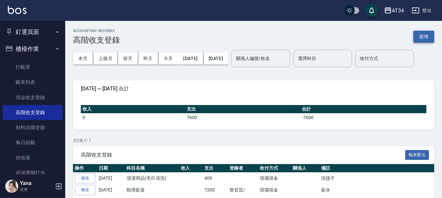
click at [425, 37] on button "新增" at bounding box center [423, 37] width 21 height 12
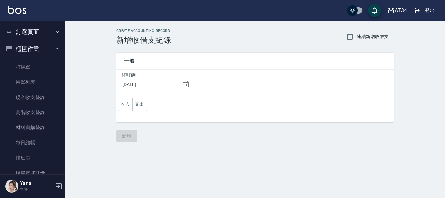
click at [184, 84] on icon at bounding box center [186, 84] width 8 height 8
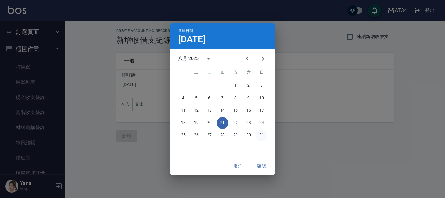
click at [263, 134] on button "31" at bounding box center [262, 135] width 12 height 12
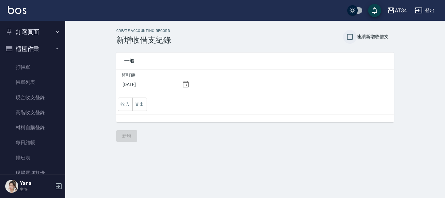
click at [349, 38] on input "連續新增收借支" at bounding box center [350, 37] width 14 height 14
checkbox input "true"
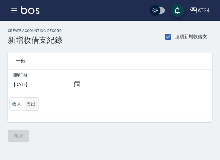
click at [33, 106] on button "支出" at bounding box center [31, 103] width 15 height 13
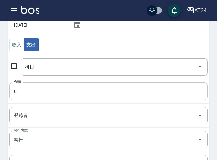
scroll to position [65, 0]
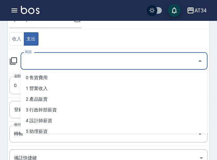
click at [44, 57] on input "科目" at bounding box center [108, 60] width 171 height 11
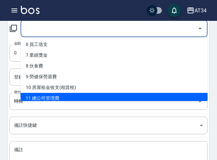
click at [43, 96] on li "11 總公司管理費" at bounding box center [114, 98] width 187 height 11
type input "11 總公司管理費"
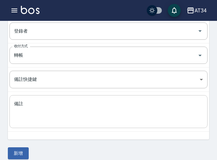
scroll to position [151, 0]
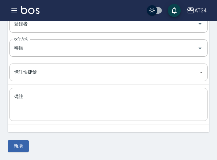
type input "30000"
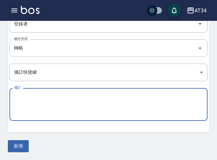
click at [44, 106] on textarea "備註" at bounding box center [108, 104] width 189 height 22
click at [36, 102] on textarea "區" at bounding box center [108, 104] width 189 height 22
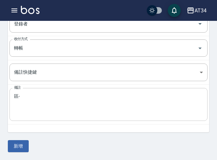
click at [44, 116] on div "區- x 備註" at bounding box center [108, 104] width 198 height 33
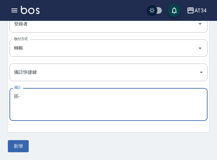
paste textarea "AT34 應收款 管理費 114/8月份 30000"
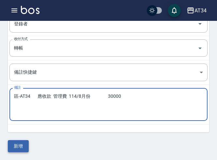
type textarea "區-AT34 應收款 管理費 114/8月份 30000"
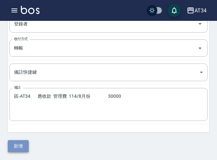
click at [16, 148] on button "新增" at bounding box center [18, 146] width 21 height 12
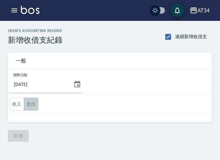
click at [32, 109] on button "支出" at bounding box center [31, 103] width 15 height 13
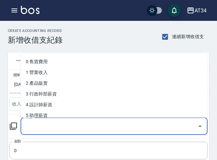
click at [37, 124] on input "科目" at bounding box center [108, 125] width 171 height 11
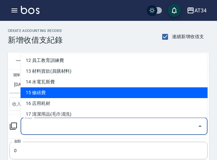
scroll to position [163, 0]
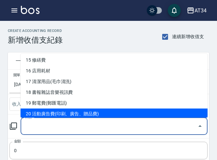
click at [53, 116] on li "20 活動廣告費(印刷、廣告、贈品費)" at bounding box center [114, 113] width 187 height 11
type input "20 活動廣告費(印刷、廣告、贈品費)"
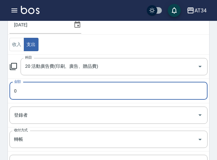
scroll to position [65, 0]
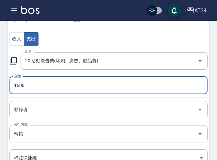
type input "1500"
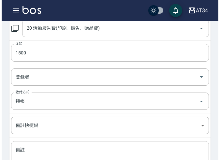
scroll to position [151, 0]
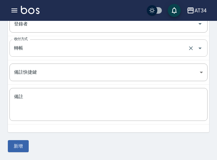
click at [35, 52] on input "轉帳" at bounding box center [99, 47] width 174 height 11
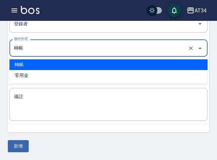
click at [33, 51] on input "轉帳" at bounding box center [99, 47] width 174 height 11
click at [21, 63] on li "轉帳" at bounding box center [108, 64] width 198 height 11
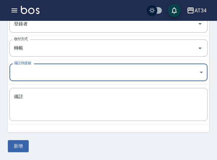
click at [26, 74] on body "AT34 登出 釘選頁面 打帳單 帳單列表 現場電腦打卡 單日預約紀錄 店家日報表 設計師日報表 設計師業績表 櫃檯作業 打帳單 帳單列表 現金收支登錄 高階…" at bounding box center [108, 4] width 217 height 311
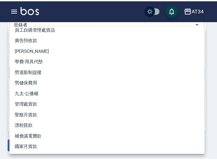
scroll to position [0, 0]
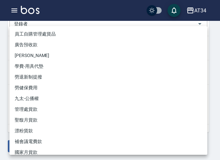
click at [3, 90] on div at bounding box center [110, 80] width 220 height 160
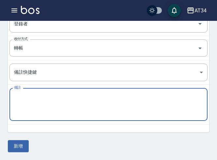
click at [35, 107] on textarea "備註" at bounding box center [108, 104] width 189 height 22
type textarea "F"
click at [25, 96] on textarea "區-" at bounding box center [108, 104] width 189 height 22
paste textarea "AT34 應收款 廣告預收款 114/8月份 1500"
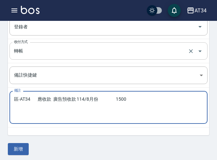
scroll to position [151, 0]
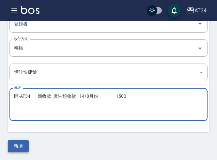
type textarea "區-AT34 應收款 廣告預收款 114/8月份 1500"
click at [17, 146] on button "新增" at bounding box center [18, 146] width 21 height 12
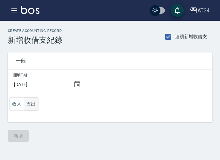
click at [27, 101] on button "支出" at bounding box center [31, 103] width 15 height 13
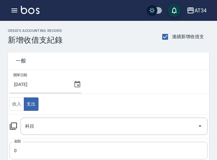
scroll to position [33, 0]
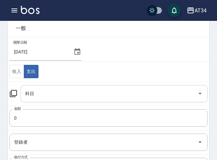
click at [33, 101] on div "科目" at bounding box center [114, 93] width 187 height 17
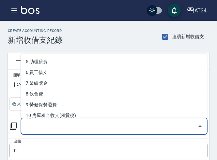
scroll to position [65, 0]
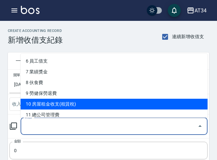
click at [81, 101] on li "10 房屋租金收支(租賃稅)" at bounding box center [114, 104] width 187 height 11
type input "10 房屋租金收支(租賃稅)"
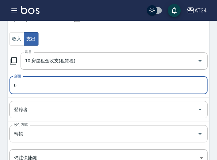
click at [42, 91] on input "0" at bounding box center [108, 86] width 198 height 18
click at [14, 86] on input "0" at bounding box center [108, 86] width 198 height 18
type input "110000"
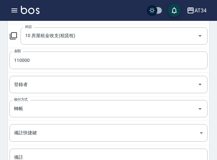
scroll to position [98, 0]
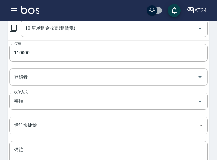
click at [36, 80] on input "登錄者" at bounding box center [103, 76] width 182 height 11
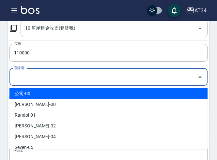
click at [36, 80] on input "登錄者" at bounding box center [103, 76] width 182 height 11
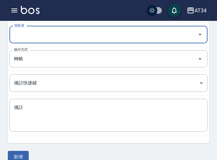
scroll to position [151, 0]
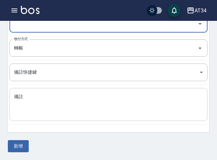
click at [30, 99] on textarea "備註" at bounding box center [108, 104] width 189 height 22
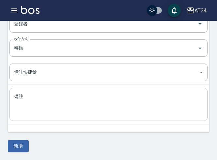
click at [38, 100] on textarea "備註" at bounding box center [108, 104] width 189 height 22
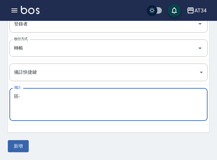
paste textarea "AT34 代收轉付款 房租 當月自106/10 110000"
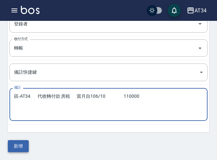
type textarea "區-AT34 代收轉付款 房租 當月自106/10 110000"
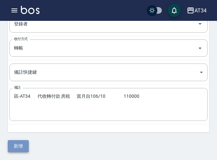
click at [21, 149] on button "新增" at bounding box center [18, 146] width 21 height 12
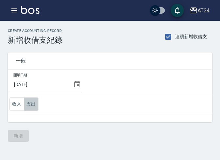
click at [26, 104] on button "支出" at bounding box center [31, 103] width 15 height 13
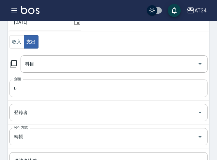
scroll to position [65, 0]
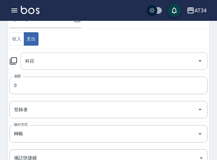
click at [30, 61] on input "科目" at bounding box center [108, 60] width 171 height 11
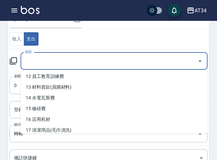
scroll to position [163, 0]
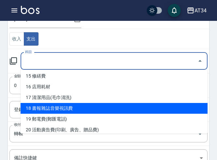
click at [81, 106] on li "18 書報雜誌音樂視訊費" at bounding box center [114, 108] width 187 height 11
type input "18 書報雜誌音樂視訊費"
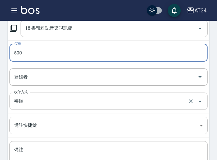
scroll to position [130, 0]
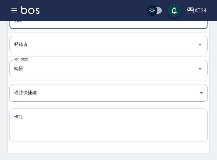
type input "500"
click at [34, 119] on textarea "備註" at bounding box center [108, 125] width 189 height 22
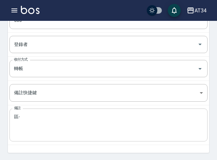
click at [31, 117] on textarea "區-" at bounding box center [108, 125] width 189 height 22
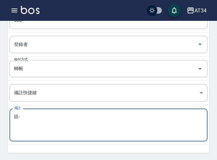
paste textarea "音樂114/4~115/3"
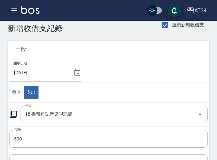
scroll to position [0, 0]
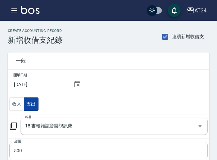
type textarea "區-音樂114/4~115/3"
click at [29, 104] on button "支出" at bounding box center [31, 103] width 15 height 13
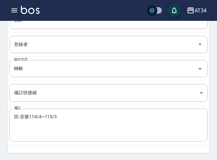
scroll to position [151, 0]
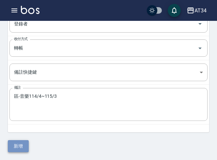
click at [19, 144] on button "新增" at bounding box center [18, 146] width 21 height 12
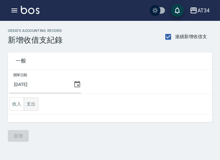
click at [29, 108] on button "支出" at bounding box center [31, 103] width 15 height 13
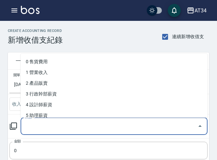
click at [34, 123] on input "科目" at bounding box center [108, 125] width 171 height 11
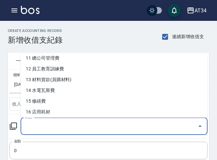
scroll to position [57, 0]
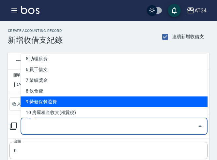
click at [52, 100] on li "9 勞健保勞退費" at bounding box center [114, 101] width 187 height 11
type input "9 勞健保勞退費"
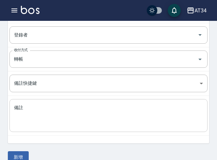
scroll to position [151, 0]
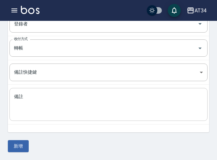
type input "84824"
click at [18, 94] on textarea "備註" at bounding box center [108, 104] width 189 height 22
click at [22, 94] on textarea "區-" at bounding box center [108, 104] width 189 height 22
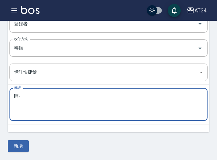
paste textarea "[DATE]勞、健保費用"
type textarea "區-[DATE]勞、健保費用"
click at [26, 143] on button "新增" at bounding box center [18, 146] width 21 height 12
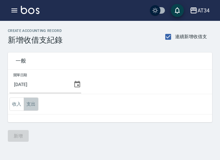
click at [34, 105] on button "支出" at bounding box center [31, 103] width 15 height 13
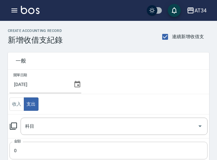
scroll to position [33, 0]
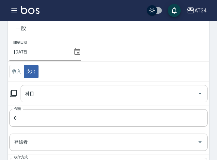
click at [32, 97] on input "科目" at bounding box center [108, 93] width 171 height 11
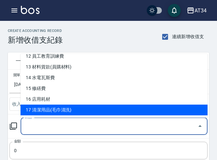
scroll to position [130, 0]
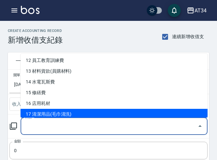
click at [60, 117] on li "17 清潔用品(毛巾清洗)" at bounding box center [114, 114] width 187 height 11
type input "17 清潔用品(毛巾清洗)"
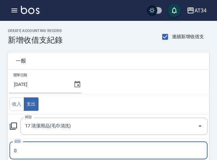
scroll to position [33, 0]
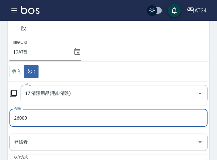
type input "26000"
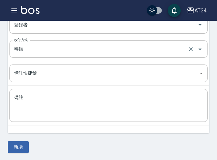
scroll to position [151, 0]
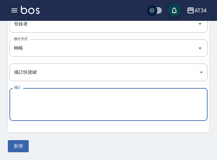
click at [26, 97] on textarea "備註" at bounding box center [108, 104] width 189 height 22
type textarea "F"
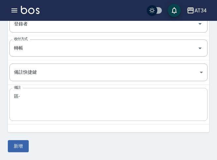
click at [24, 98] on textarea "區-" at bounding box center [108, 104] width 189 height 22
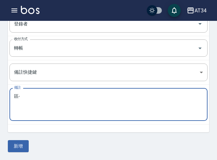
paste textarea "AT34 代收轉付款 良紗 7/18 40兩反應黑灰*20打, 染燙圍巾*30件 26000"
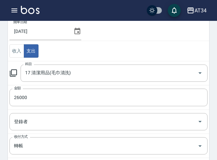
type textarea "區-AT34 代收轉付款 良紗 7/18 40兩反應黑灰*20打, 染燙圍巾*30件 26000"
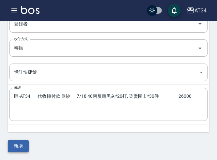
click at [18, 148] on button "新增" at bounding box center [18, 146] width 21 height 12
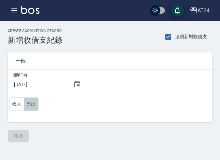
click at [28, 105] on button "支出" at bounding box center [31, 103] width 15 height 13
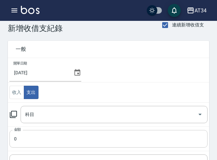
scroll to position [33, 0]
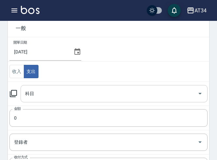
click at [25, 93] on div "科目 科目" at bounding box center [114, 93] width 187 height 17
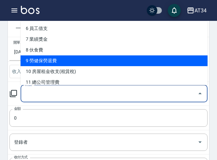
scroll to position [98, 0]
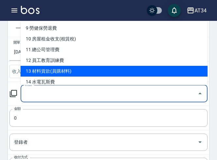
click at [54, 74] on li "13 材料貨款(員購材料)" at bounding box center [114, 71] width 187 height 11
type input "13 材料貨款(員購材料)"
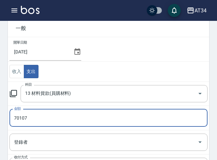
type input "70107"
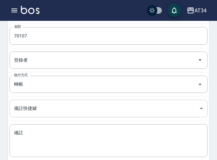
scroll to position [130, 0]
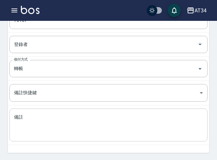
click at [20, 120] on textarea "備註" at bounding box center [108, 125] width 189 height 22
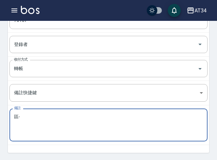
click at [32, 123] on textarea "區-" at bounding box center [108, 125] width 189 height 22
paste textarea "AT34 代收款 材料費 [DATE]7月份材料使用明細 7 70107"
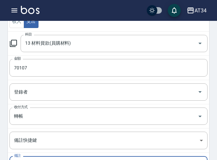
scroll to position [151, 0]
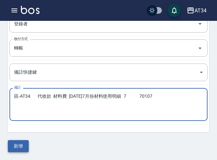
type textarea "區-AT34 代收款 材料費 [DATE]7月份材料使用明細 7 70107"
click at [20, 148] on button "新增" at bounding box center [18, 146] width 21 height 12
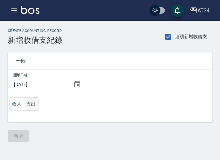
click at [36, 105] on button "支出" at bounding box center [31, 103] width 15 height 13
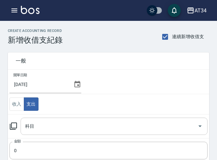
click at [68, 129] on input "科目" at bounding box center [108, 125] width 171 height 11
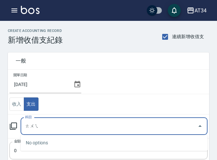
type input "退"
drag, startPoint x: 31, startPoint y: 128, endPoint x: 21, endPoint y: 132, distance: 10.6
click at [21, 132] on div "退 科目" at bounding box center [114, 126] width 187 height 17
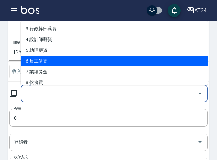
scroll to position [65, 0]
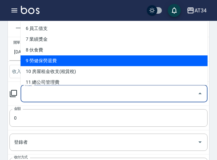
click at [45, 63] on li "9 勞健保勞退費" at bounding box center [114, 60] width 187 height 11
type input "9 勞健保勞退費"
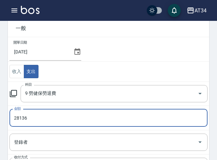
type input "28136"
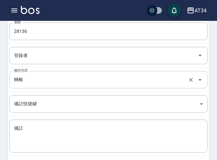
scroll to position [130, 0]
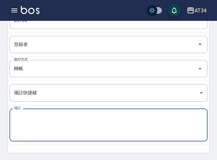
click at [14, 118] on textarea "備註" at bounding box center [108, 125] width 189 height 22
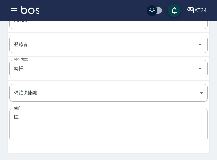
click at [23, 117] on textarea "區-" at bounding box center [108, 125] width 189 height 22
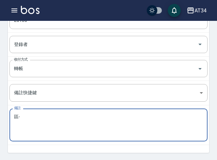
paste textarea "[DATE]勞工退休金新制提繳費用"
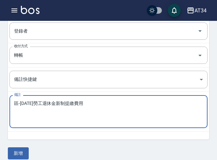
scroll to position [151, 0]
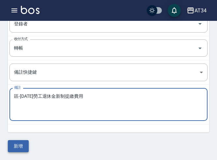
type textarea "區-[DATE]勞工退休金新制提繳費用"
click at [19, 148] on button "新增" at bounding box center [18, 146] width 21 height 12
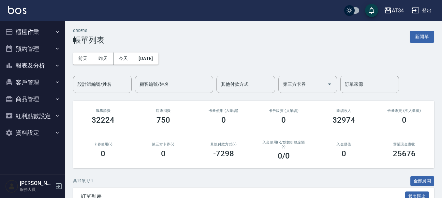
click at [17, 35] on button "櫃檯作業" at bounding box center [33, 31] width 60 height 17
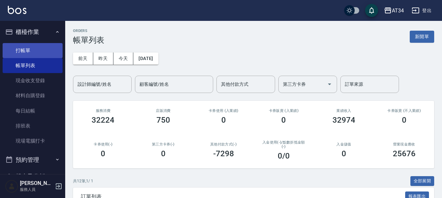
click at [24, 46] on link "打帳單" at bounding box center [33, 50] width 60 height 15
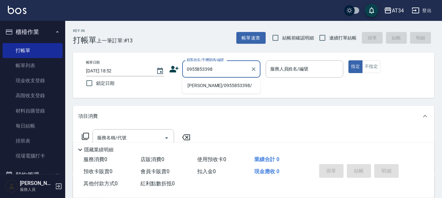
click at [220, 81] on li "[PERSON_NAME]/0955853398/" at bounding box center [221, 85] width 78 height 11
type input "[PERSON_NAME]/0955853398/"
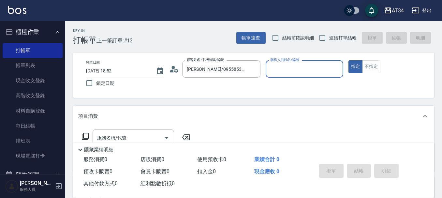
type input "[PERSON_NAME]-02"
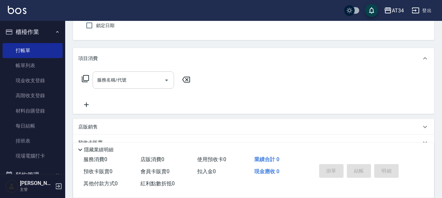
scroll to position [65, 0]
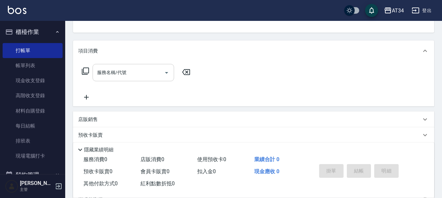
click at [136, 76] on input "服務名稱/代號" at bounding box center [128, 72] width 66 height 11
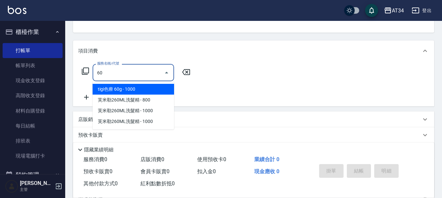
type input "602"
type input "90"
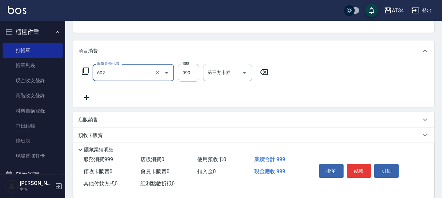
type input "自備鉑金(602)"
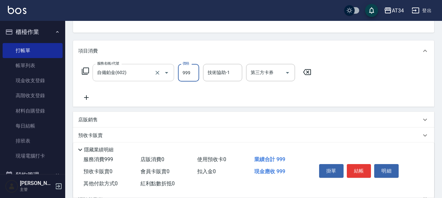
type input "0"
type input "18"
type input "10"
type input "180"
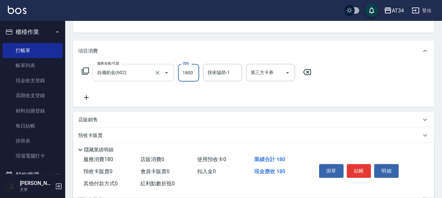
type input "1800"
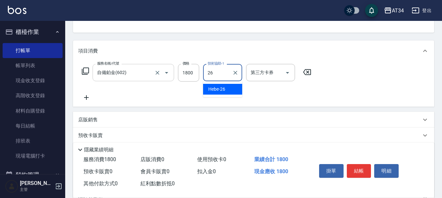
type input "Hebe-26"
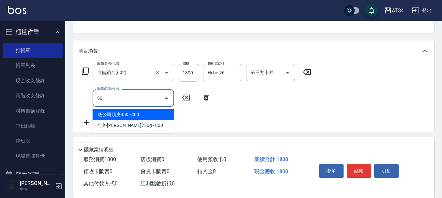
type input "501"
type input "280"
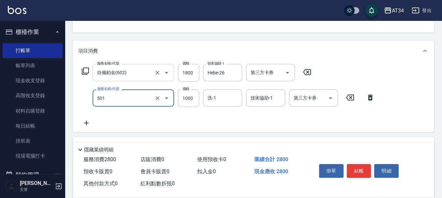
type input "染髮(501)"
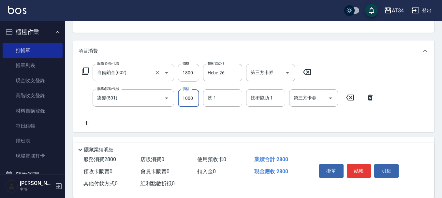
type input "1"
type input "180"
type input "360"
type input "1800"
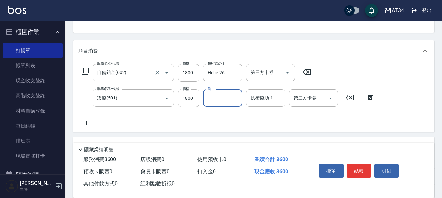
type input "2"
type input "[PERSON_NAME]-36"
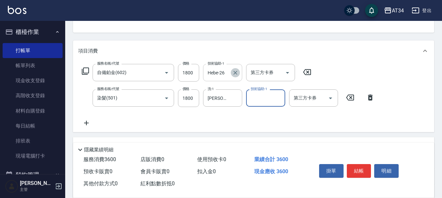
click at [235, 69] on icon "Clear" at bounding box center [235, 72] width 7 height 7
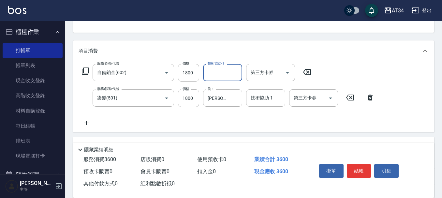
click at [225, 71] on input "技術協助-1" at bounding box center [222, 72] width 33 height 11
type input "[PERSON_NAME]-36"
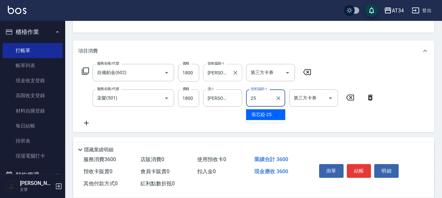
type input "張芯婭-25"
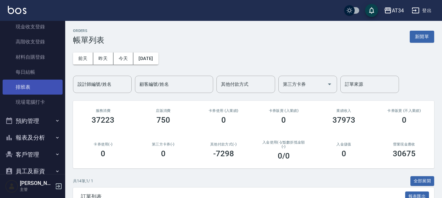
scroll to position [65, 0]
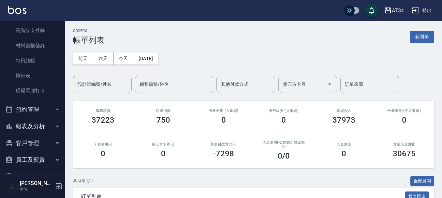
click at [36, 115] on button "預約管理" at bounding box center [33, 109] width 60 height 17
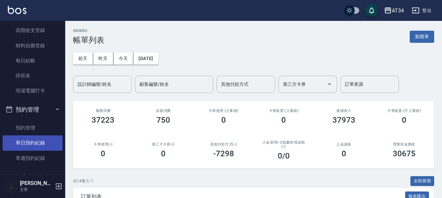
click at [27, 140] on link "單日預約紀錄" at bounding box center [33, 142] width 60 height 15
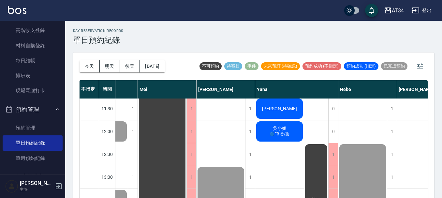
scroll to position [0, 310]
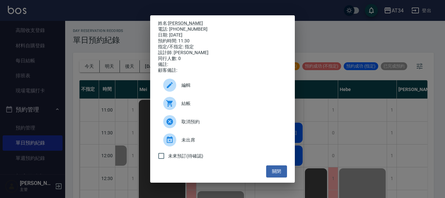
click at [190, 100] on div "結帳" at bounding box center [222, 103] width 129 height 18
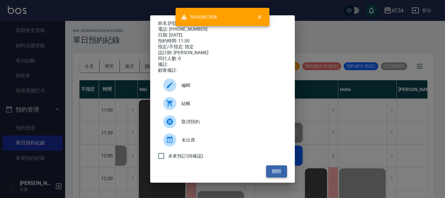
click at [272, 174] on button "關閉" at bounding box center [276, 171] width 21 height 12
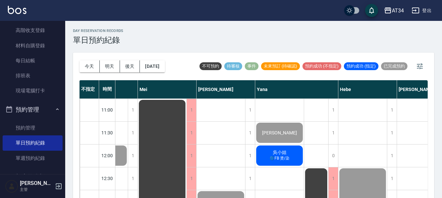
scroll to position [33, 310]
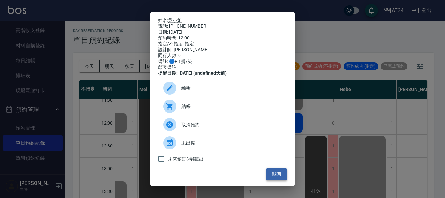
click at [269, 175] on button "關閉" at bounding box center [276, 174] width 21 height 12
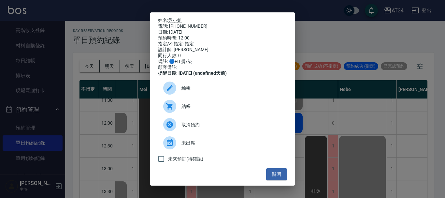
click at [191, 110] on span "結帳" at bounding box center [231, 106] width 100 height 7
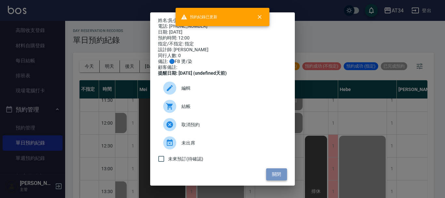
click at [275, 179] on button "關閉" at bounding box center [276, 174] width 21 height 12
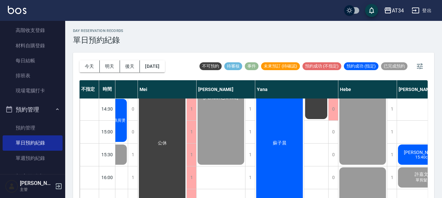
scroll to position [163, 310]
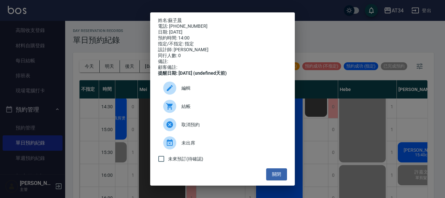
click at [175, 111] on div at bounding box center [169, 106] width 13 height 13
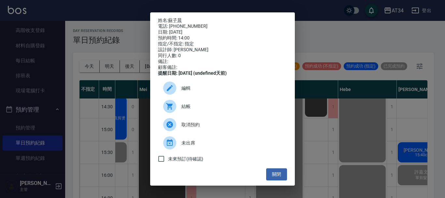
click at [347, 103] on div "姓名: 蘇子晨 電話: 0936095045 日期: 2025/08/21 預約時間: 14:00 指定/不指定: 指定 設計師: Yana 同行人數: 0 …" at bounding box center [222, 99] width 445 height 198
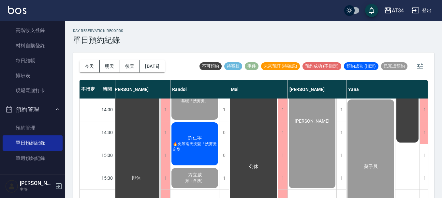
scroll to position [130, 219]
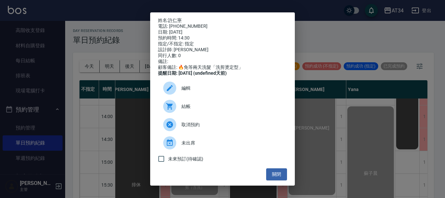
click at [189, 110] on span "結帳" at bounding box center [231, 106] width 100 height 7
click at [327, 53] on div "姓名: 許仁寧 電話: 0953626508 日期: 2025/08/21 預約時間: 14:30 指定/不指定: 指定 設計師: Randol 同行人數: …" at bounding box center [222, 99] width 445 height 198
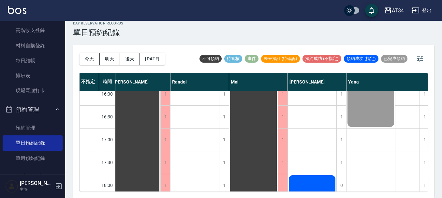
scroll to position [358, 219]
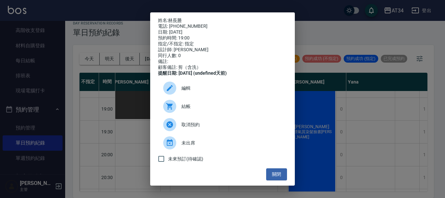
click at [185, 110] on span "結帳" at bounding box center [231, 106] width 100 height 7
click at [351, 123] on div "姓名: 林長勝 電話: 0921373740 日期: 2025/08/21 預約時間: 19:00 指定/不指定: 指定 設計師: Randol 同行人數: …" at bounding box center [222, 99] width 445 height 198
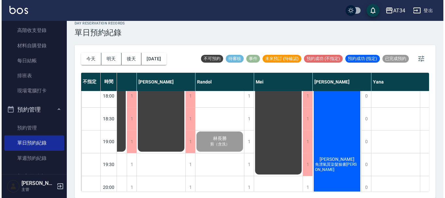
scroll to position [326, 197]
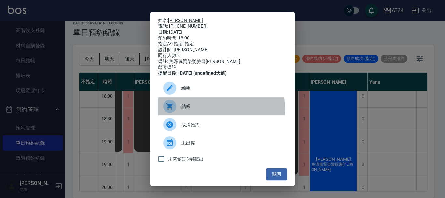
click at [195, 110] on span "結帳" at bounding box center [231, 106] width 100 height 7
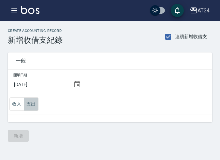
click at [31, 106] on button "支出" at bounding box center [31, 103] width 15 height 13
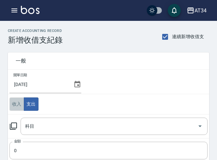
click at [19, 103] on button "收入" at bounding box center [16, 103] width 15 height 13
click at [46, 129] on input "科目" at bounding box center [108, 125] width 171 height 11
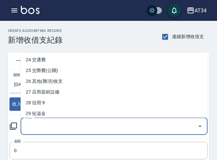
scroll to position [261, 0]
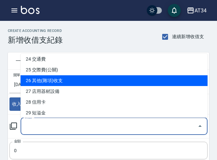
click at [34, 82] on li "26 其他(雜項)收支" at bounding box center [114, 80] width 187 height 11
type input "26 其他(雜項)收支"
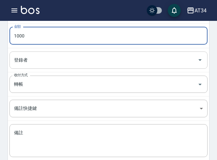
scroll to position [130, 0]
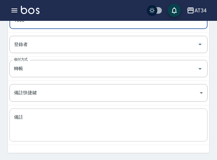
type input "1000"
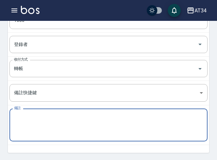
click at [39, 119] on textarea "備註" at bounding box center [108, 125] width 189 height 22
type textarea "F"
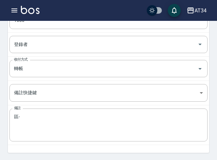
scroll to position [113, 0]
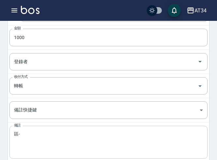
click at [25, 136] on textarea "區-" at bounding box center [108, 142] width 189 height 22
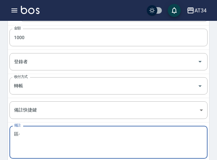
paste textarea "年終百萬禮券"
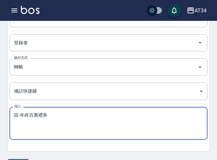
scroll to position [151, 0]
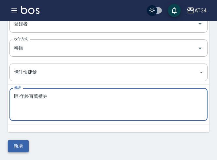
type textarea "區-年終百萬禮券"
click at [16, 147] on button "新增" at bounding box center [18, 146] width 21 height 12
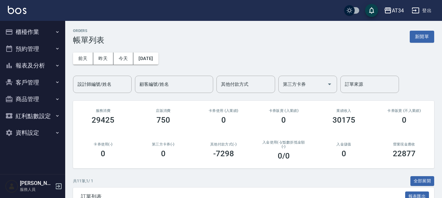
click at [37, 35] on button "櫃檯作業" at bounding box center [33, 31] width 60 height 17
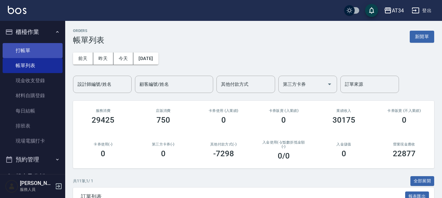
click at [49, 52] on link "打帳單" at bounding box center [33, 50] width 60 height 15
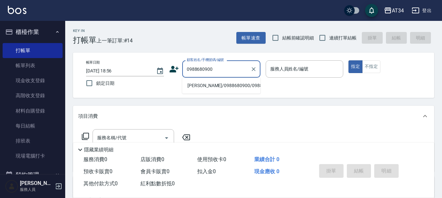
click at [216, 60] on button "指定" at bounding box center [355, 66] width 14 height 13
type input "[PERSON_NAME]/0988680900/0988680900"
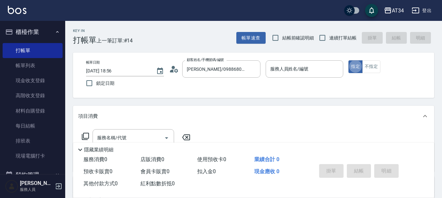
type button "true"
click at [216, 73] on input "服務人員姓名/編號" at bounding box center [304, 68] width 72 height 11
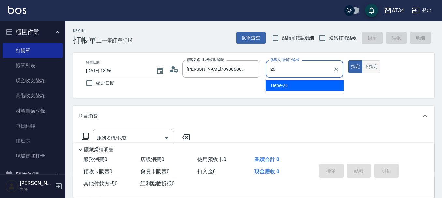
type input "Hebe-26"
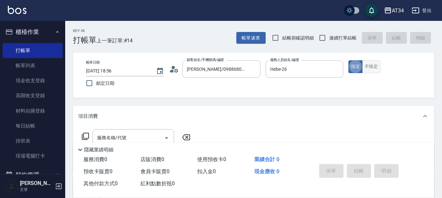
click at [216, 65] on button "不指定" at bounding box center [371, 66] width 18 height 13
click at [156, 136] on input "服務名稱/代號" at bounding box center [128, 137] width 66 height 11
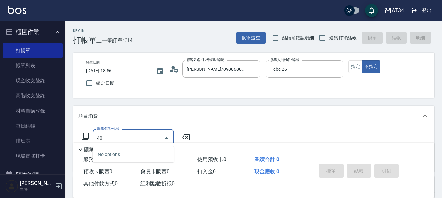
type input "401"
type input "20"
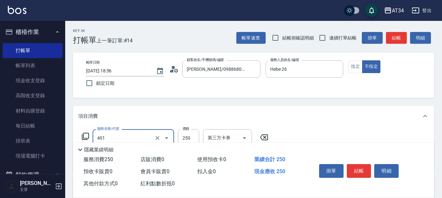
type input "剪髮(401)"
type input "210"
type input "2100"
type input "20"
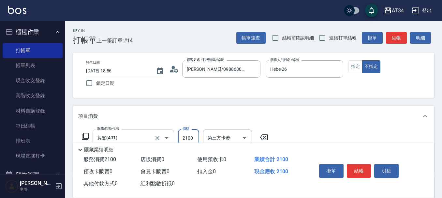
type input "210"
type input "0"
type input "11"
type input "10"
type input "110"
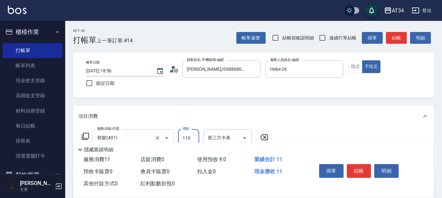
type input "110"
type input "1100"
type input "10"
type input "110"
type input "0"
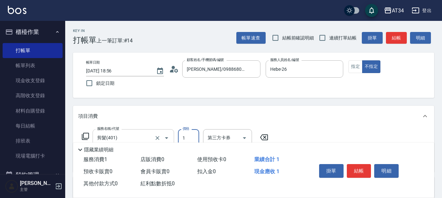
type input "10"
type input "100"
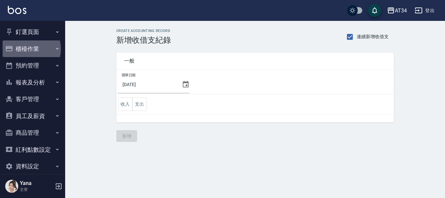
click at [29, 49] on button "櫃檯作業" at bounding box center [33, 48] width 60 height 17
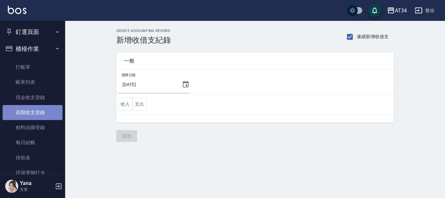
click at [38, 117] on link "高階收支登錄" at bounding box center [33, 112] width 60 height 15
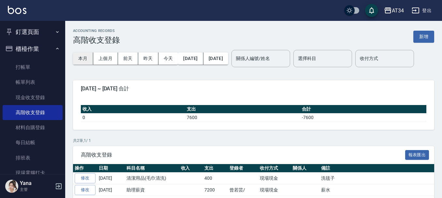
click at [81, 58] on button "本月" at bounding box center [83, 58] width 20 height 12
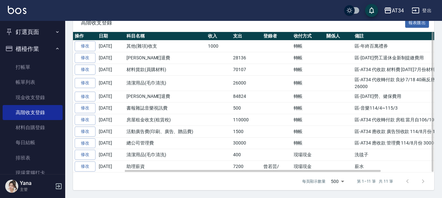
scroll to position [152, 0]
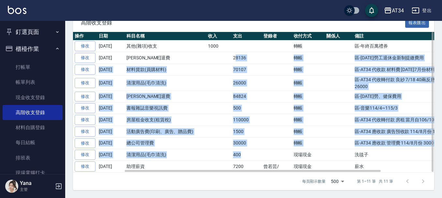
drag, startPoint x: 234, startPoint y: 57, endPoint x: 253, endPoint y: 154, distance: 99.2
click at [219, 154] on tbody "修改 2025-08-31 其他(雜項)收支 1000 轉帳 區-年終百萬禮券 修改 2025-08-31 勞健保勞退費 28136 轉帳 區-114年7月勞…" at bounding box center [284, 106] width 423 height 132
click at [219, 143] on td "30000" at bounding box center [246, 143] width 30 height 12
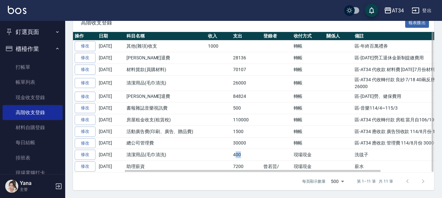
drag, startPoint x: 250, startPoint y: 153, endPoint x: 235, endPoint y: 154, distance: 15.0
click at [219, 154] on td "400" at bounding box center [246, 155] width 30 height 12
click at [219, 151] on td "400" at bounding box center [246, 155] width 30 height 12
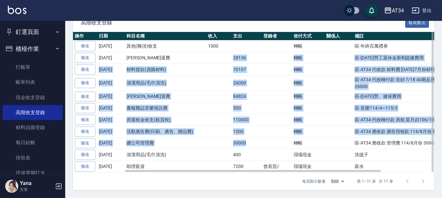
drag, startPoint x: 269, startPoint y: 142, endPoint x: 209, endPoint y: 62, distance: 100.3
click at [209, 62] on tbody "修改 2025-08-31 其他(雜項)收支 1000 轉帳 區-年終百萬禮券 修改 2025-08-31 勞健保勞退費 28136 轉帳 區-114年7月勞…" at bounding box center [284, 106] width 423 height 132
click at [219, 105] on td "區-音樂114/4~115/3" at bounding box center [425, 108] width 144 height 12
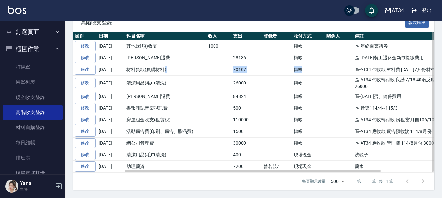
drag, startPoint x: 335, startPoint y: 72, endPoint x: 163, endPoint y: 72, distance: 172.6
click at [163, 72] on tr "修改 2025-08-31 材料貨款(員購材料) 70107 轉帳 區-AT34 代收款 材料費 114年7月份材料使用明細 7 70107" at bounding box center [284, 70] width 423 height 12
click at [219, 75] on td "轉帳" at bounding box center [308, 70] width 33 height 12
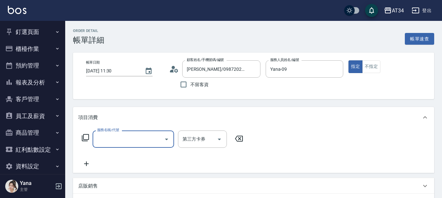
type input "3"
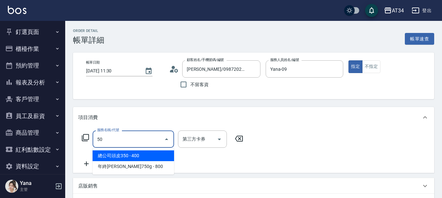
type input "503"
type input "90"
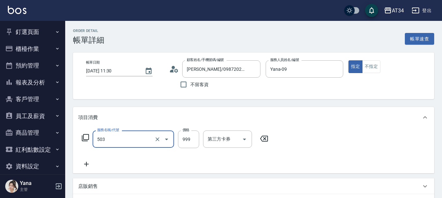
type input "局部髮(503)"
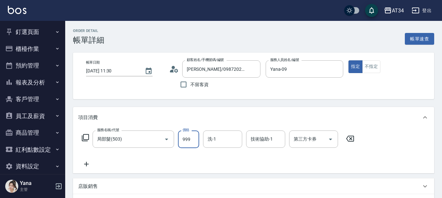
type input "0"
click at [126, 136] on input "局部髮(503)" at bounding box center [123, 138] width 57 height 11
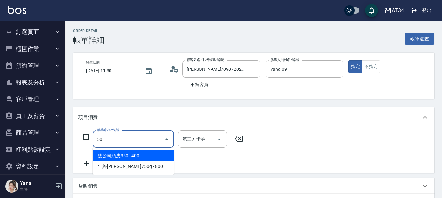
type input "501"
type input "100"
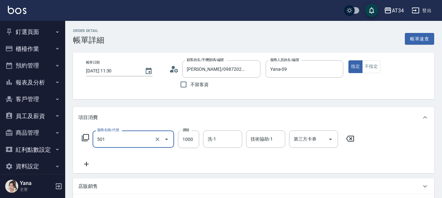
type input "染髮(501)"
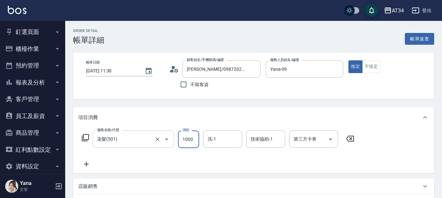
type input "0"
type input "23"
type input "20"
type input "2300"
type input "230"
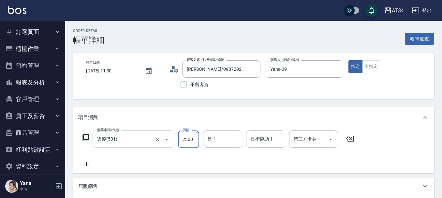
type input "2300"
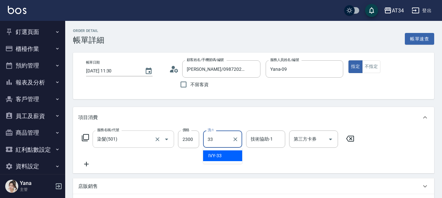
type input "IVY-33"
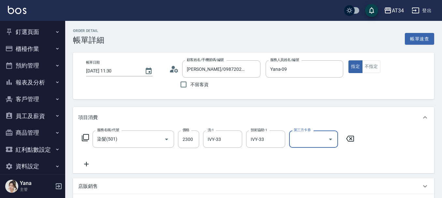
click at [83, 165] on icon at bounding box center [86, 164] width 16 height 8
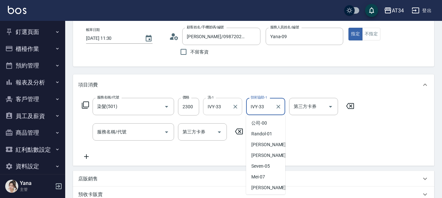
scroll to position [106, 0]
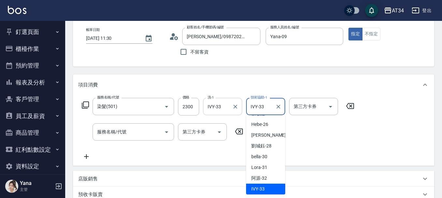
drag, startPoint x: 261, startPoint y: 105, endPoint x: 240, endPoint y: 106, distance: 20.5
click at [240, 106] on div "服務名稱/代號 染髮(501) 服務名稱/代號 價格 2300 價格 洗-1 IVY-33 洗-1 技術協助-1 IVY-33 技術協助-1 第三方卡券 第三…" at bounding box center [218, 107] width 280 height 18
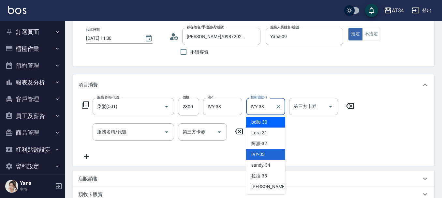
scroll to position [141, 0]
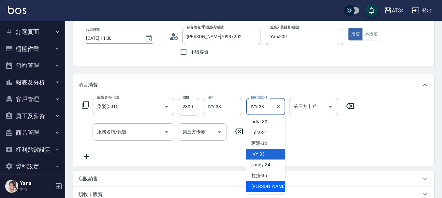
click at [264, 184] on span "張可芮 -36" at bounding box center [271, 186] width 41 height 7
type input "張可芮-36"
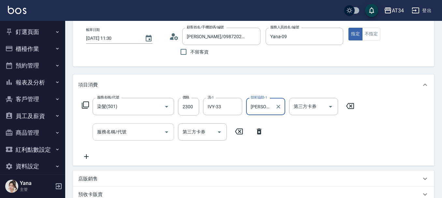
click at [133, 129] on input "服務名稱/代號" at bounding box center [128, 131] width 66 height 11
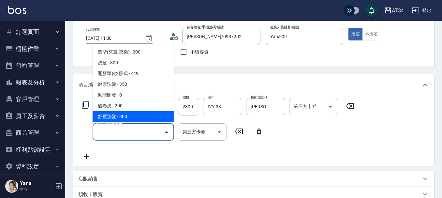
click at [108, 120] on span "舒壓洗髮 - 300" at bounding box center [132, 116] width 81 height 11
type input "260"
type input "舒壓洗髮(206)"
drag, startPoint x: 143, startPoint y: 133, endPoint x: 72, endPoint y: 127, distance: 70.9
click at [72, 127] on div "Order detail 帳單詳細 帳單速查 帳單日期 2025/08/21 11:30 顧客姓名/手機號碼/編號 鍾佩玉/0987202745/098720…" at bounding box center [253, 168] width 376 height 360
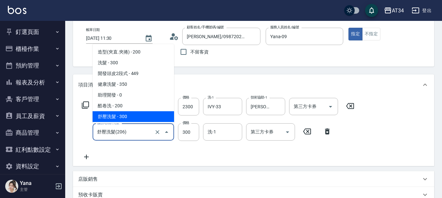
type input "230"
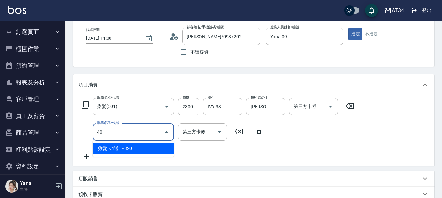
type input "401"
type input "250"
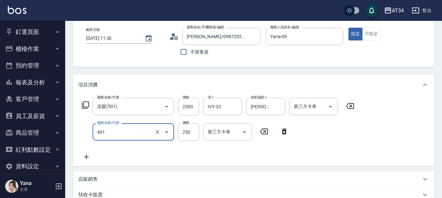
type input "剪髮(401)"
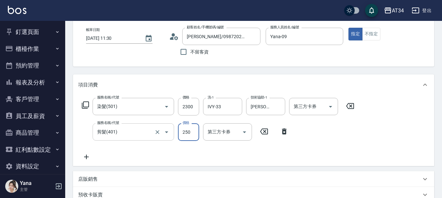
type input "230"
type input "30"
type input "260"
type input "300"
click at [225, 106] on div "IVY-33 洗-1" at bounding box center [222, 106] width 39 height 17
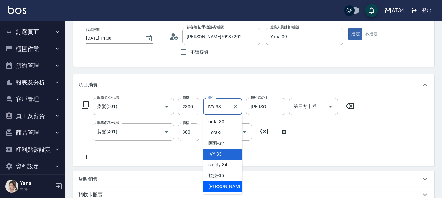
scroll to position [65, 0]
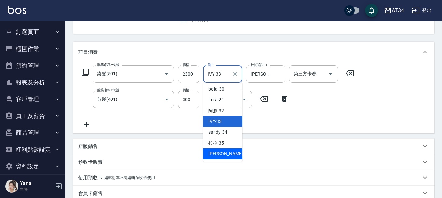
click at [222, 151] on span "張可芮 -36" at bounding box center [228, 153] width 41 height 7
type input "張可芮-36"
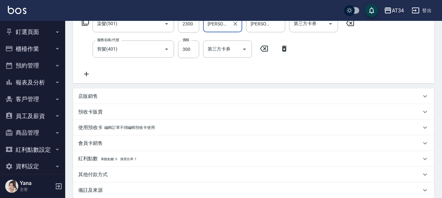
scroll to position [186, 0]
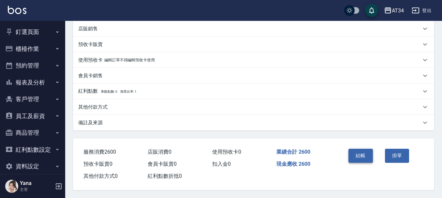
click at [355, 155] on button "結帳" at bounding box center [360, 155] width 24 height 14
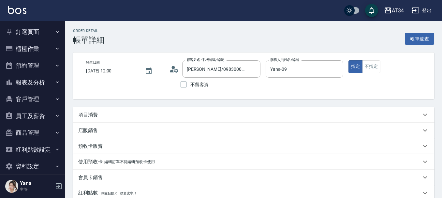
click at [131, 114] on div "項目消費" at bounding box center [249, 114] width 343 height 7
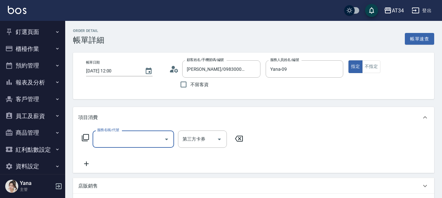
scroll to position [33, 0]
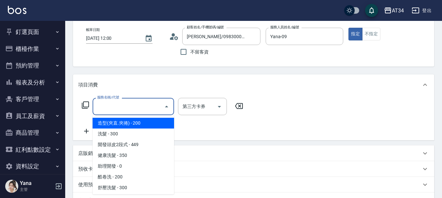
click at [121, 108] on input "服務名稱/代號" at bounding box center [128, 106] width 66 height 11
type input "5"
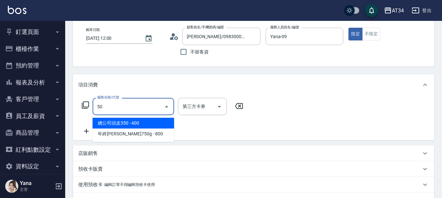
type input "5"
type input "501"
type input "100"
type input "染髮(501)"
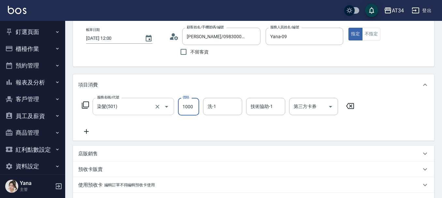
type input "0"
type input "249"
type input "240"
type input "2499"
type input "20"
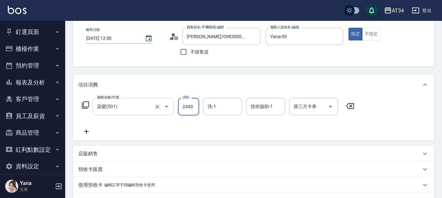
type input "249"
type input "0"
type input "21"
type input "20"
type input "219"
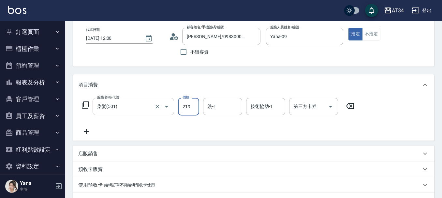
type input "210"
type input "2199"
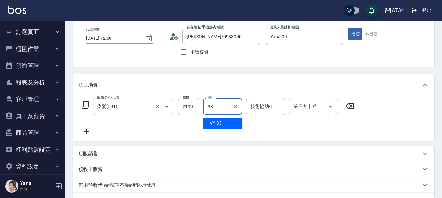
type input "IVY-33"
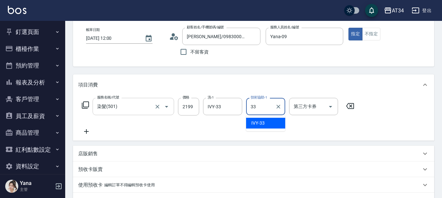
type input "IVY-33"
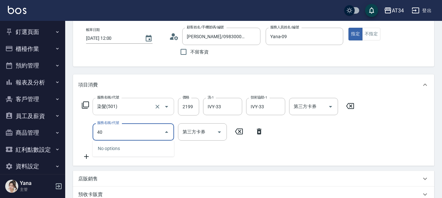
type input "401"
type input "240"
type input "剪髮(401)"
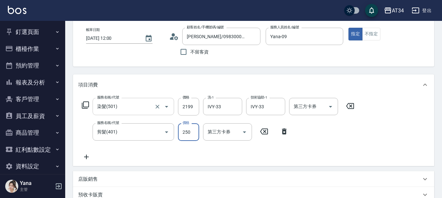
type input "220"
type input "30"
type input "240"
type input "300"
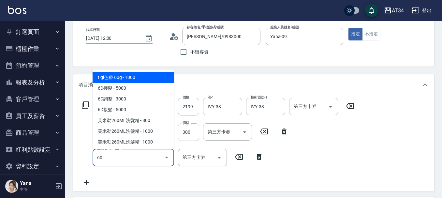
type input "602"
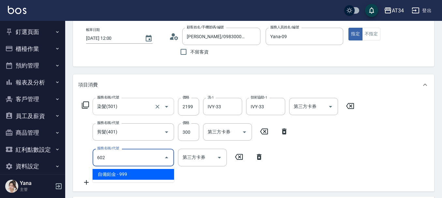
type input "340"
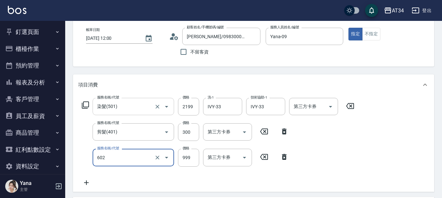
type input "自備鉑金(602)"
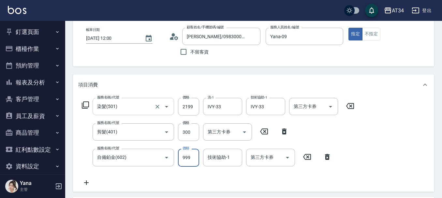
type input "250"
type input "17"
type input "260"
type input "170"
type input "410"
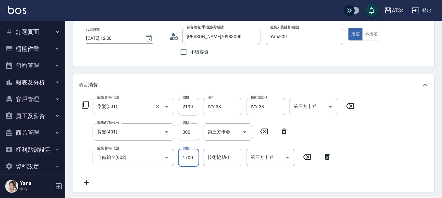
type input "1700"
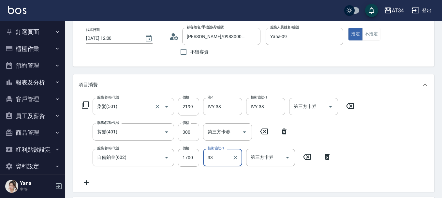
type input "IVY-33"
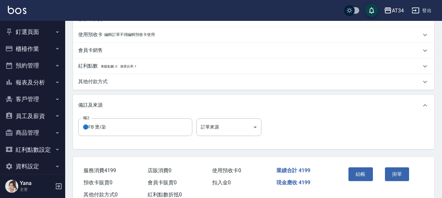
scroll to position [255, 0]
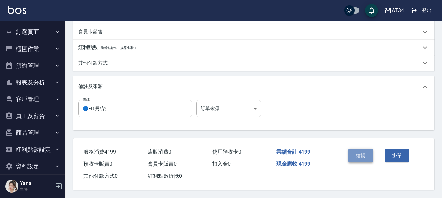
click at [366, 149] on button "結帳" at bounding box center [360, 155] width 24 height 14
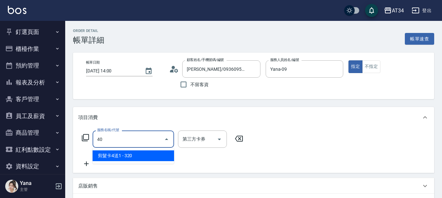
type input "4"
type input "401"
type input "20"
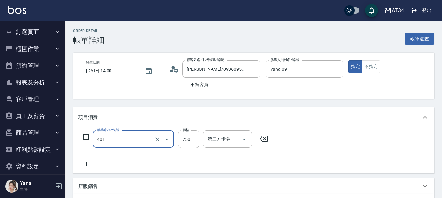
type input "剪髮(401)"
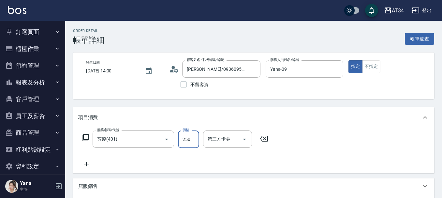
type input "0"
type input "60"
type input "600"
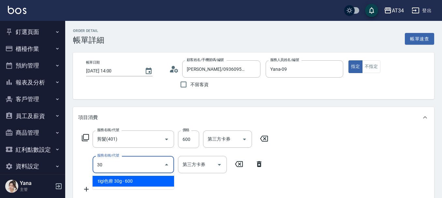
type input "3"
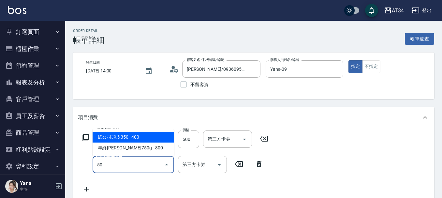
type input "503"
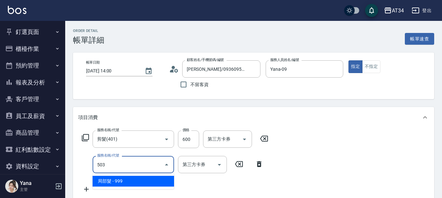
type input "150"
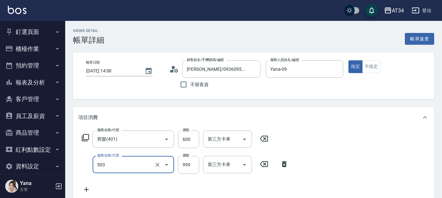
type input "局部髮(503)"
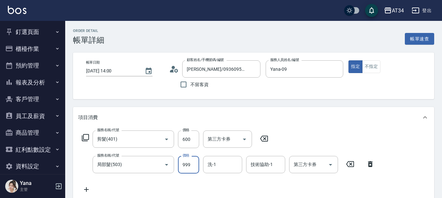
type input "60"
type input "16"
type input "70"
type input "160"
type input "220"
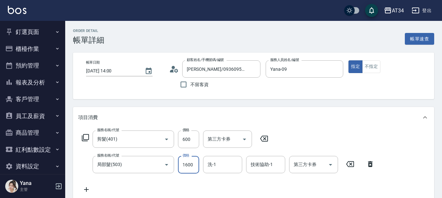
type input "1600"
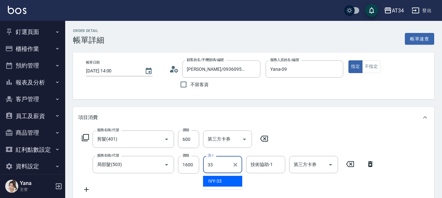
type input "IVY-33"
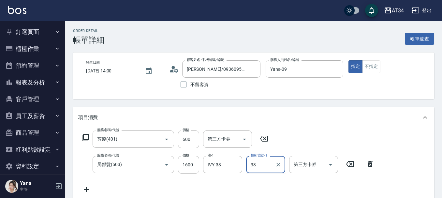
type input "IVY-33"
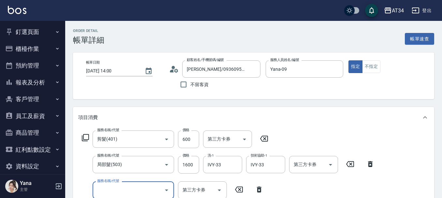
scroll to position [65, 0]
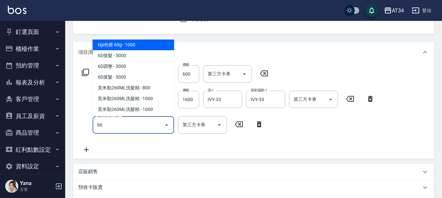
type input "602"
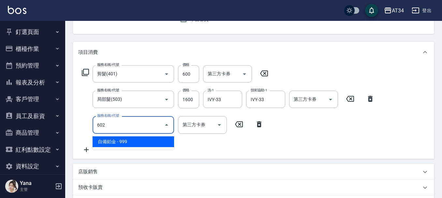
type input "310"
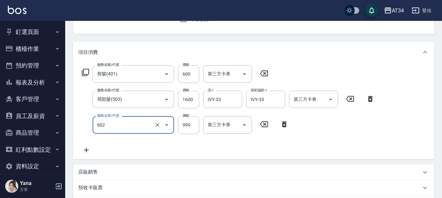
type input "自備鉑金(602)"
type input "1"
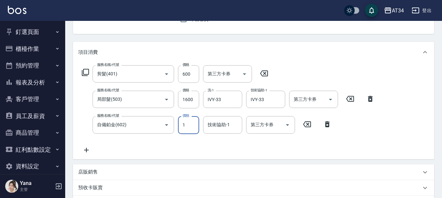
type input "220"
type input "17"
type input "230"
type input "170"
type input "390"
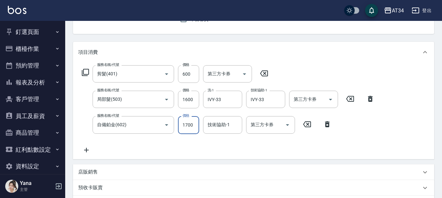
type input "1700"
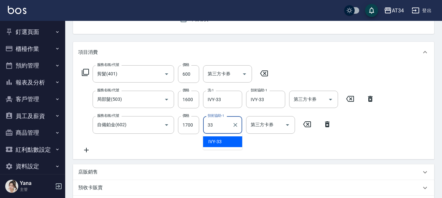
type input "IVY-33"
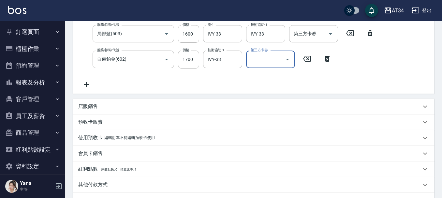
scroll to position [114, 0]
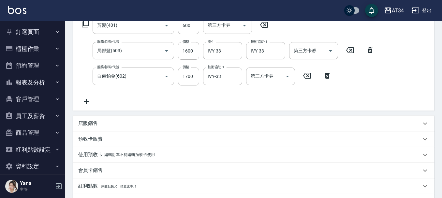
click at [85, 102] on icon at bounding box center [86, 101] width 16 height 8
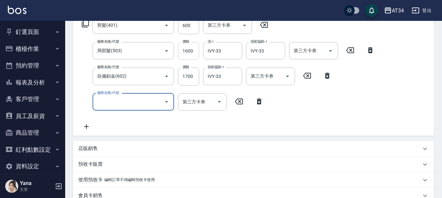
click at [188, 51] on input "1600" at bounding box center [188, 51] width 21 height 18
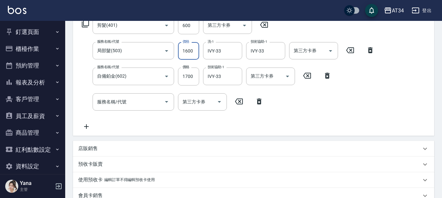
scroll to position [81, 0]
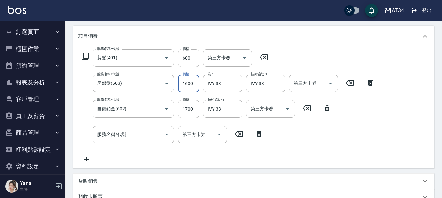
type input "230"
type input "18"
type input "240"
type input "180"
type input "410"
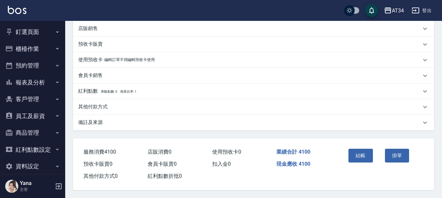
scroll to position [236, 0]
type input "1800"
click at [362, 151] on button "結帳" at bounding box center [360, 155] width 24 height 14
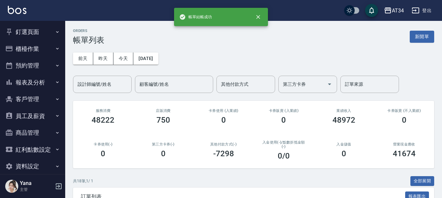
click at [38, 26] on button "釘選頁面" at bounding box center [33, 31] width 60 height 17
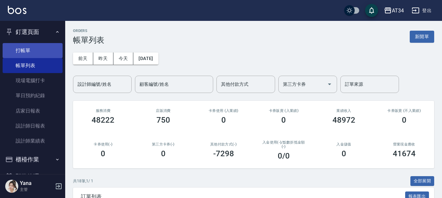
click at [41, 51] on link "打帳單" at bounding box center [33, 50] width 60 height 15
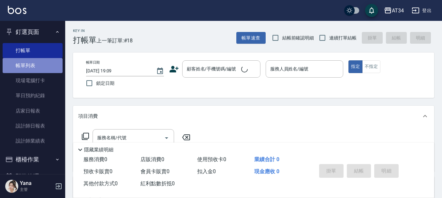
click at [37, 63] on link "帳單列表" at bounding box center [33, 65] width 60 height 15
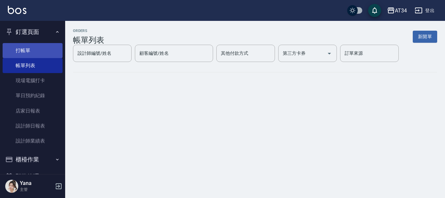
click at [34, 46] on link "打帳單" at bounding box center [33, 50] width 60 height 15
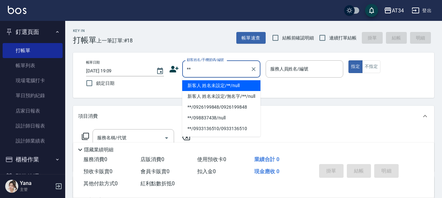
click at [203, 84] on li "新客人 姓名未設定/**/null" at bounding box center [221, 85] width 78 height 11
type input "新客人 姓名未設定/**/null"
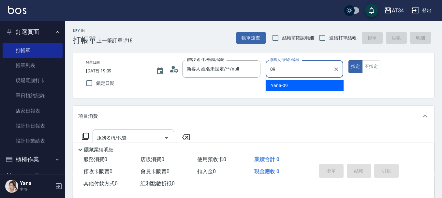
type input "Yana-09"
type button "true"
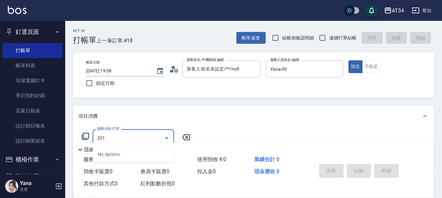
type input "201"
type input "30"
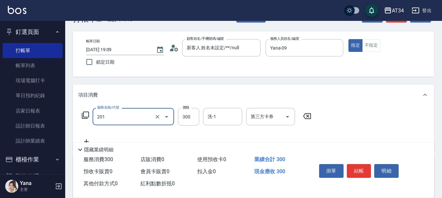
scroll to position [33, 0]
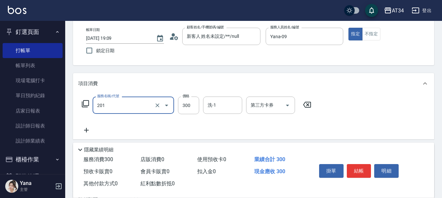
type input "洗髮(201)"
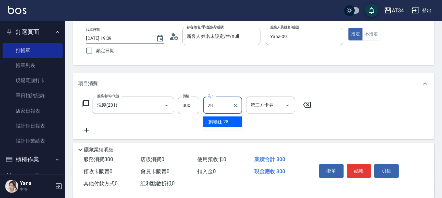
type input "劉城鈺-28"
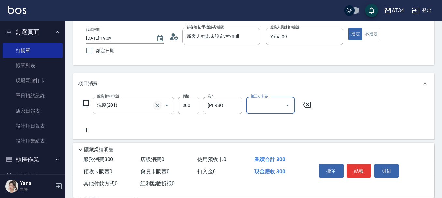
scroll to position [65, 0]
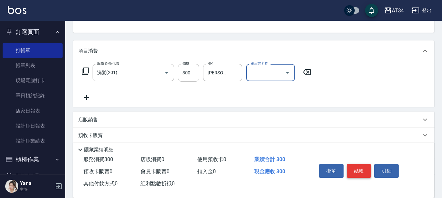
click at [362, 168] on button "結帳" at bounding box center [358, 171] width 24 height 14
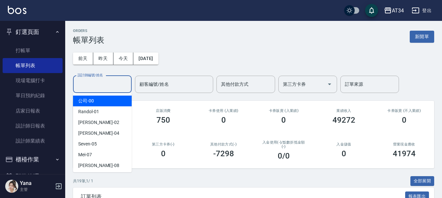
click at [95, 86] on input "設計師編號/姓名" at bounding box center [102, 83] width 53 height 11
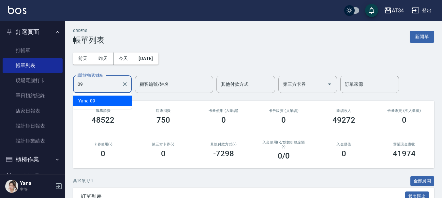
type input "Yana-09"
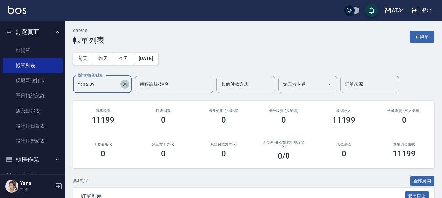
click at [124, 82] on icon "Clear" at bounding box center [124, 84] width 7 height 7
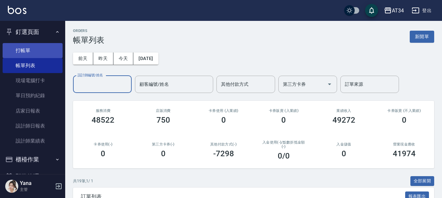
click at [32, 49] on link "打帳單" at bounding box center [33, 50] width 60 height 15
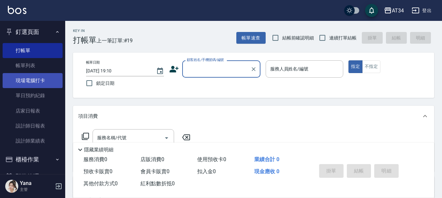
scroll to position [33, 0]
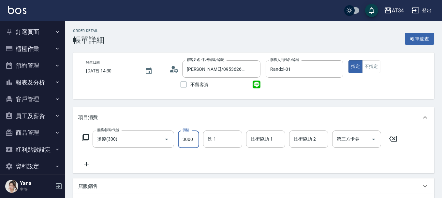
type input "2"
type input "0"
type input "280"
type input "20"
type input "2800"
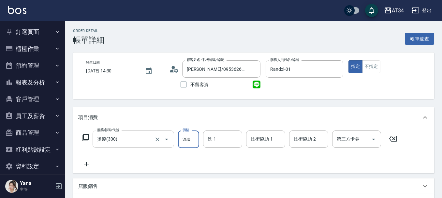
type input "280"
type input "2800"
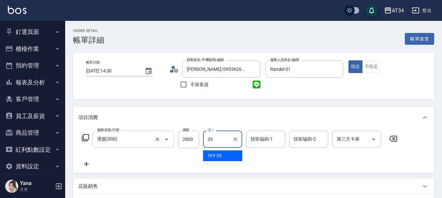
type input "IVY-33"
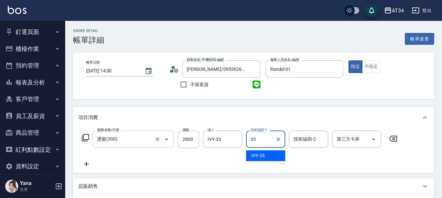
type input "IVY-33"
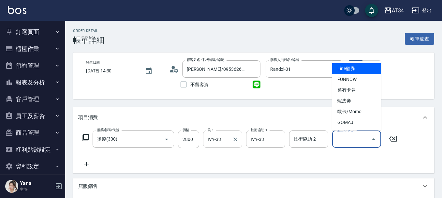
type input "Line酷券"
type input "0"
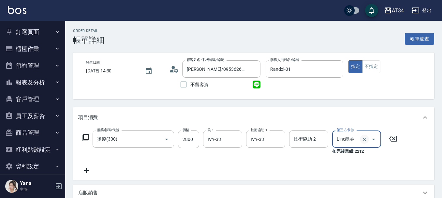
click at [362, 139] on icon "Clear" at bounding box center [364, 139] width 7 height 7
type input "280"
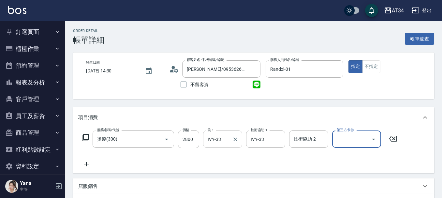
click at [219, 138] on input "IVY-33" at bounding box center [217, 138] width 23 height 11
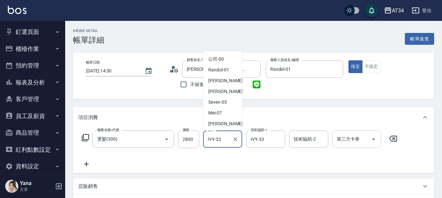
click at [219, 138] on input "IVY-33" at bounding box center [217, 138] width 23 height 11
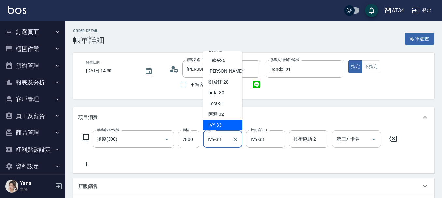
click at [219, 138] on input "IVY-33" at bounding box center [217, 138] width 23 height 11
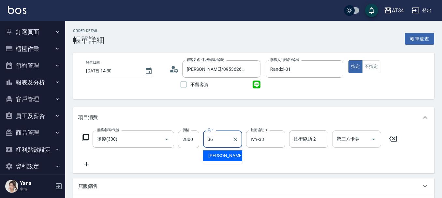
type input "[PERSON_NAME]-36"
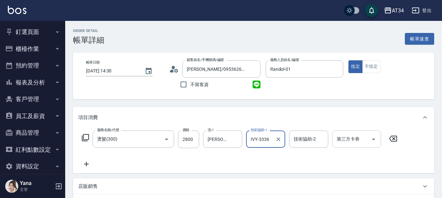
click at [266, 139] on input "IVY-3336" at bounding box center [260, 138] width 23 height 11
type input "[PERSON_NAME]-36"
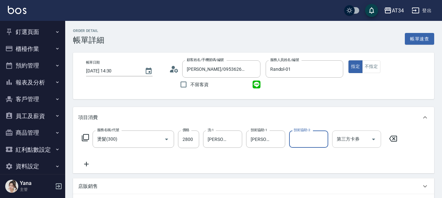
click at [82, 163] on icon at bounding box center [86, 164] width 16 height 8
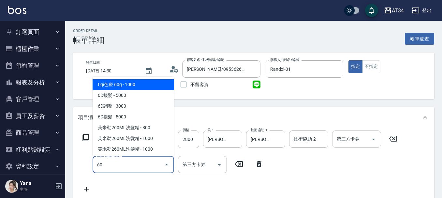
type input "602"
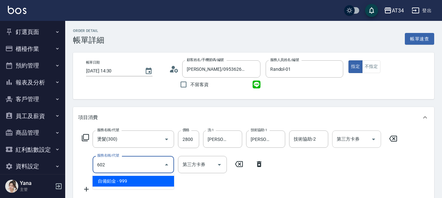
type input "370"
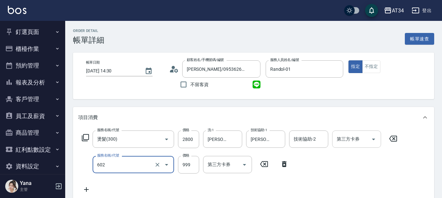
type input "自備鉑金(602)"
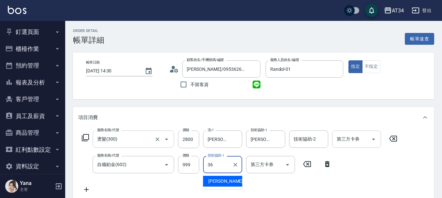
type input "[PERSON_NAME]-36"
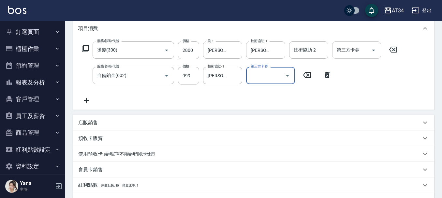
scroll to position [130, 0]
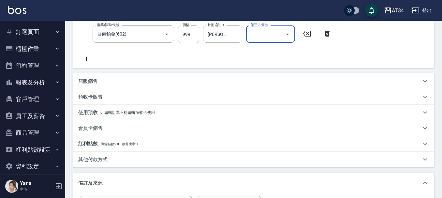
click at [96, 79] on p "店販銷售" at bounding box center [88, 81] width 20 height 7
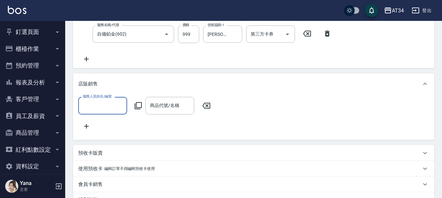
scroll to position [0, 0]
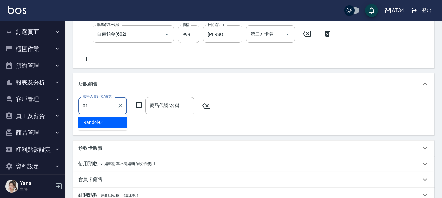
type input "Randol-01"
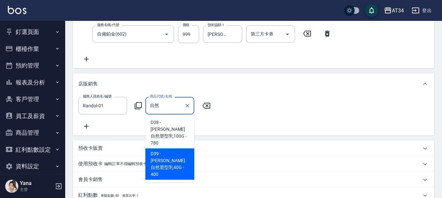
click at [173, 148] on span "D39 - [PERSON_NAME]自然塑型乳40G - 400" at bounding box center [169, 163] width 49 height 31
type input "[PERSON_NAME]自然塑型乳40G"
type input "410"
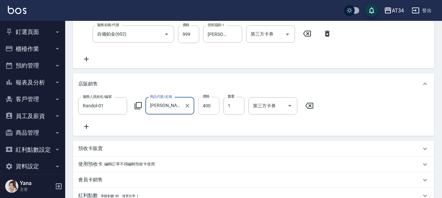
type input "[PERSON_NAME]自然塑型乳40G"
click at [210, 101] on input "400" at bounding box center [208, 106] width 21 height 18
type input "3"
type input "370"
type input "0"
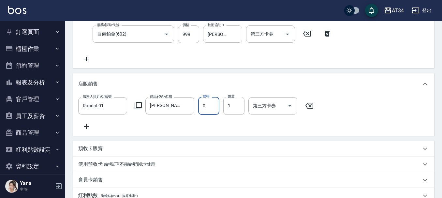
type input "380"
type input "332"
type input "410"
type input "33"
type input "380"
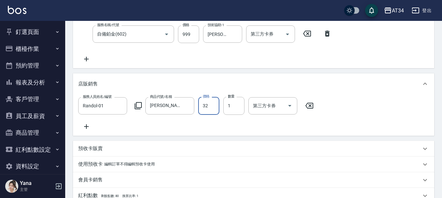
type input "320"
type input "410"
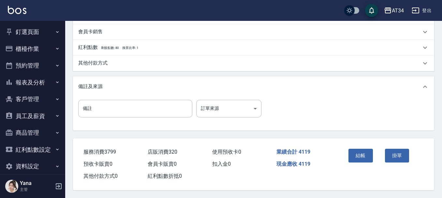
scroll to position [286, 0]
type input "320"
click at [363, 151] on button "結帳" at bounding box center [360, 155] width 24 height 14
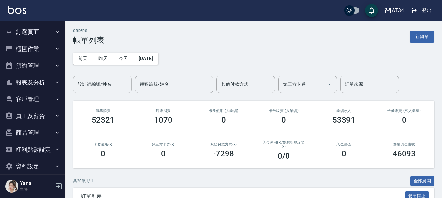
click at [99, 78] on div "設計師編號/姓名 設計師編號/姓名" at bounding box center [102, 84] width 59 height 17
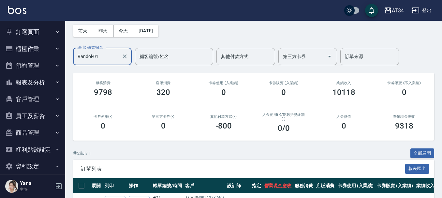
scroll to position [132, 0]
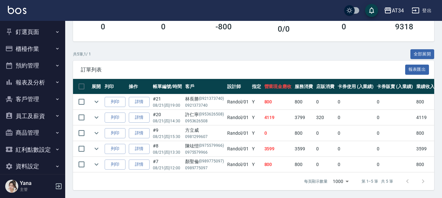
type input "Randol-01"
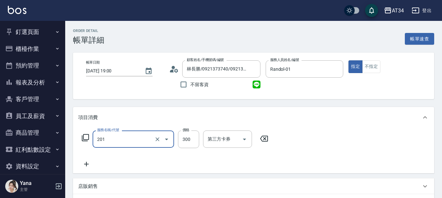
type input "洗髮(201)"
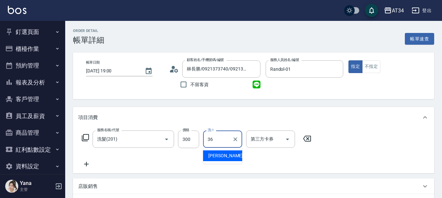
type input "張可芮-36"
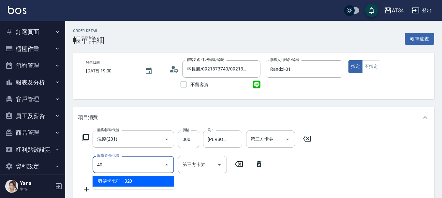
type input "401"
type input "50"
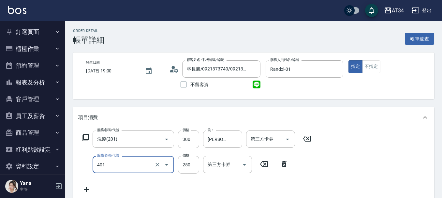
type input "剪髮(401)"
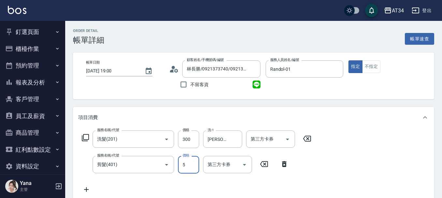
type input "30"
type input "500"
type input "80"
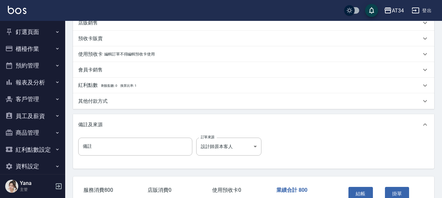
scroll to position [230, 0]
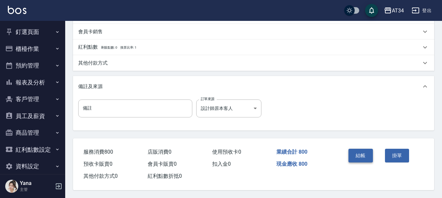
type input "500"
click at [355, 148] on button "結帳" at bounding box center [360, 155] width 24 height 14
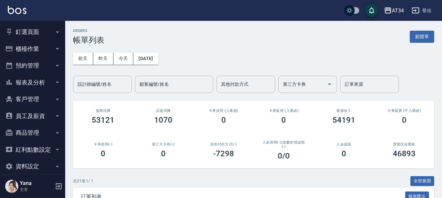
click at [107, 73] on div "前天 昨天 今天 2025/08/21 設計師編號/姓名 設計師編號/姓名 顧客編號/姓名 顧客編號/姓名 其他付款方式 其他付款方式 第三方卡券 第三方卡券…" at bounding box center [253, 69] width 361 height 48
click at [109, 76] on div "設計師編號/姓名" at bounding box center [102, 84] width 59 height 17
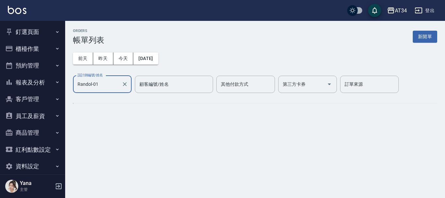
type input "Randol-01"
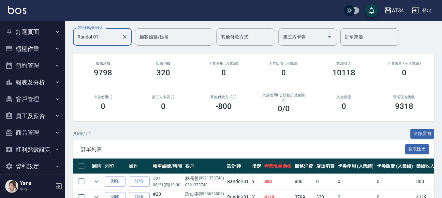
scroll to position [132, 0]
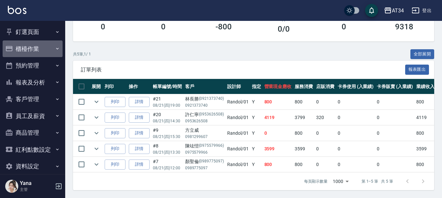
click at [42, 49] on button "櫃檯作業" at bounding box center [33, 48] width 60 height 17
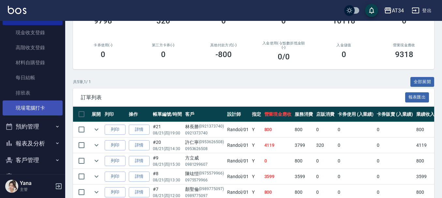
scroll to position [65, 0]
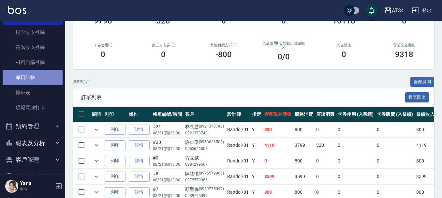
click at [37, 76] on link "每日結帳" at bounding box center [33, 77] width 60 height 15
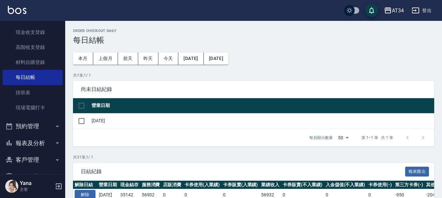
click at [83, 108] on input "checkbox" at bounding box center [82, 106] width 14 height 14
checkbox input "true"
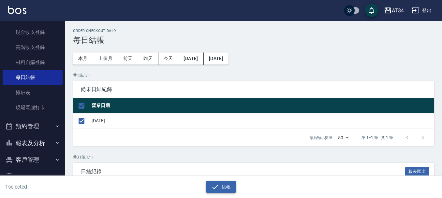
click at [220, 184] on button "結帳" at bounding box center [221, 187] width 30 height 12
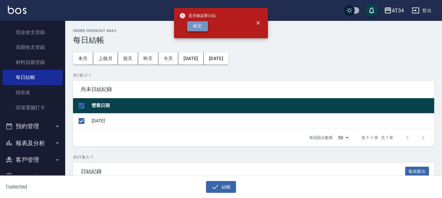
click at [198, 26] on button "確定" at bounding box center [197, 26] width 21 height 10
checkbox input "false"
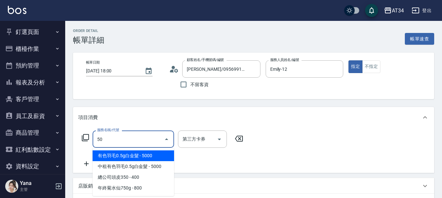
type input "501"
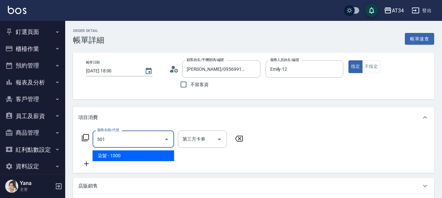
type input "100"
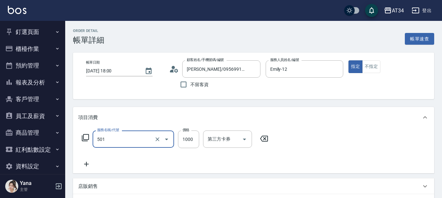
type input "染髮(501)"
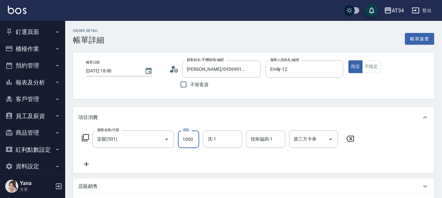
type input "0"
type input "200"
type input "2000"
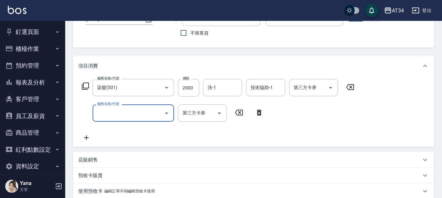
scroll to position [65, 0]
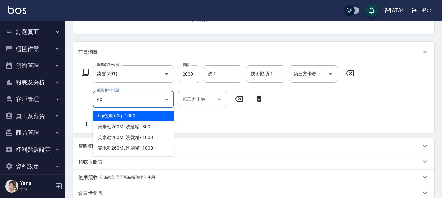
type input "6"
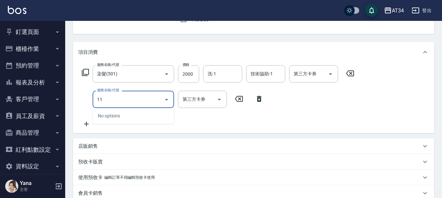
type input "1"
type input "626"
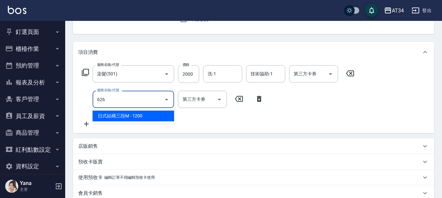
type input "320"
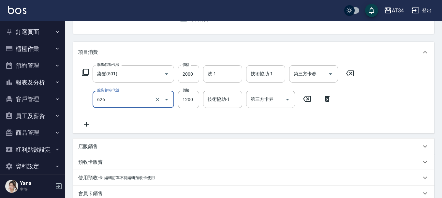
type input "日式結構三段M(626)"
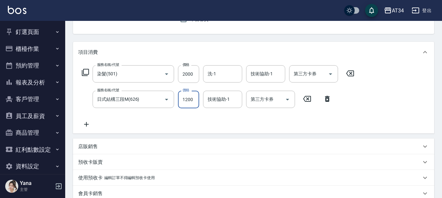
type input "200"
type input "11"
type input "210"
type input "110"
type input "310"
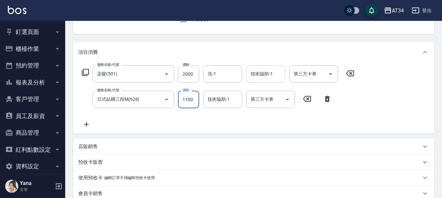
type input "1100"
click at [221, 74] on input "洗-1" at bounding box center [222, 73] width 33 height 11
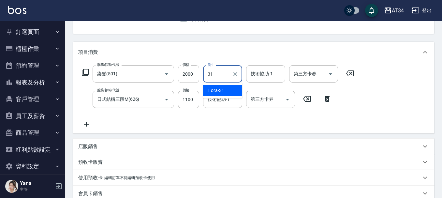
type input "Lora-31"
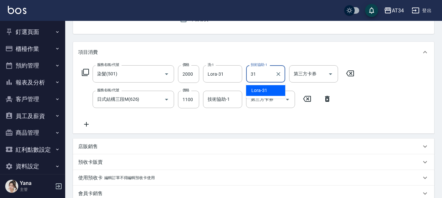
type input "Lora-31"
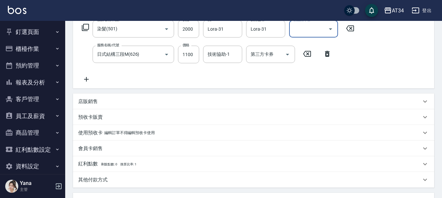
scroll to position [99, 0]
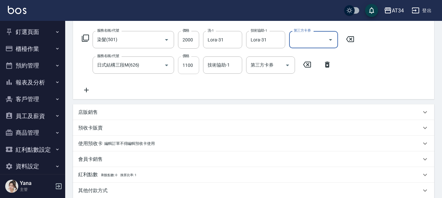
click at [189, 66] on input "1100" at bounding box center [188, 65] width 21 height 18
type input "200"
type input "13"
type input "210"
type input "130"
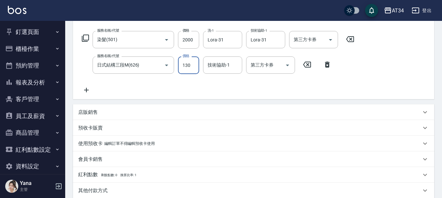
type input "330"
type input "1300"
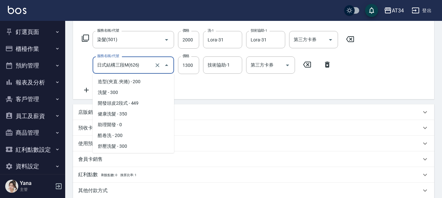
click at [148, 69] on input "日式結構三段M(626)" at bounding box center [123, 64] width 57 height 11
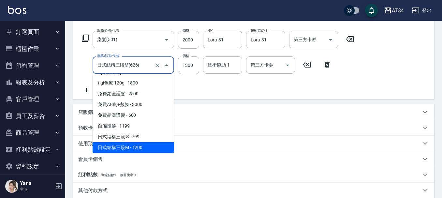
click at [145, 68] on input "日式結構三段M(626)" at bounding box center [123, 64] width 57 height 11
type input "200"
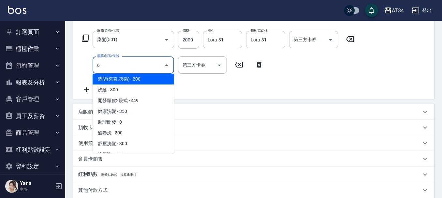
scroll to position [1, 0]
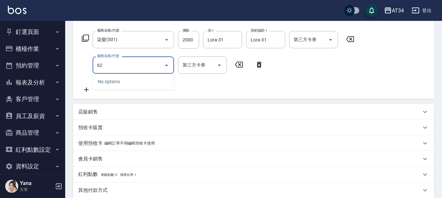
type input "627"
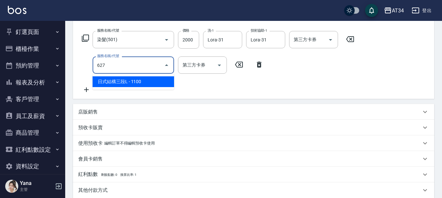
type input "310"
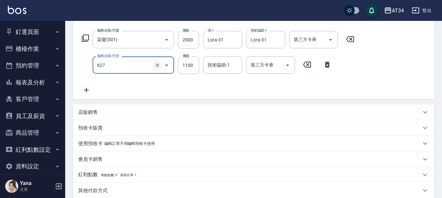
type input "日式結構三段L(627)"
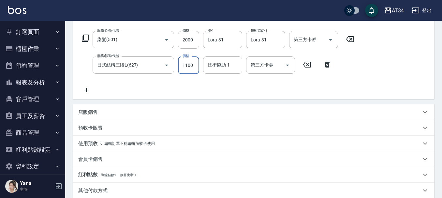
type input "200"
type input "13"
type input "210"
type input "130"
type input "330"
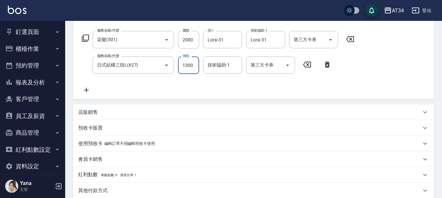
type input "1300"
type input "31"
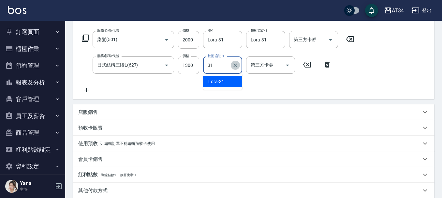
click at [236, 65] on icon "Clear" at bounding box center [235, 65] width 7 height 7
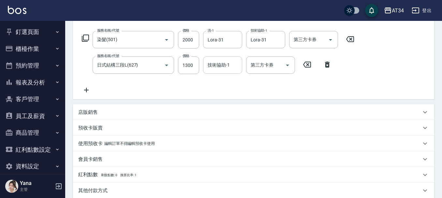
click at [183, 80] on div "服務名稱/代號 染髮(501) 服務名稱/代號 價格 2000 價格 洗-1 Lora-31 洗-1 技術協助-1 Lora-31 技術協助-1 第三方卡券 …" at bounding box center [218, 62] width 280 height 63
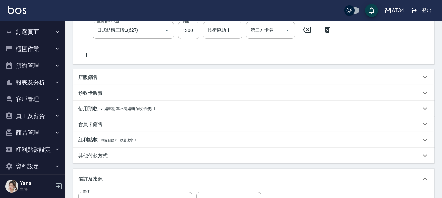
scroll to position [164, 0]
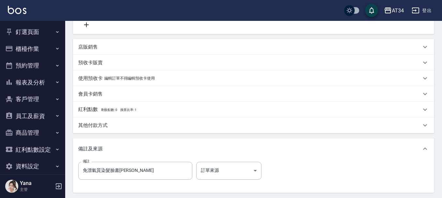
click at [110, 122] on div "其他付款方式" at bounding box center [249, 125] width 343 height 7
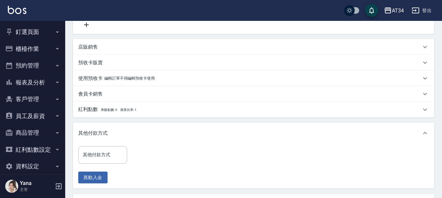
click at [100, 155] on input "其他付款方式" at bounding box center [102, 154] width 43 height 11
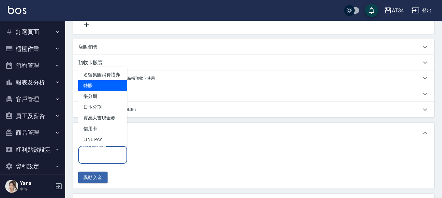
click at [98, 91] on span "轉賬" at bounding box center [102, 85] width 49 height 11
type input "轉賬"
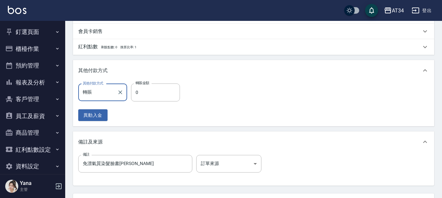
scroll to position [230, 0]
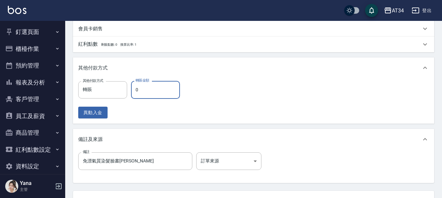
click at [144, 92] on input "0" at bounding box center [155, 90] width 49 height 18
type input "320"
type input "33"
type input "290"
type input "330"
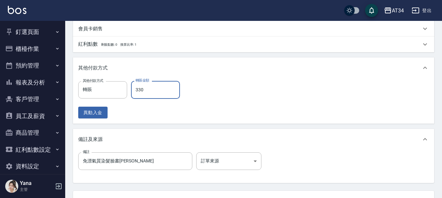
type input "0"
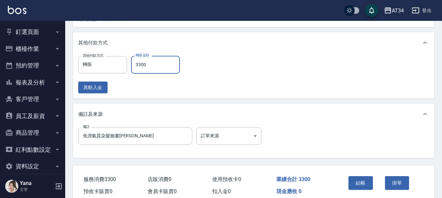
scroll to position [285, 0]
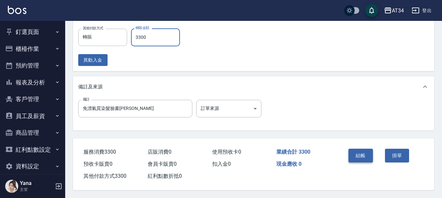
type input "3300"
click at [356, 151] on button "結帳" at bounding box center [360, 155] width 24 height 14
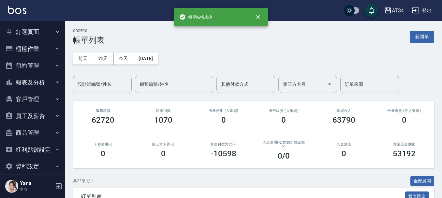
scroll to position [8, 0]
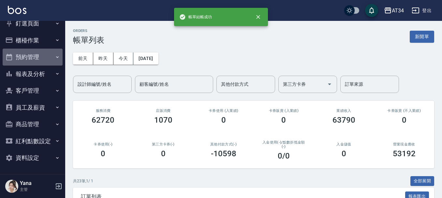
click at [47, 58] on button "預約管理" at bounding box center [33, 57] width 60 height 17
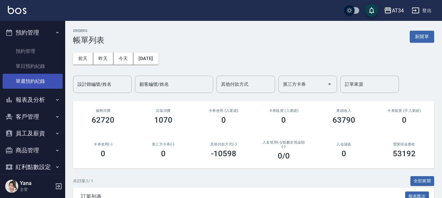
scroll to position [0, 0]
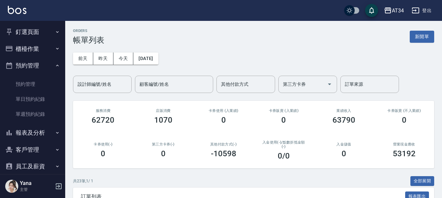
click at [38, 45] on button "櫃檯作業" at bounding box center [33, 48] width 60 height 17
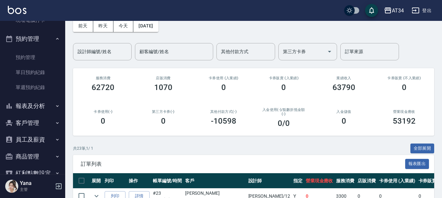
scroll to position [163, 0]
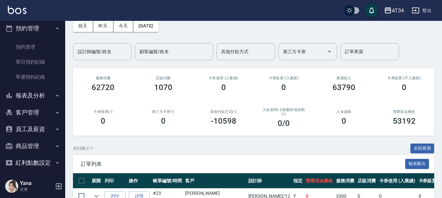
click at [43, 98] on button "報表及分析" at bounding box center [33, 95] width 60 height 17
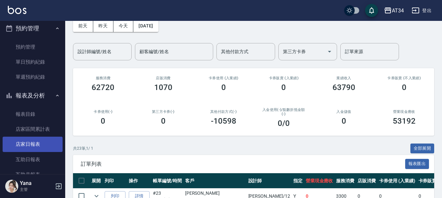
click at [45, 146] on link "店家日報表" at bounding box center [33, 143] width 60 height 15
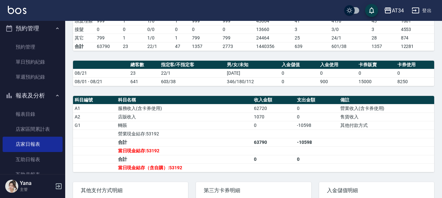
scroll to position [163, 0]
